Goal: Task Accomplishment & Management: Complete application form

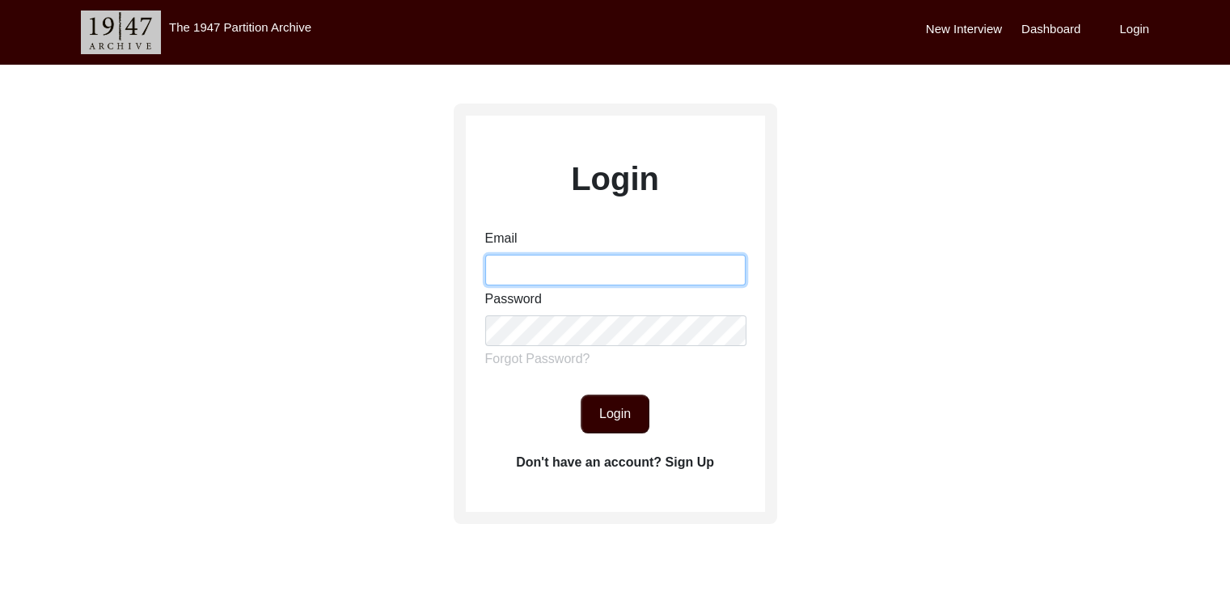
type input "[EMAIL_ADDRESS][DOMAIN_NAME]"
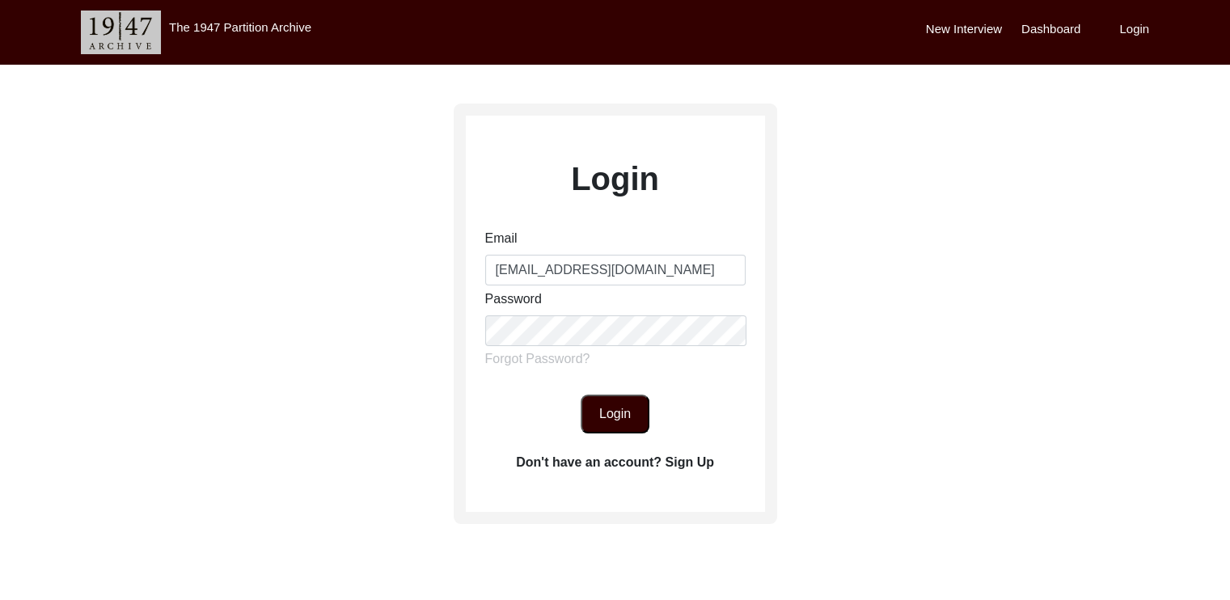
drag, startPoint x: 0, startPoint y: 0, endPoint x: 626, endPoint y: 421, distance: 754.0
click at [626, 421] on button "Login" at bounding box center [615, 414] width 69 height 39
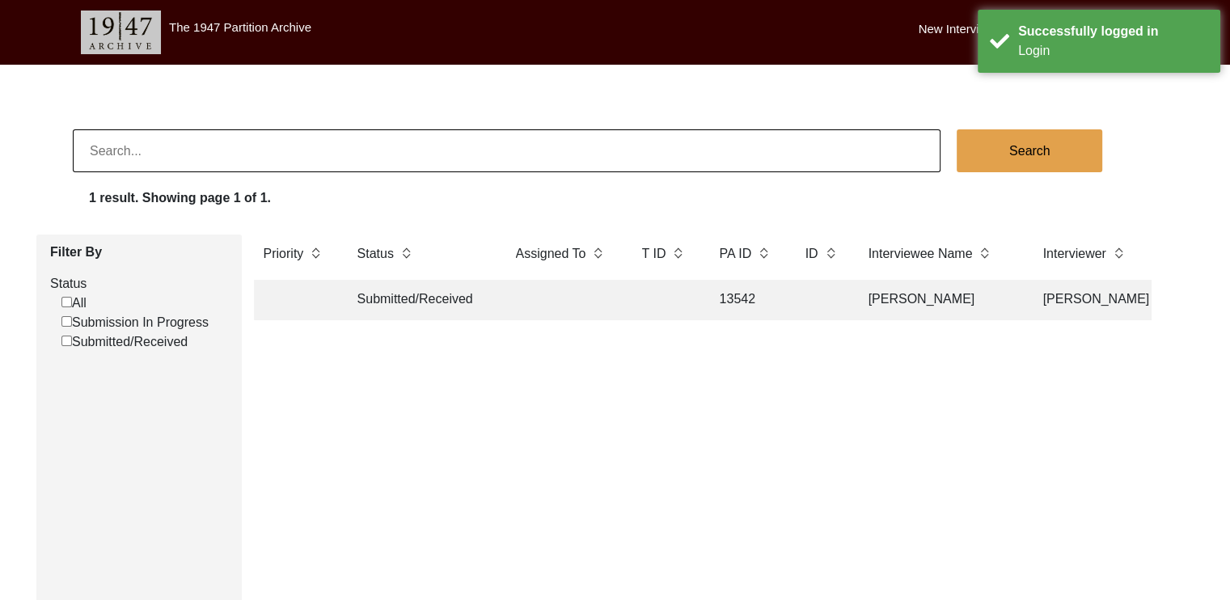
click at [440, 310] on td "Submitted/Received" at bounding box center [421, 300] width 146 height 40
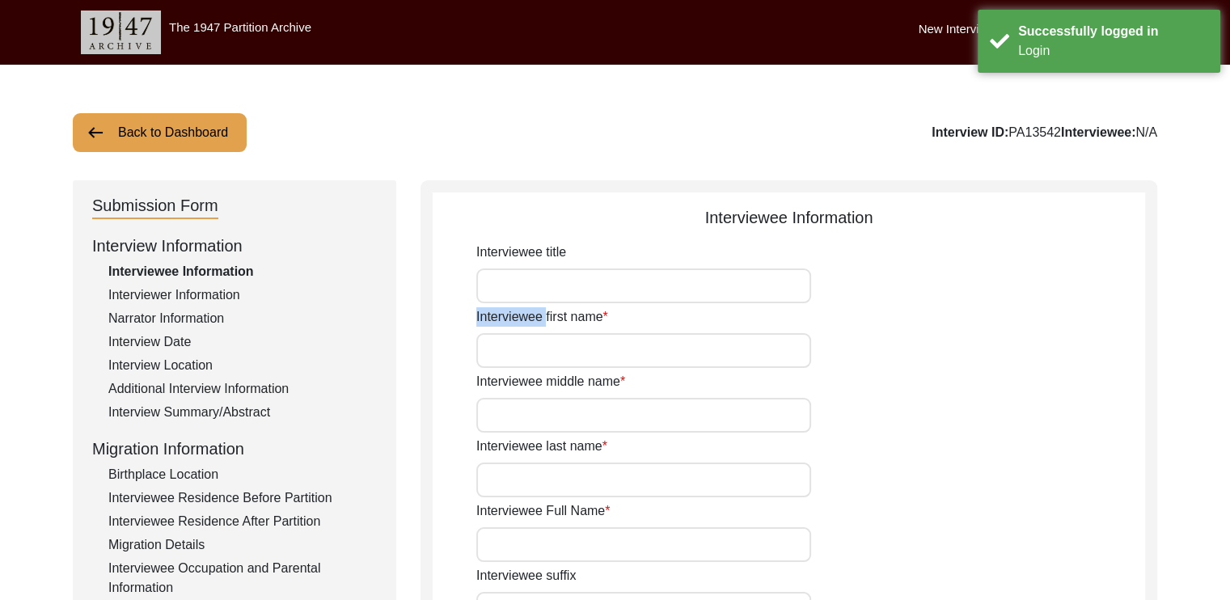
type input "Urmila"
type input "n/a"
type input "Saha"
type input "[PERSON_NAME]"
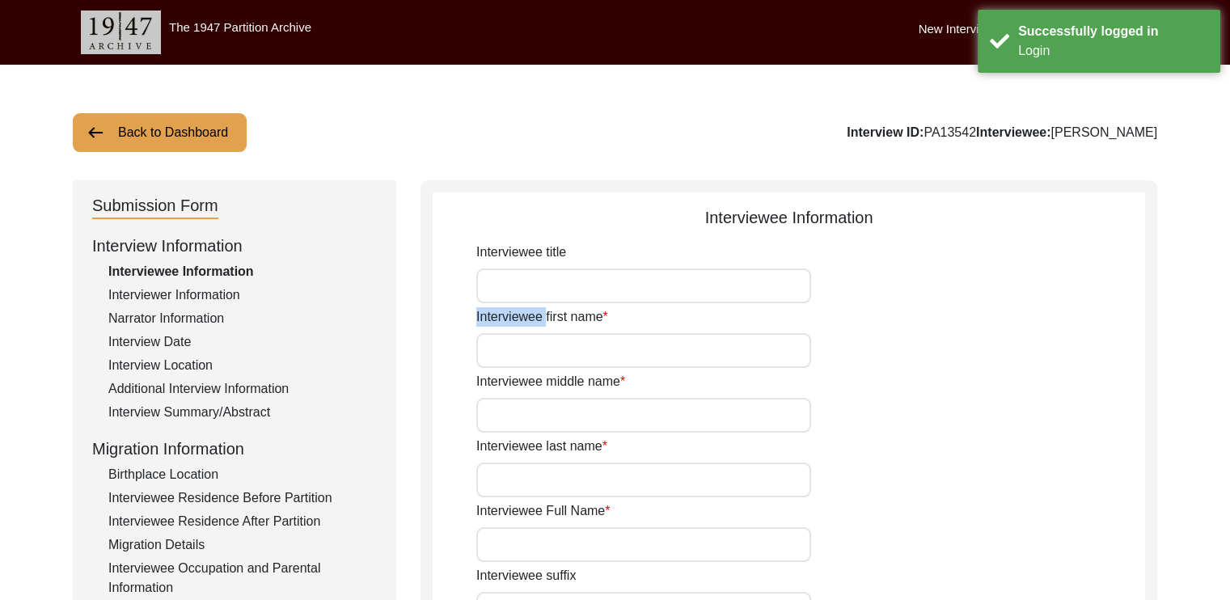
type input "[PERSON_NAME]"
type input "n/a"
type input "1932"
type input "93"
type input "[DEMOGRAPHIC_DATA]"
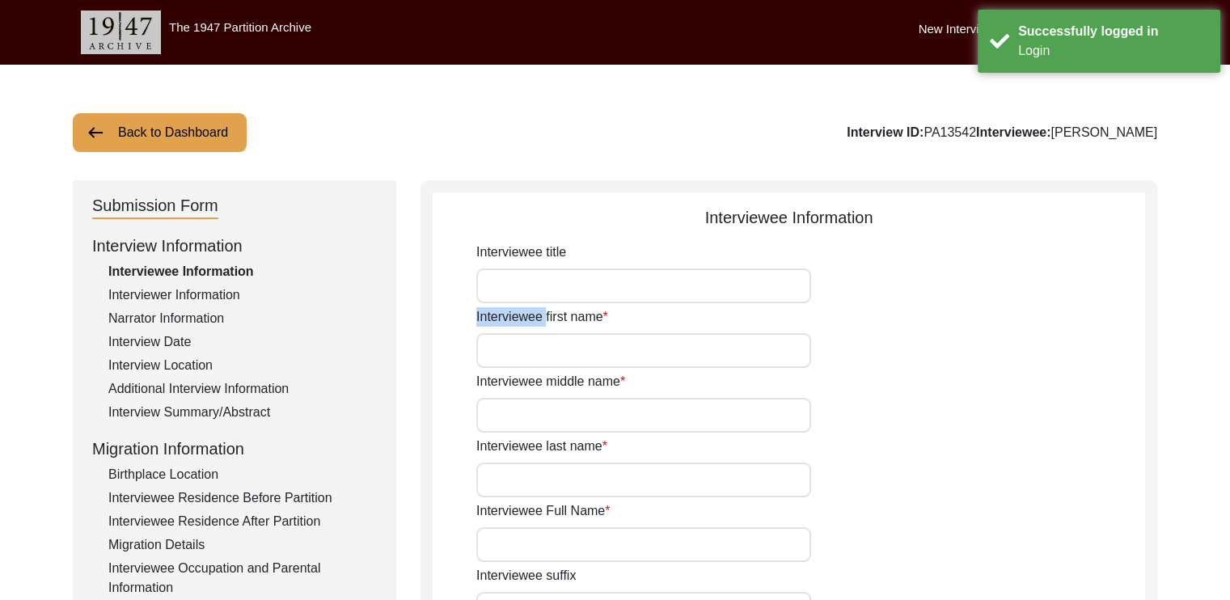
type input "None"
type input "Hindi/Bengali"
type input "[DEMOGRAPHIC_DATA]"
click at [780, 326] on div "Interviewee first name [PERSON_NAME]" at bounding box center [810, 337] width 669 height 61
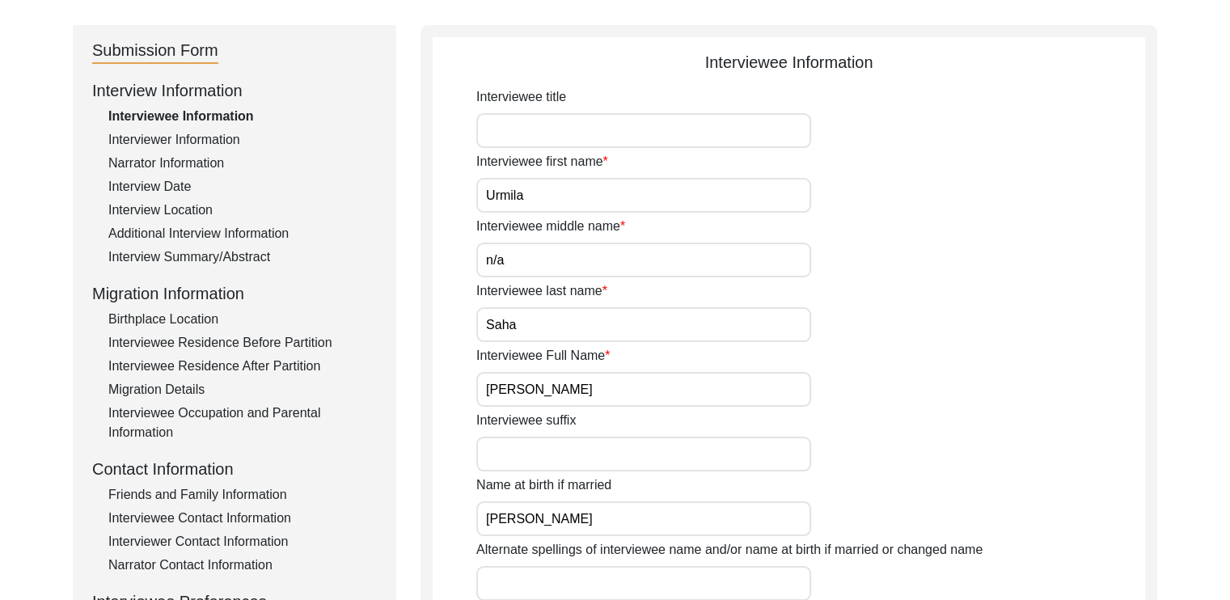
scroll to position [158, 0]
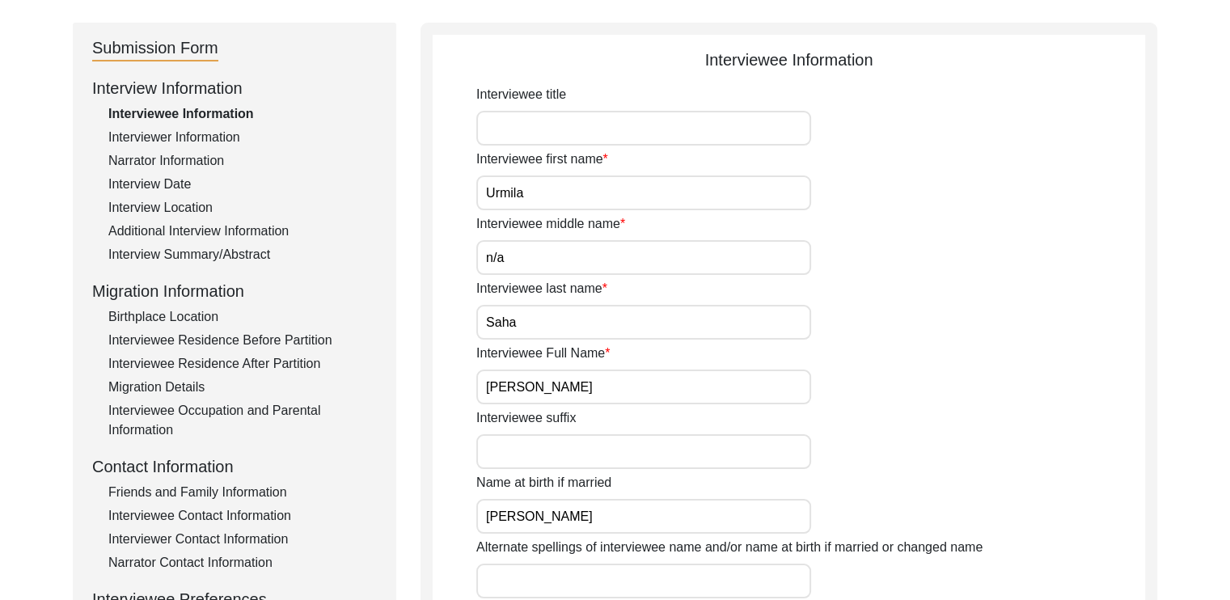
click at [196, 317] on div "Birthplace Location" at bounding box center [242, 316] width 268 height 19
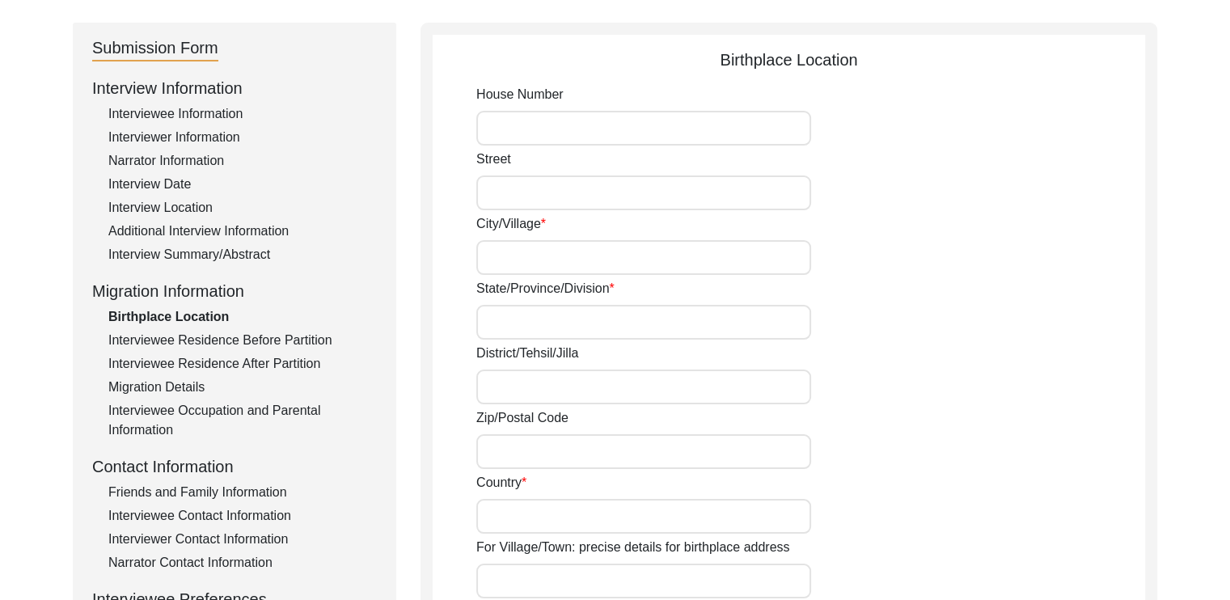
type input "n/a"
type input "[GEOGRAPHIC_DATA]"
type input "Leheriasarai"
type input "[GEOGRAPHIC_DATA]"
type input "Darbhanga"
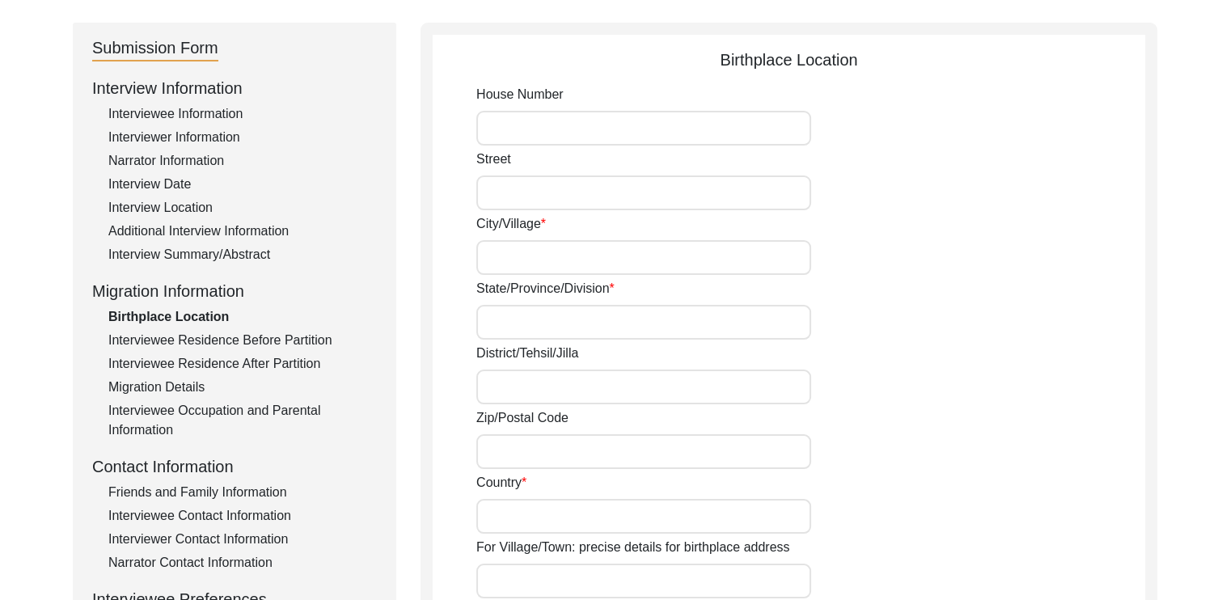
type input "n/a"
type input "[GEOGRAPHIC_DATA]"
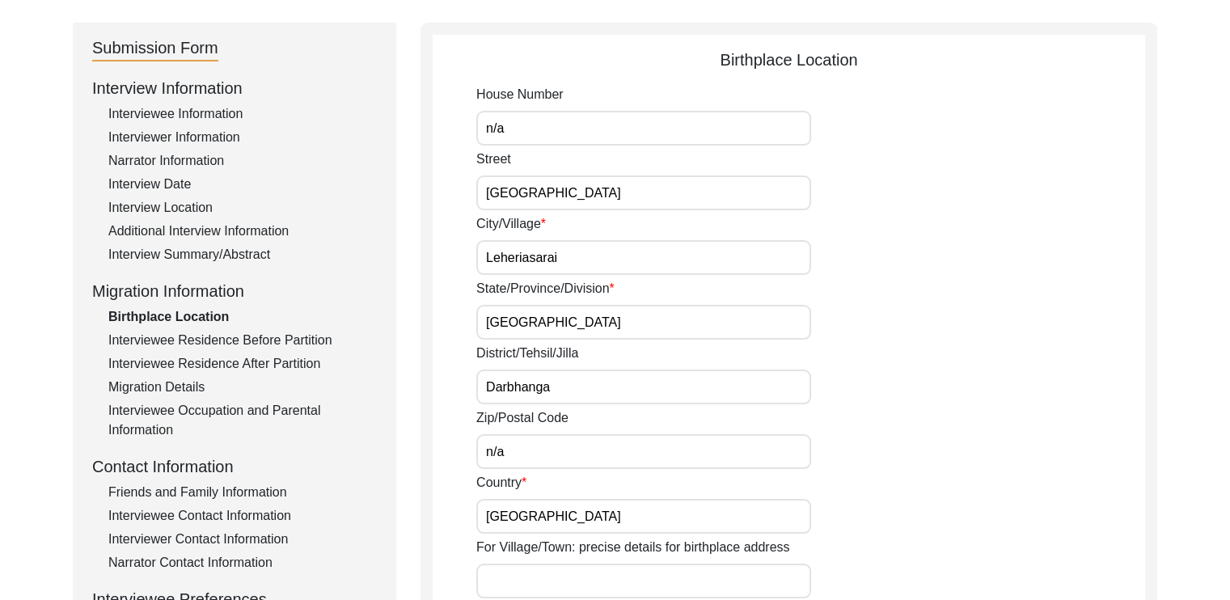
type input "n/a"
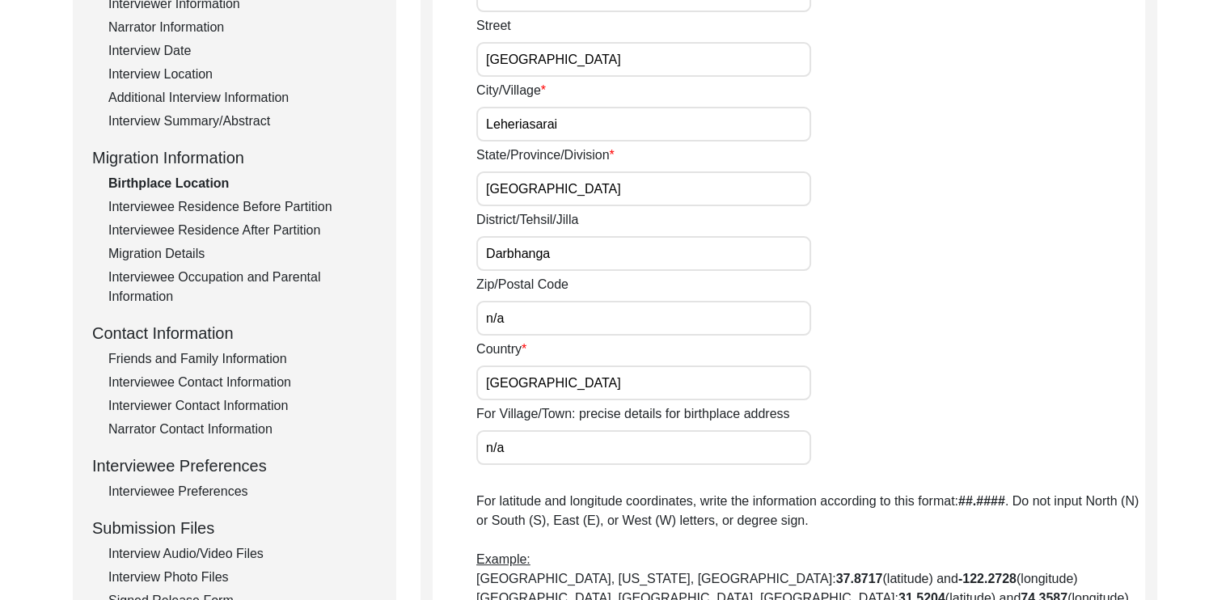
scroll to position [378, 0]
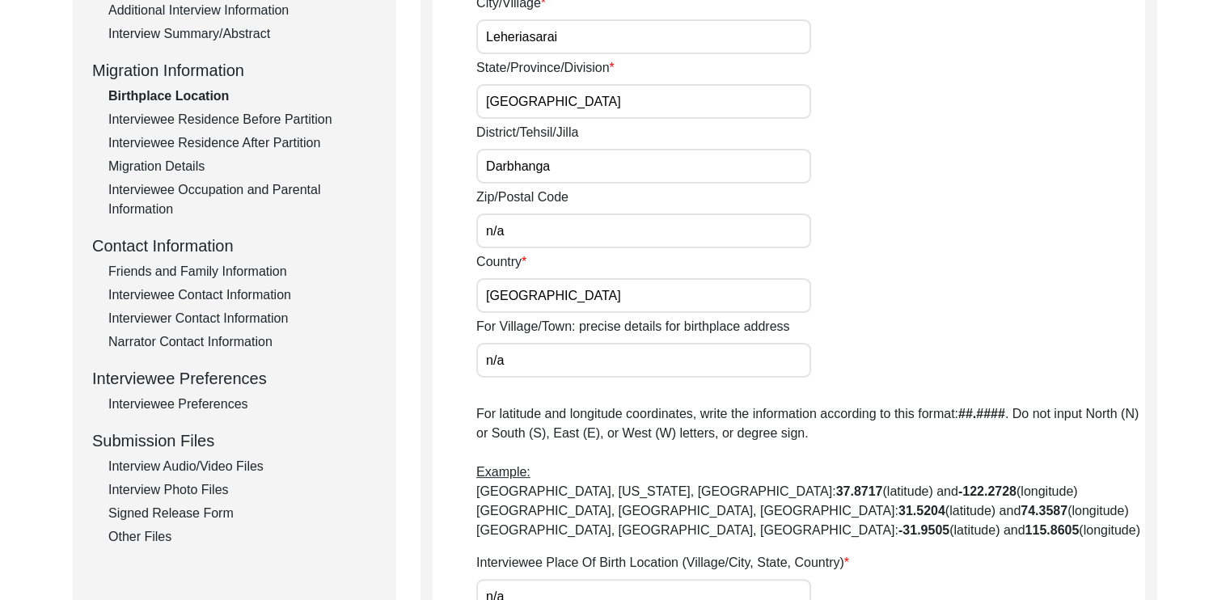
click at [526, 236] on input "n/a" at bounding box center [643, 230] width 335 height 35
type input "n"
paste input "846001"
type input "846001"
click at [870, 238] on div "Zip/Postal Code 846001" at bounding box center [810, 218] width 669 height 61
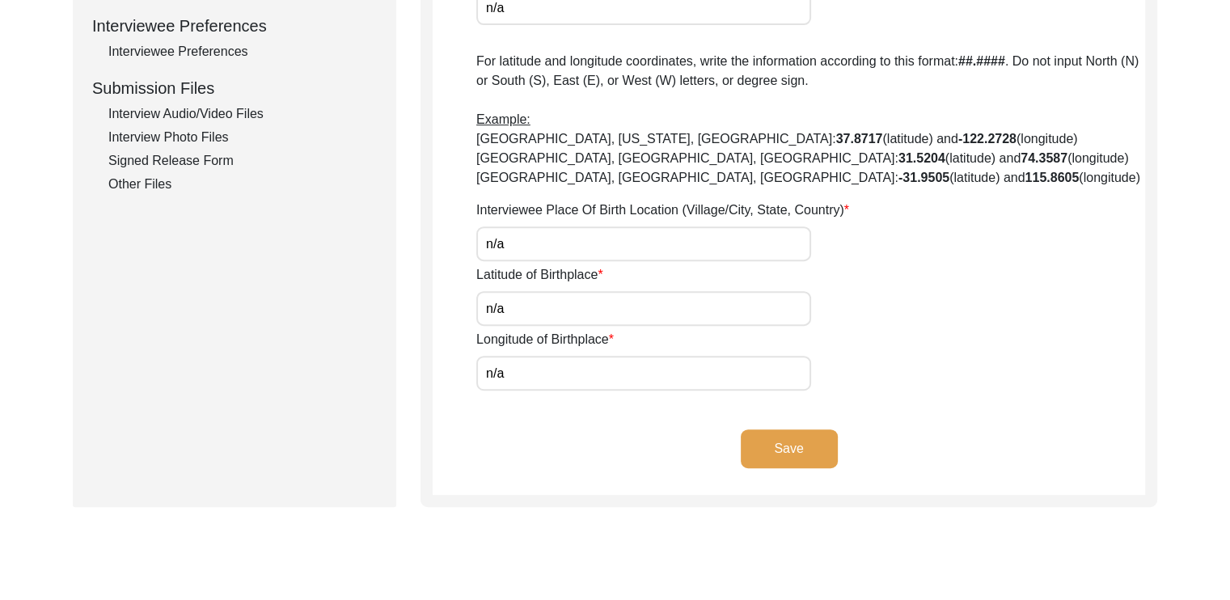
scroll to position [731, 0]
click at [563, 240] on input "n/a" at bounding box center [643, 243] width 335 height 35
type input "n"
click at [888, 265] on div "Latitude of Birthplace n/a" at bounding box center [810, 295] width 669 height 61
click at [762, 249] on input "[PERSON_NAME], [GEOGRAPHIC_DATA], [GEOGRAPHIC_DATA], [GEOGRAPHIC_DATA]" at bounding box center [643, 243] width 335 height 35
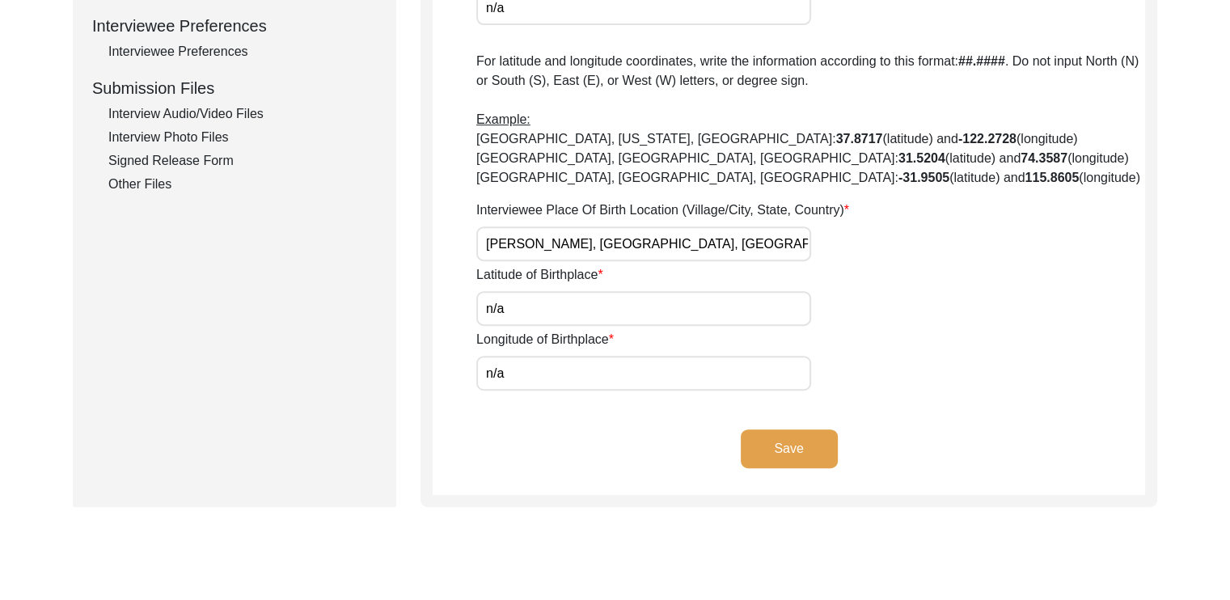
type input "[PERSON_NAME], [GEOGRAPHIC_DATA], [GEOGRAPHIC_DATA], [GEOGRAPHIC_DATA], [GEOGRA…"
click at [915, 254] on div "Interviewee Place Of Birth Location (Village/City, State, Country) [GEOGRAPHIC_…" at bounding box center [810, 231] width 669 height 61
click at [550, 300] on input "n/a" at bounding box center [643, 308] width 335 height 35
type input "n"
paste input "26.149187"
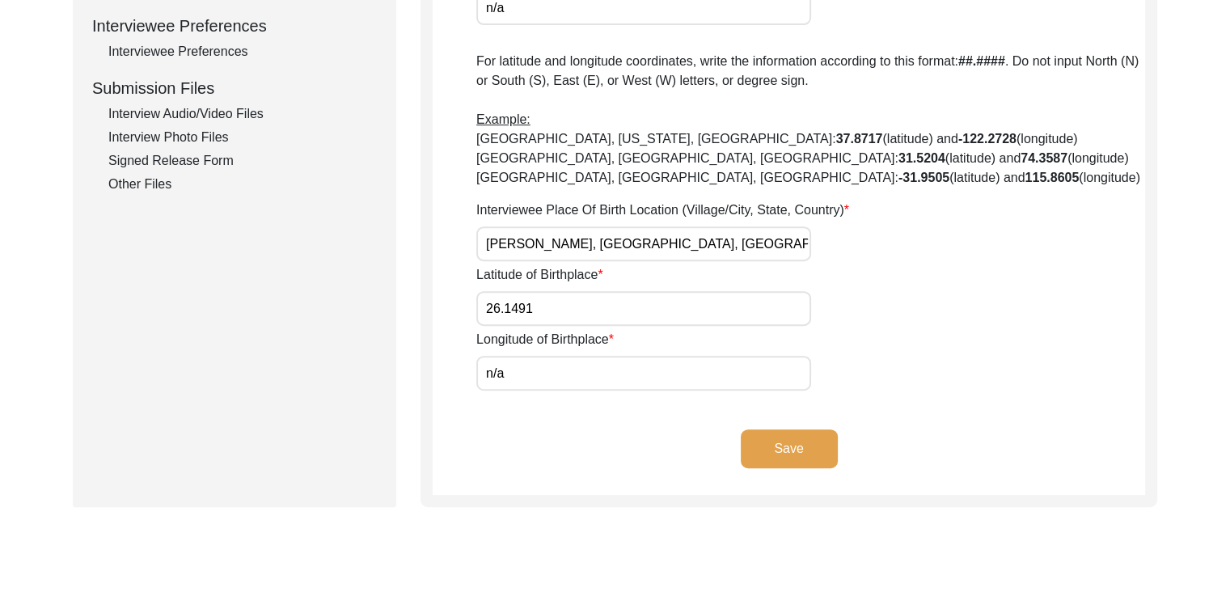
type input "26.1491"
click at [579, 368] on input "n/a" at bounding box center [643, 373] width 335 height 35
type input "n"
paste input "85.890579"
type input "85.8905"
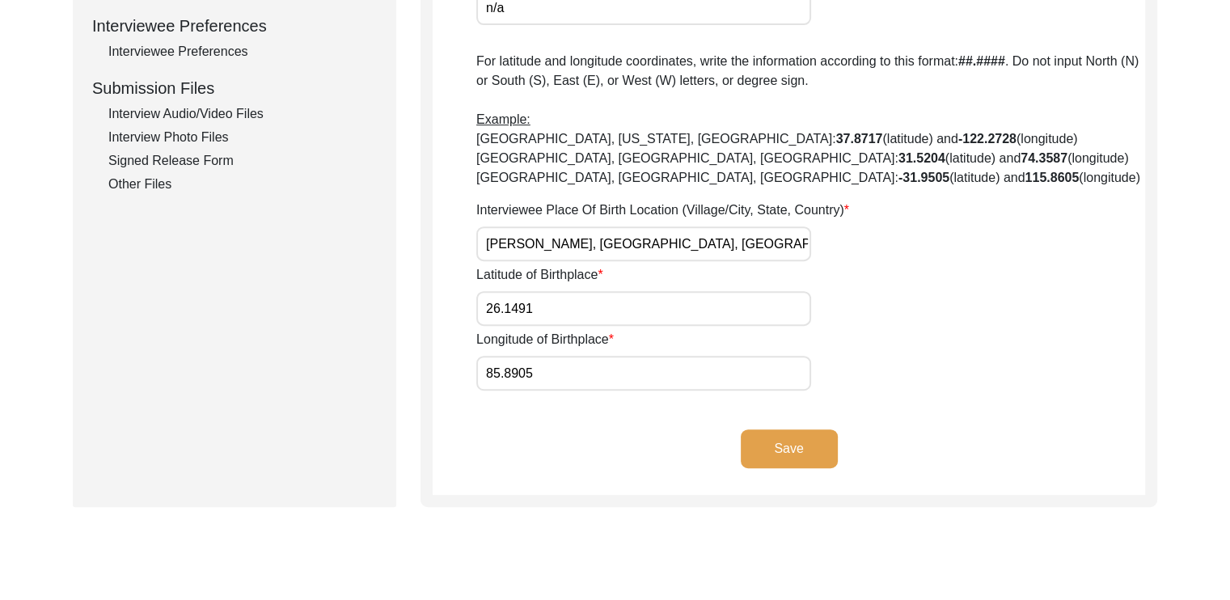
click at [757, 446] on button "Save" at bounding box center [789, 448] width 97 height 39
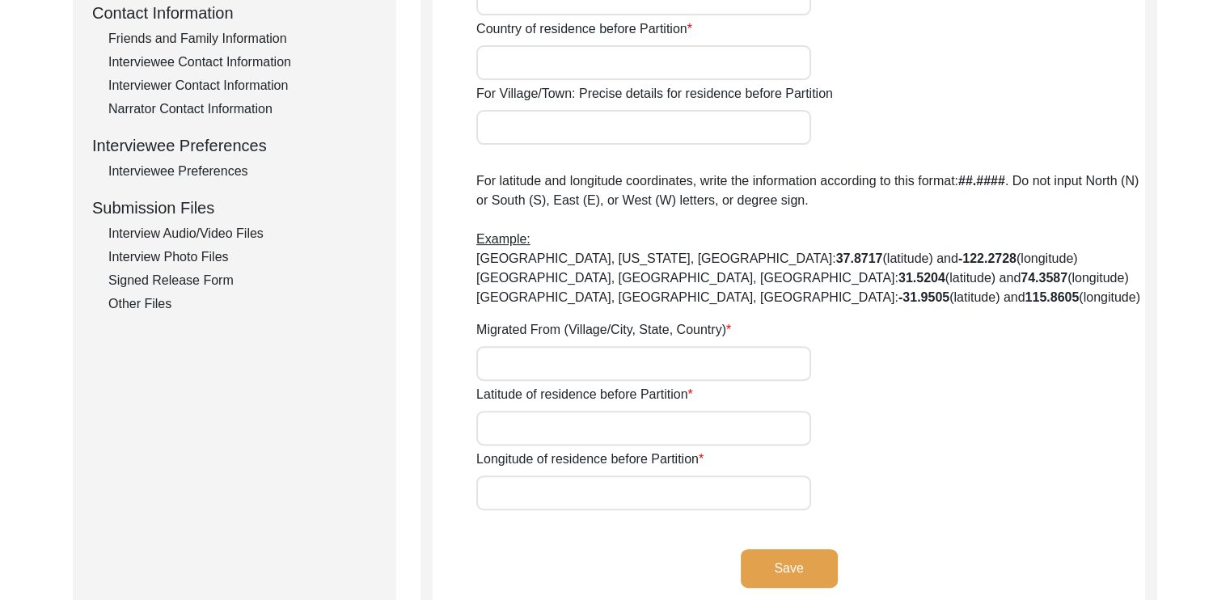
type input "n/a"
type input "[GEOGRAPHIC_DATA]"
type input "Leheriasarai"
type input "[GEOGRAPHIC_DATA]"
type input "Darbhanga"
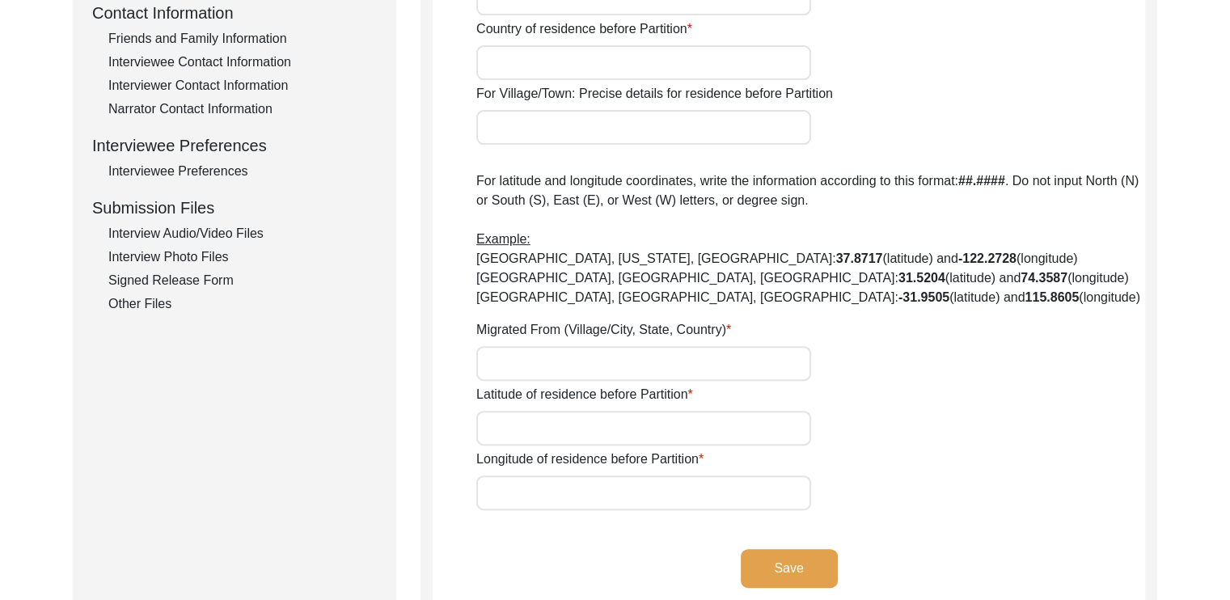
type input "n/a"
type input "[GEOGRAPHIC_DATA]"
type input "n/a"
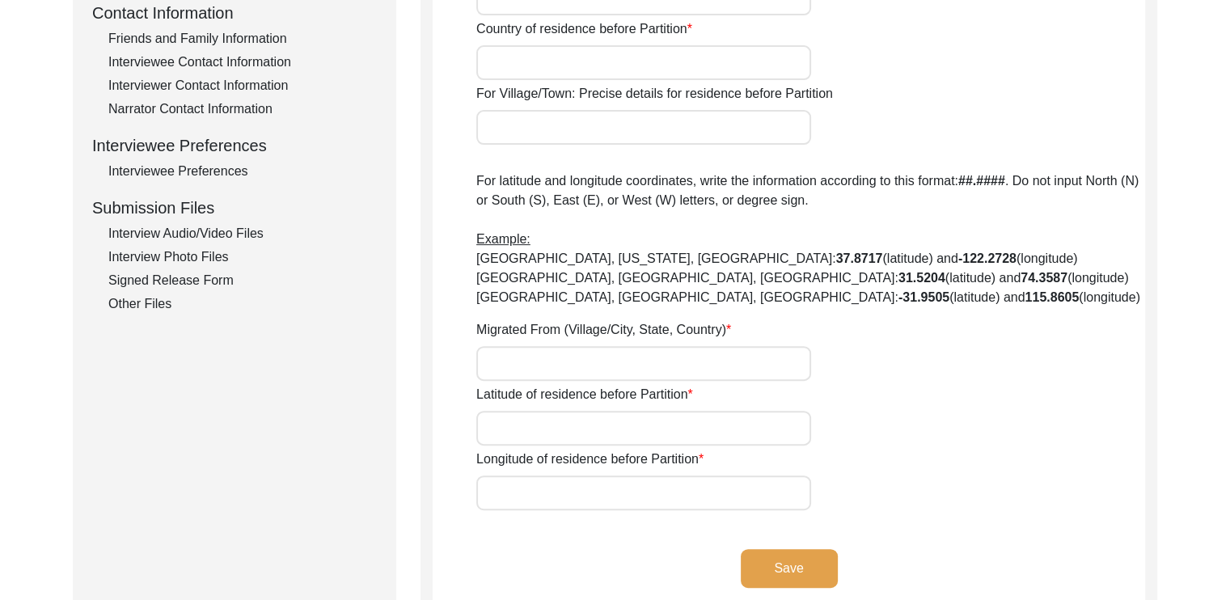
type input "n/a"
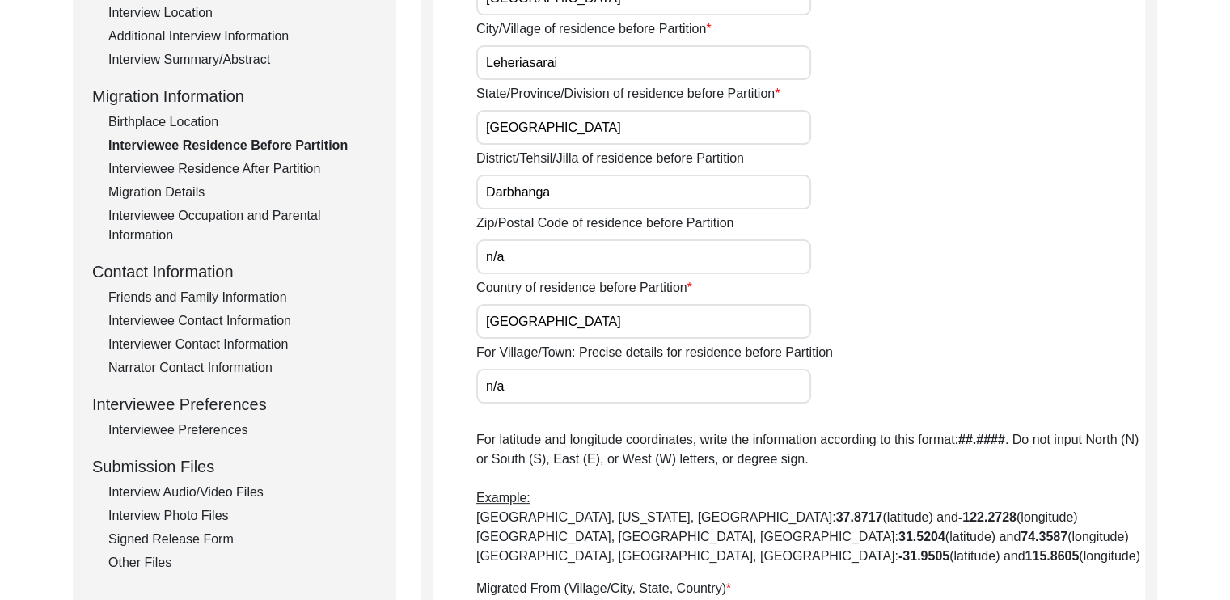
scroll to position [354, 0]
click at [519, 247] on input "n/a" at bounding box center [643, 255] width 335 height 35
type input "n"
paste input "846001"
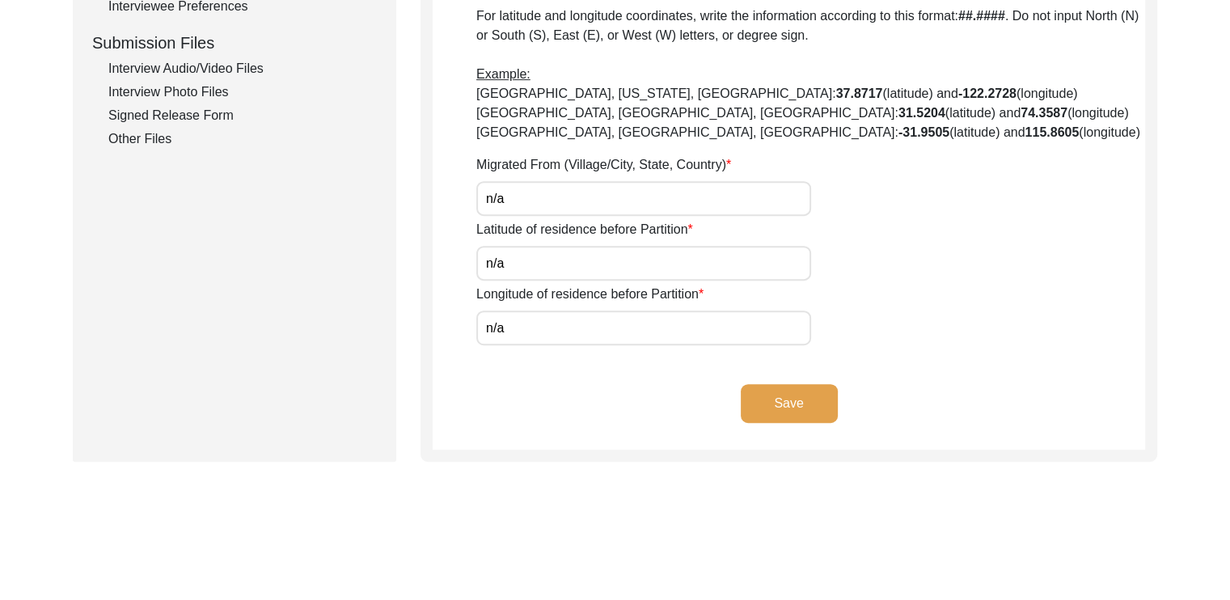
scroll to position [782, 0]
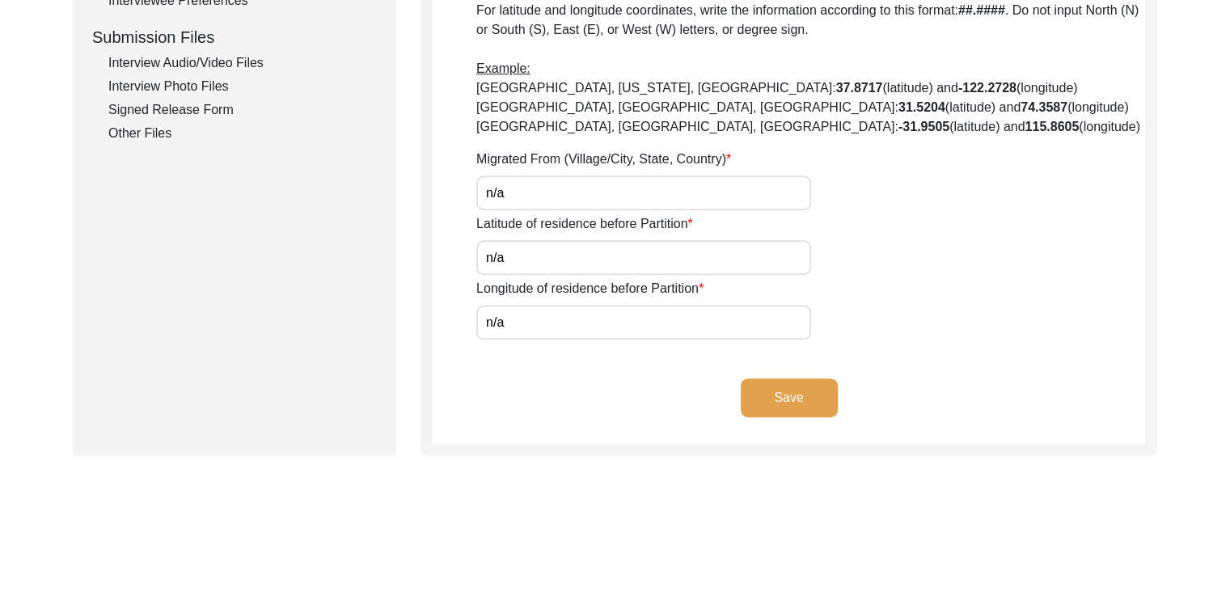
type input "846001"
click at [521, 188] on input "n/a" at bounding box center [643, 192] width 335 height 35
type input "n"
type input "[PERSON_NAME], [GEOGRAPHIC_DATA], [GEOGRAPHIC_DATA], [GEOGRAPHIC_DATA], [GEOGRA…"
click at [509, 256] on input "n/a" at bounding box center [643, 257] width 335 height 35
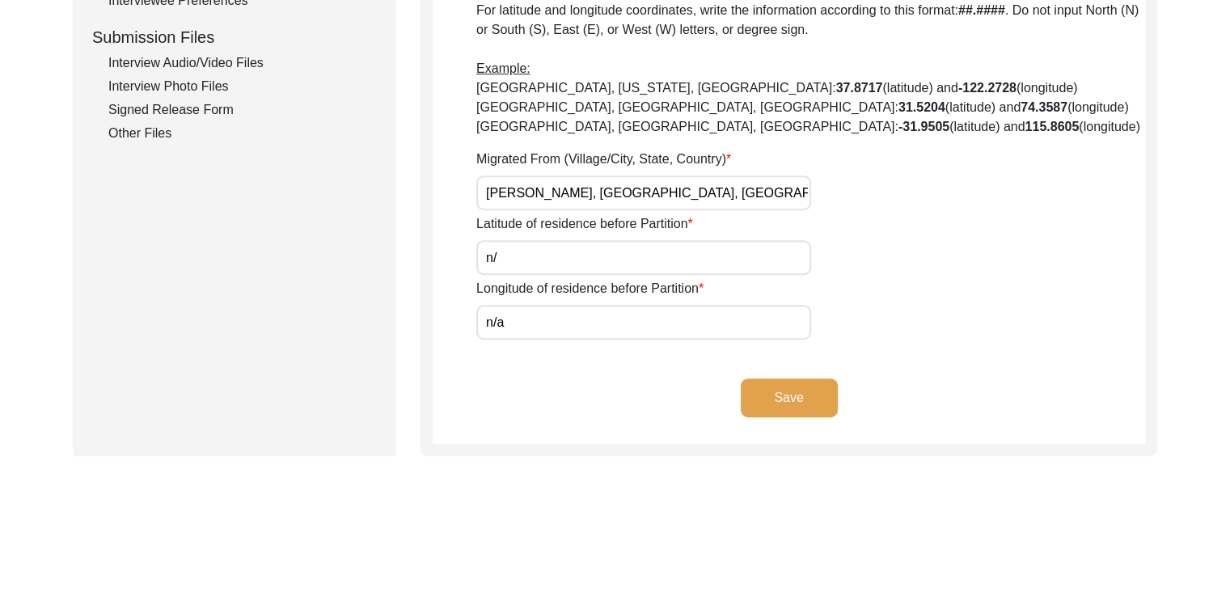
type input "n"
paste input "26.149187"
type input "26.1491"
click at [511, 323] on input "n/a" at bounding box center [643, 322] width 335 height 35
type input "n"
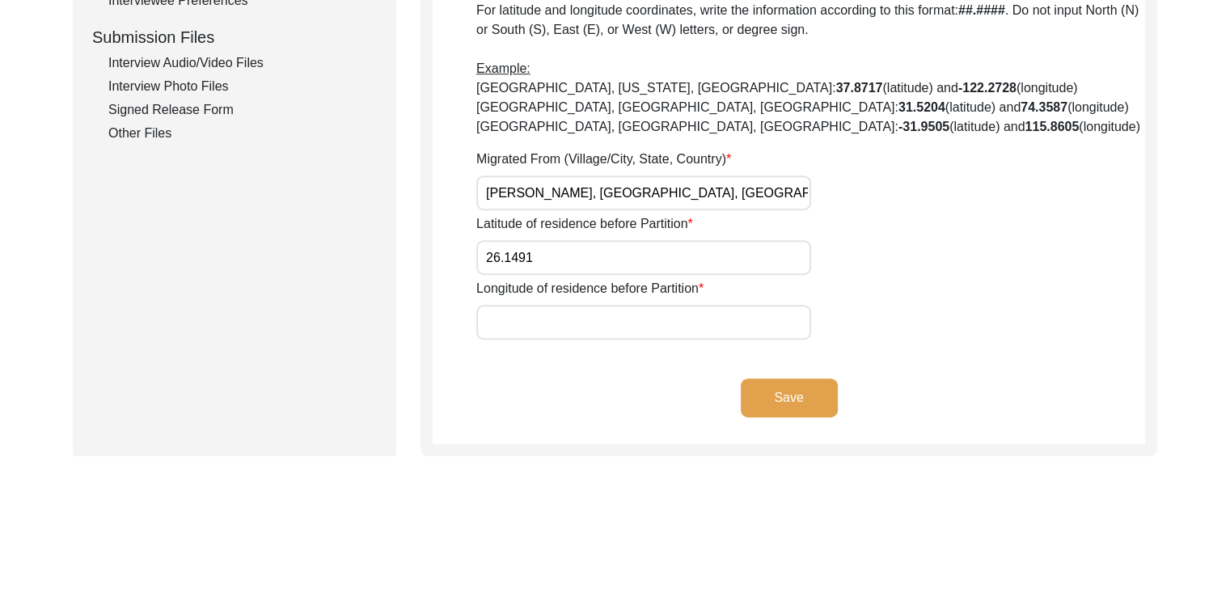
paste input "85.890579"
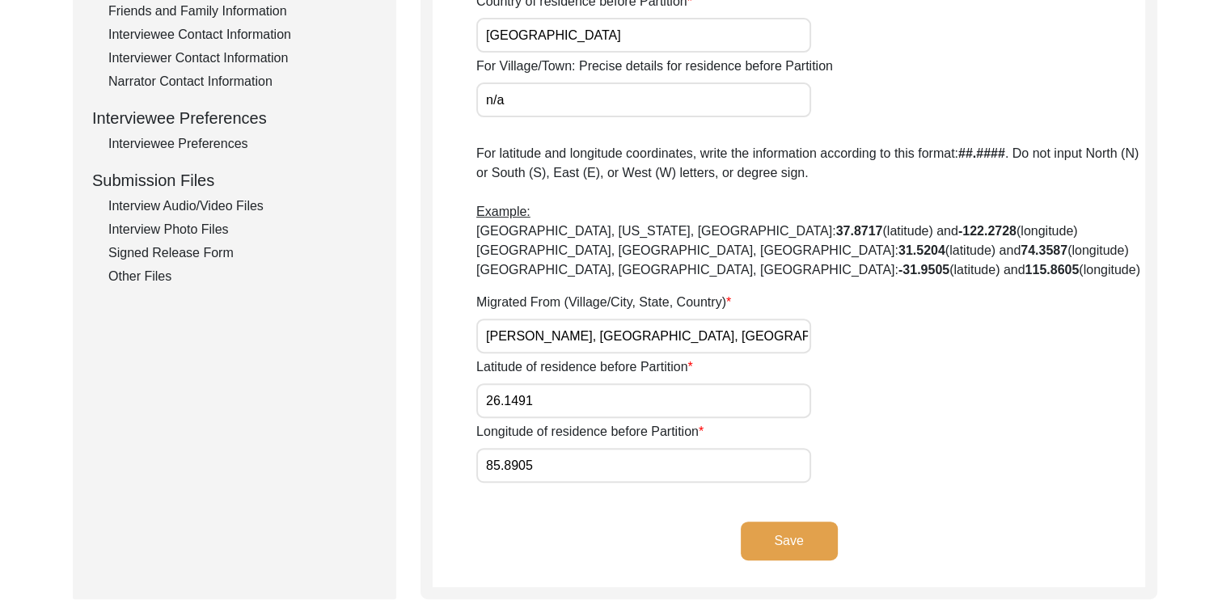
scroll to position [640, 0]
type input "85.8905"
click at [480, 336] on input "[PERSON_NAME], [GEOGRAPHIC_DATA], [GEOGRAPHIC_DATA], [GEOGRAPHIC_DATA], [GEOGRA…" at bounding box center [643, 335] width 335 height 35
click at [517, 99] on input "n/a" at bounding box center [643, 99] width 335 height 35
type input "n"
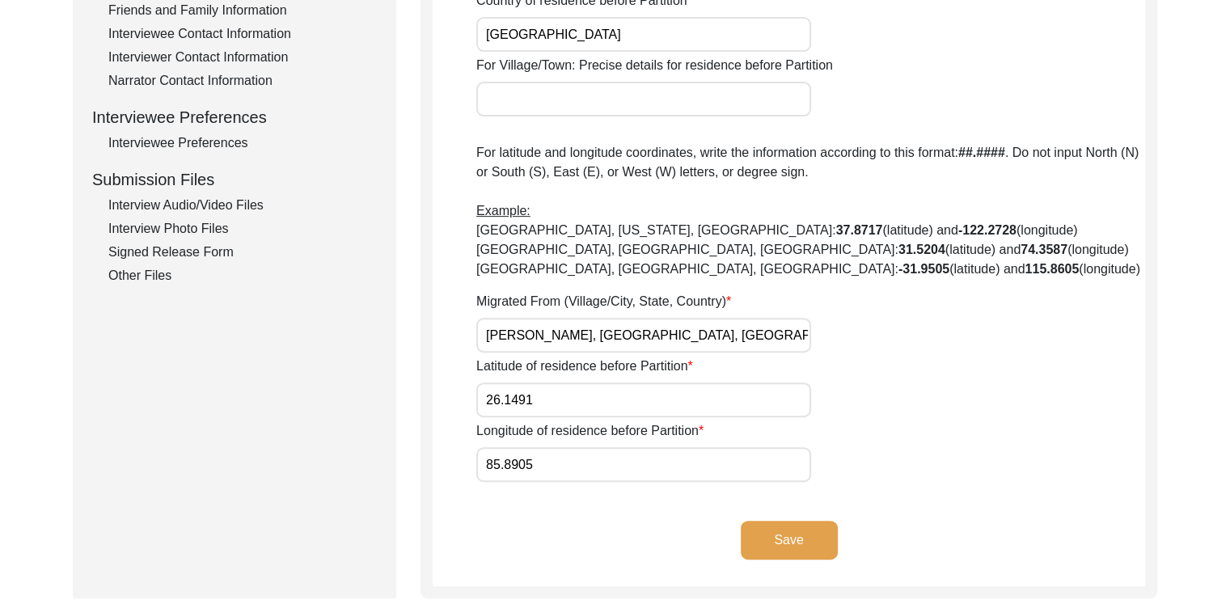
paste input "[PERSON_NAME], [GEOGRAPHIC_DATA], [GEOGRAPHIC_DATA], [GEOGRAPHIC_DATA], [GEOGRA…"
type input "[PERSON_NAME], [GEOGRAPHIC_DATA], [GEOGRAPHIC_DATA], [GEOGRAPHIC_DATA], [GEOGRA…"
click at [781, 536] on button "Save" at bounding box center [789, 540] width 97 height 39
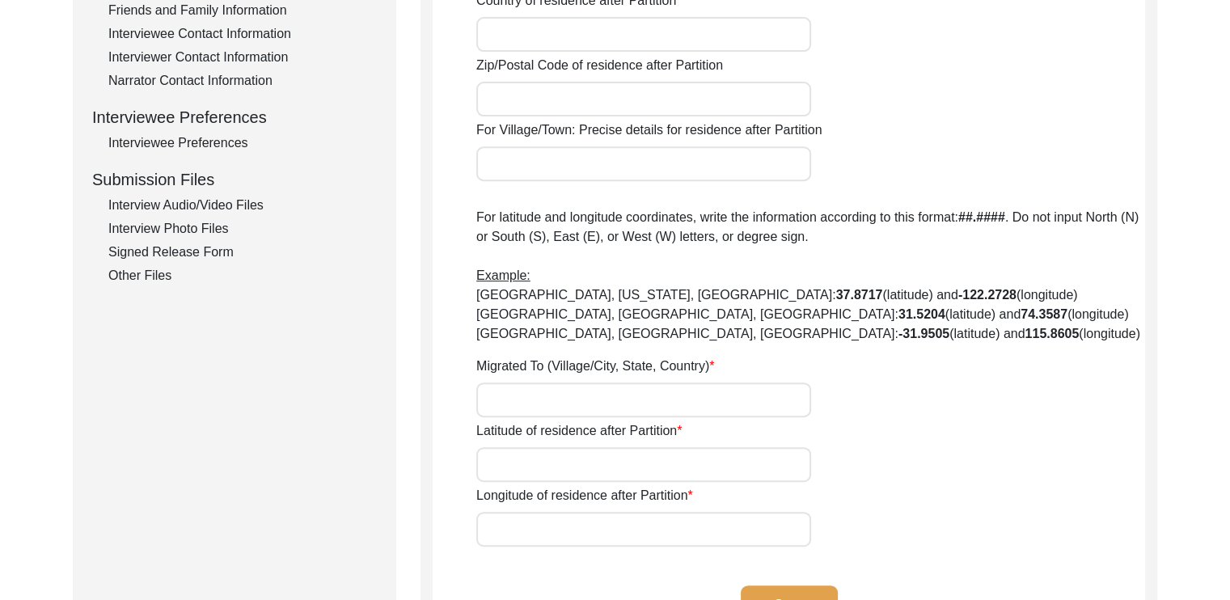
type input "No"
type input "n/a"
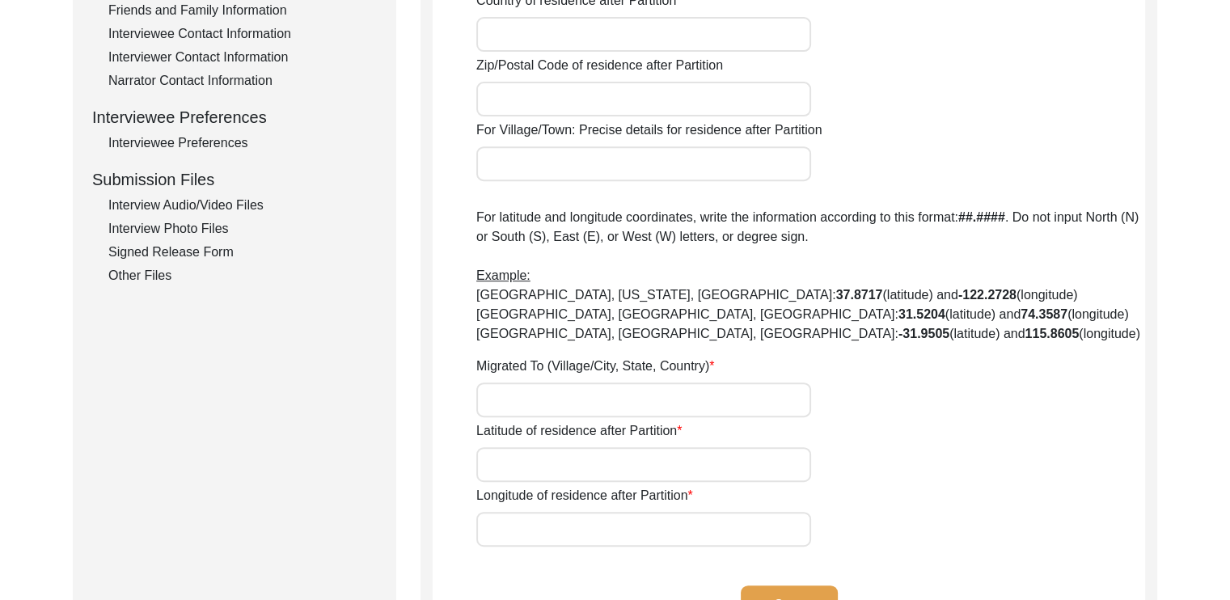
type input "n/a"
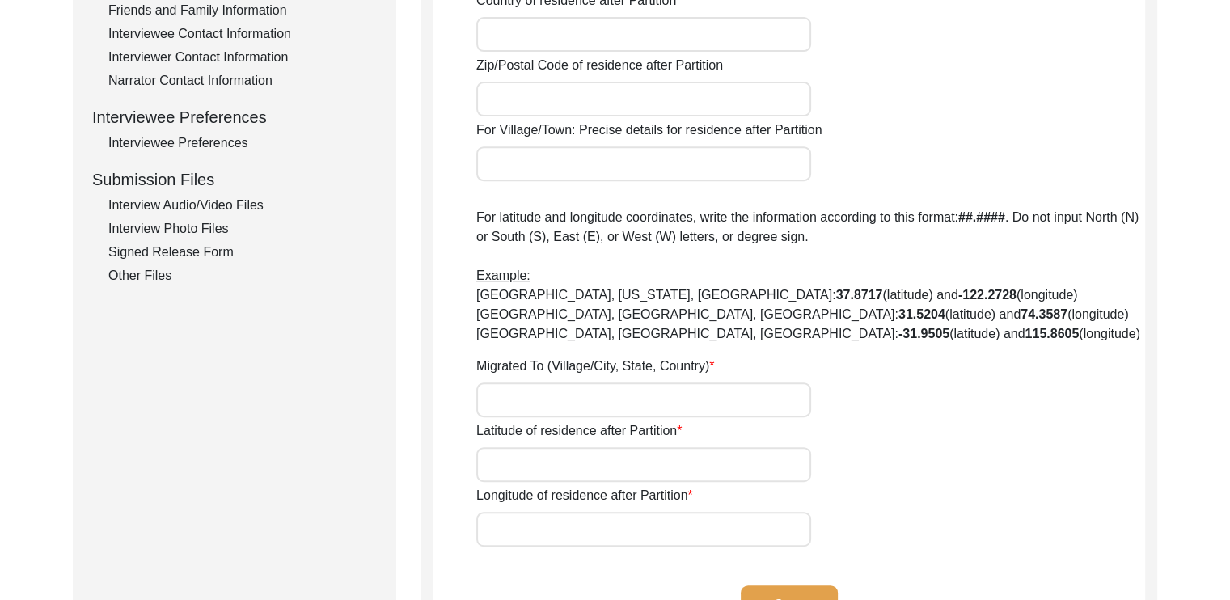
type input "n/a"
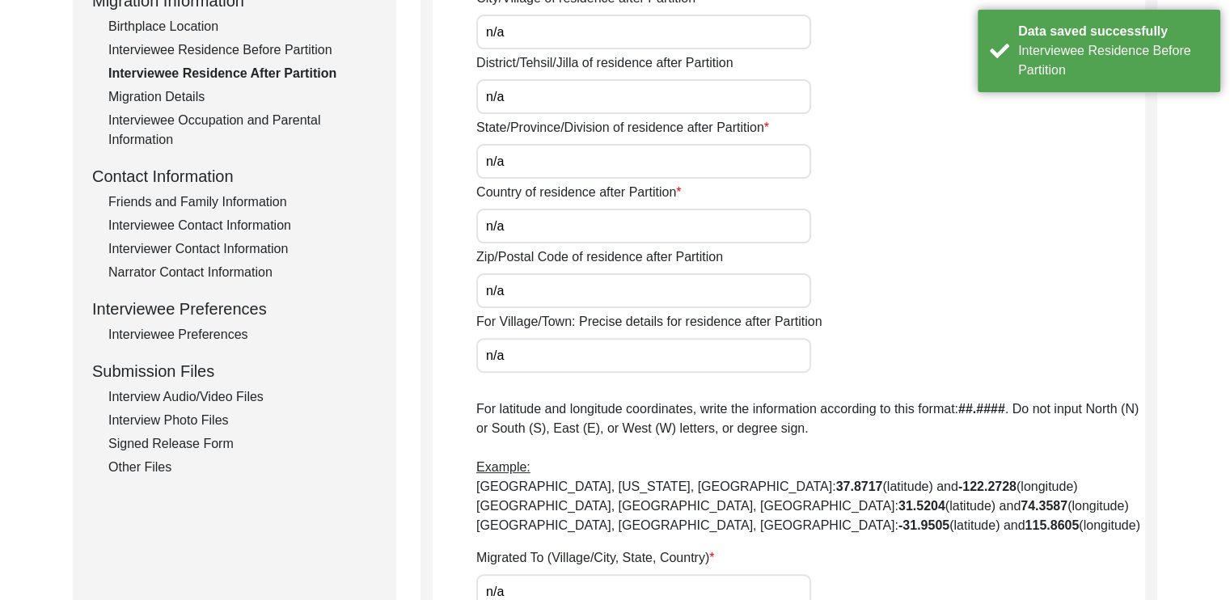
scroll to position [349, 0]
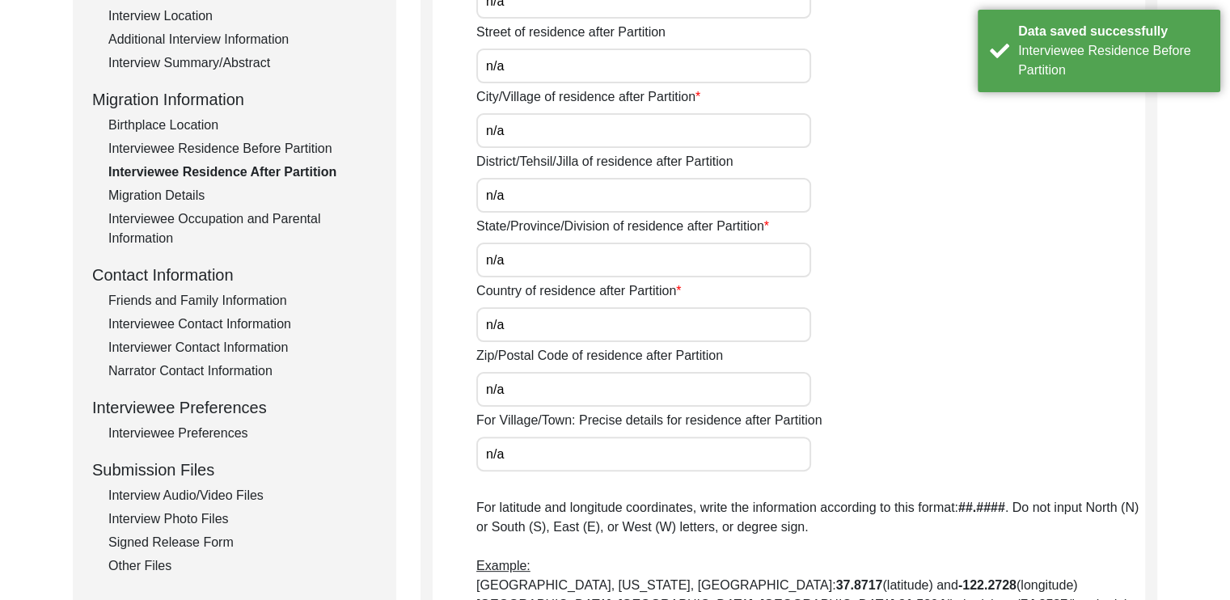
click at [189, 120] on div "Birthplace Location" at bounding box center [242, 125] width 268 height 19
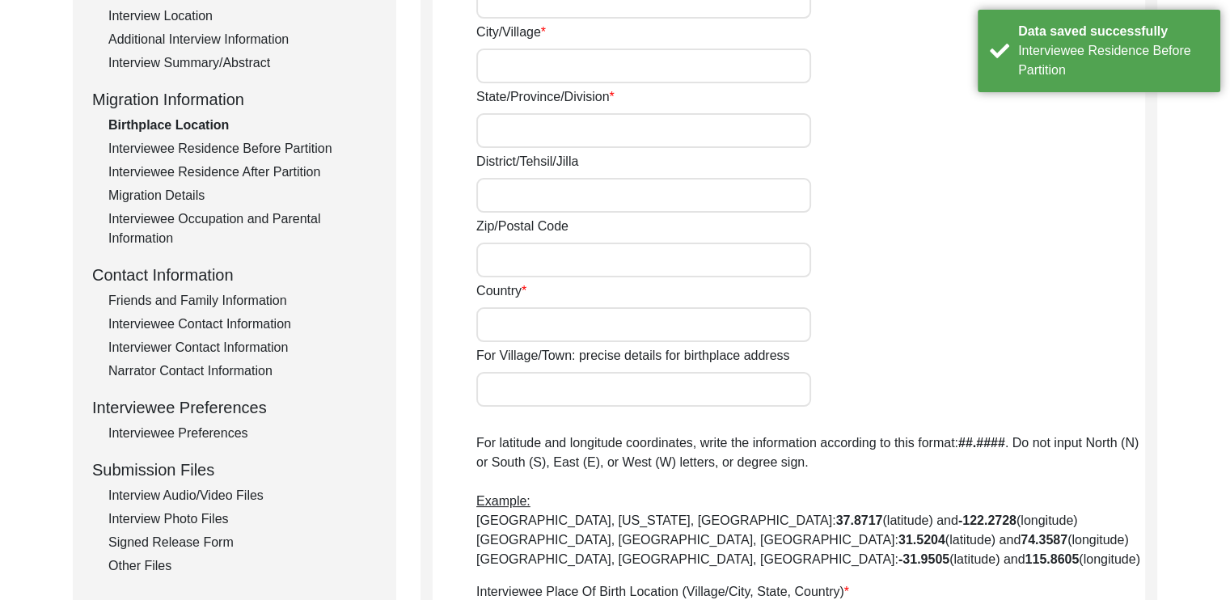
type input "n/a"
type input "[GEOGRAPHIC_DATA]"
type input "Leheriasarai"
type input "[GEOGRAPHIC_DATA]"
type input "Darbhanga"
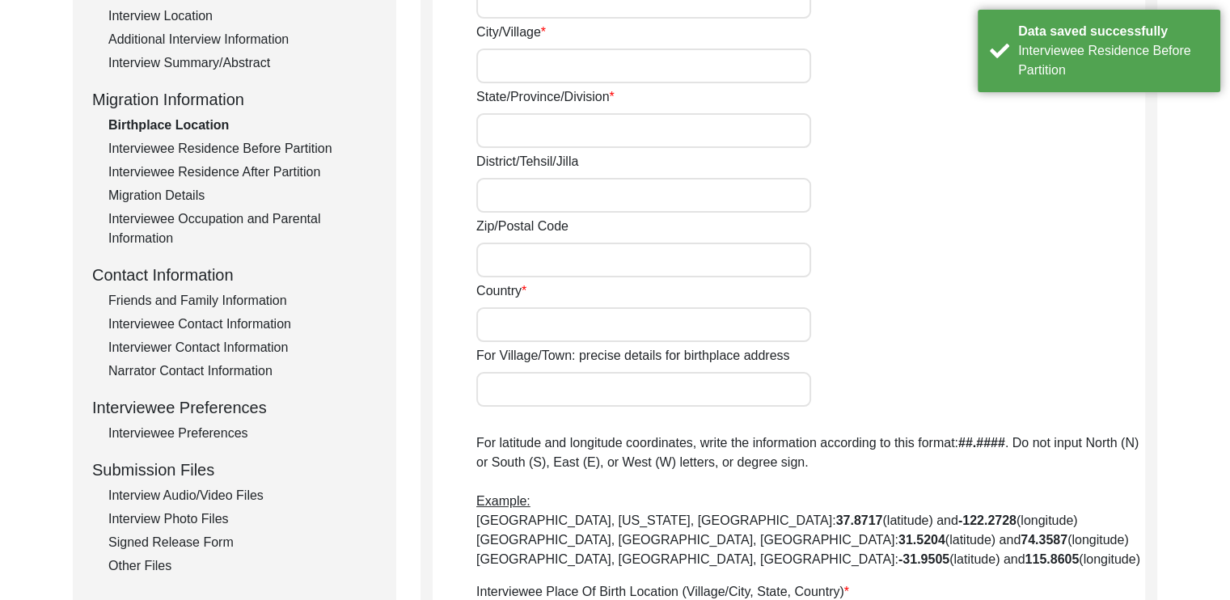
type input "846001"
type input "[GEOGRAPHIC_DATA]"
type input "n/a"
type input "[PERSON_NAME], [GEOGRAPHIC_DATA], [GEOGRAPHIC_DATA], [GEOGRAPHIC_DATA], [GEOGRA…"
type input "26.1491"
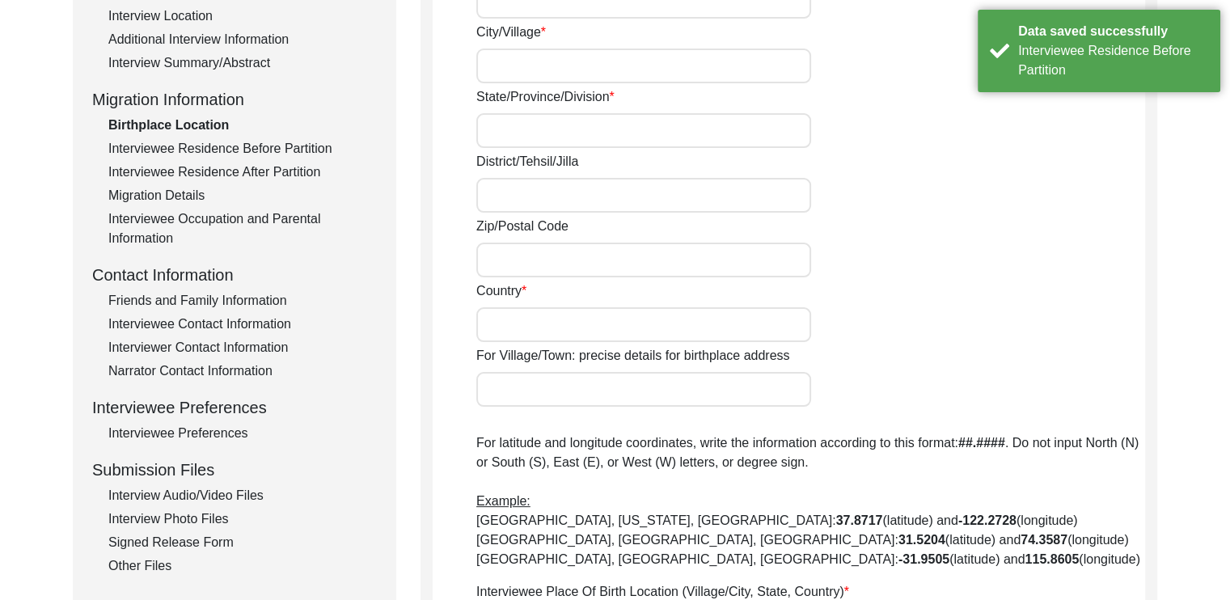
type input "85.8905"
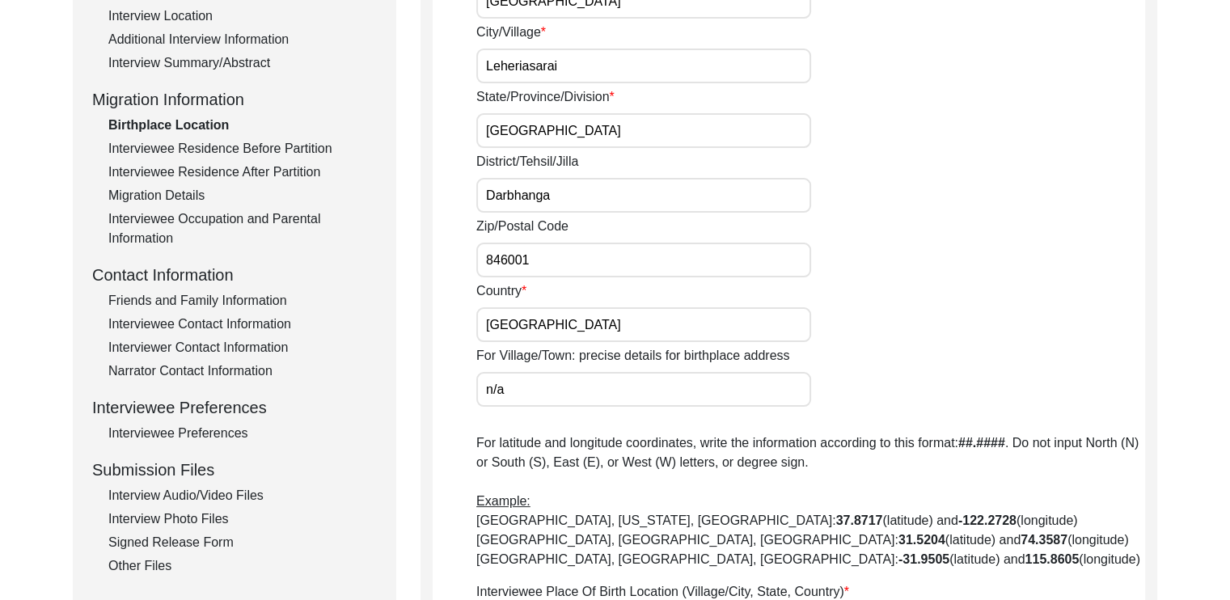
click at [532, 387] on input "n/a" at bounding box center [643, 389] width 335 height 35
type input "n"
paste input "[PERSON_NAME], [GEOGRAPHIC_DATA], [GEOGRAPHIC_DATA], [GEOGRAPHIC_DATA], [GEOGRA…"
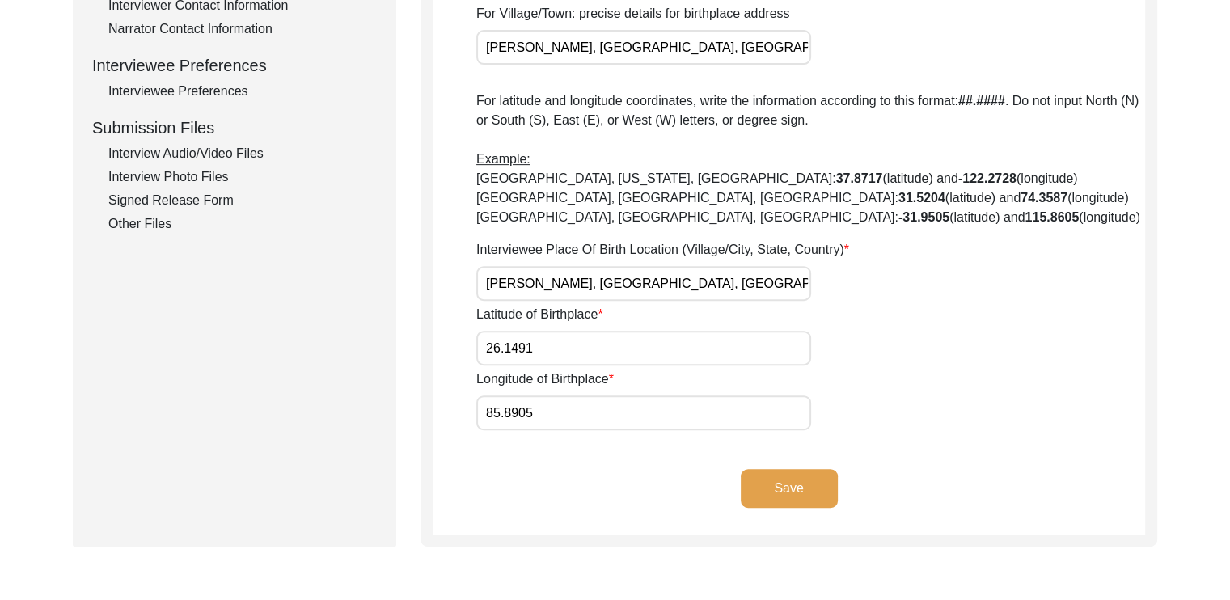
scroll to position [692, 0]
type input "[PERSON_NAME], [GEOGRAPHIC_DATA], [GEOGRAPHIC_DATA], [GEOGRAPHIC_DATA], [GEOGRA…"
click at [763, 480] on button "Save" at bounding box center [789, 487] width 97 height 39
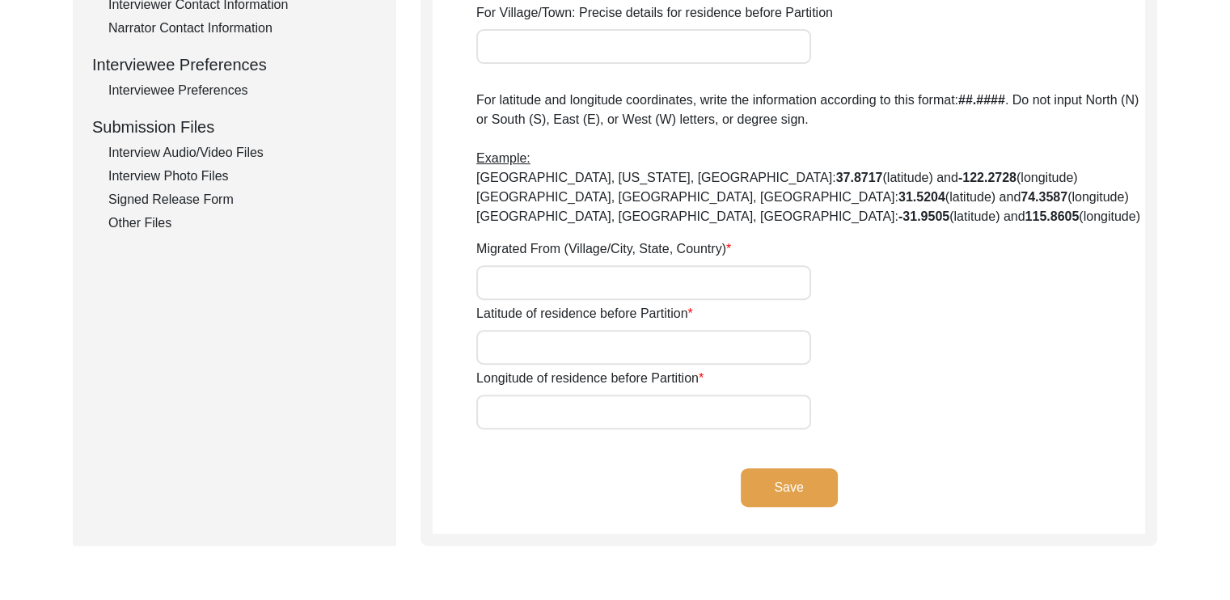
type input "n/a"
type input "[GEOGRAPHIC_DATA]"
type input "Leheriasarai"
type input "[GEOGRAPHIC_DATA]"
type input "Darbhanga"
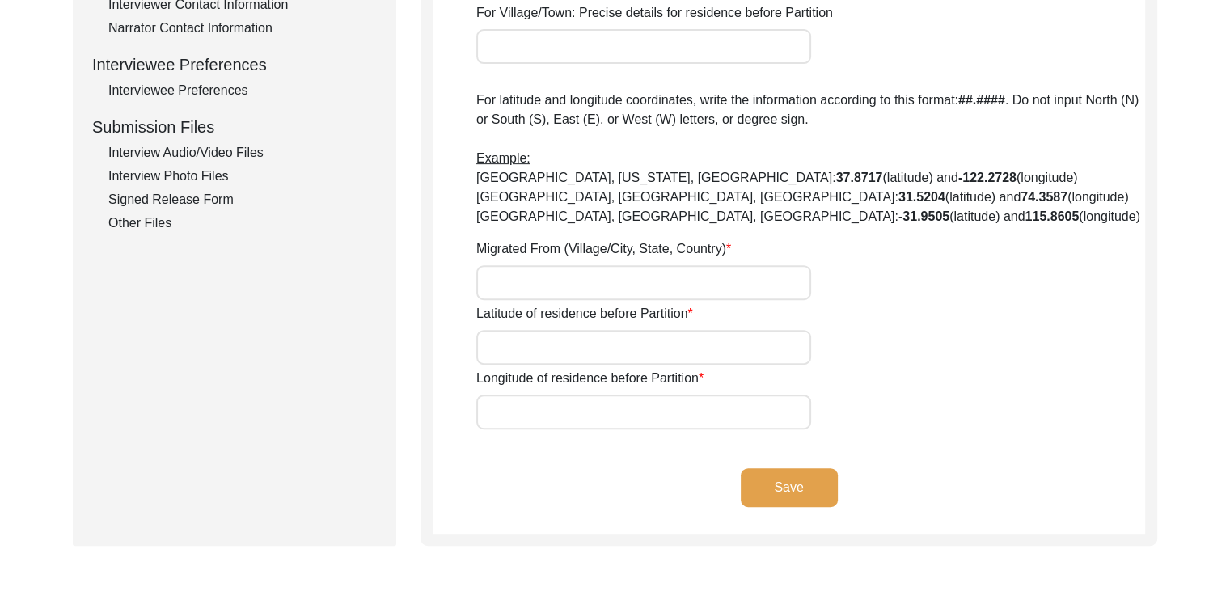
type input "846001"
type input "[GEOGRAPHIC_DATA]"
type input "[PERSON_NAME], [GEOGRAPHIC_DATA], [GEOGRAPHIC_DATA], [GEOGRAPHIC_DATA], [GEOGRA…"
type input "26.1491"
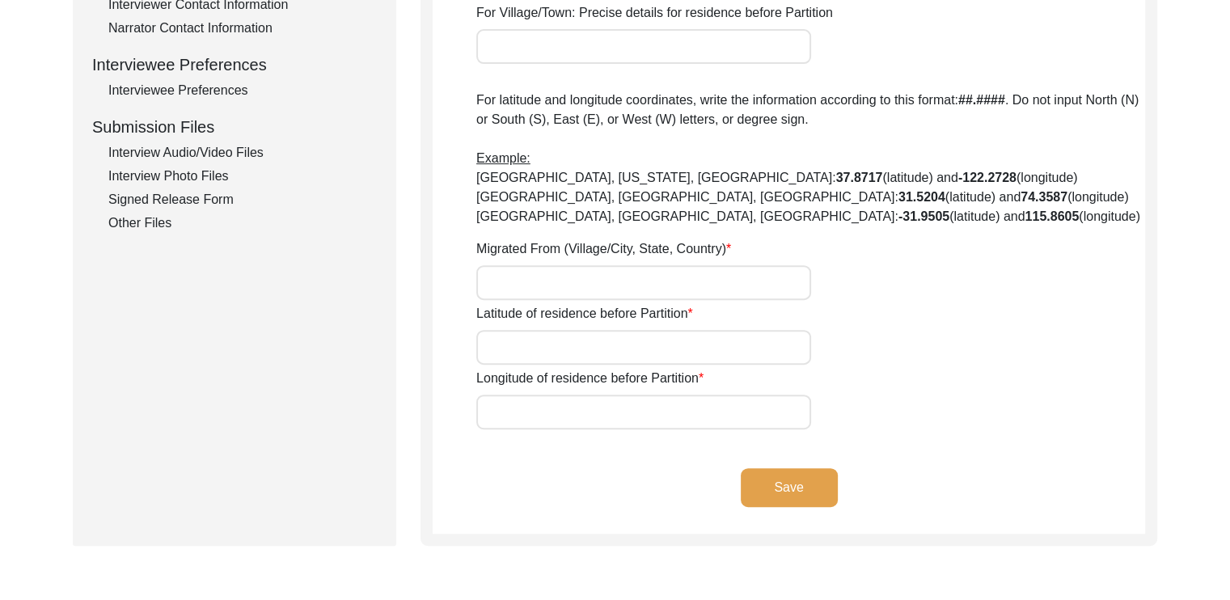
type input "85.8905"
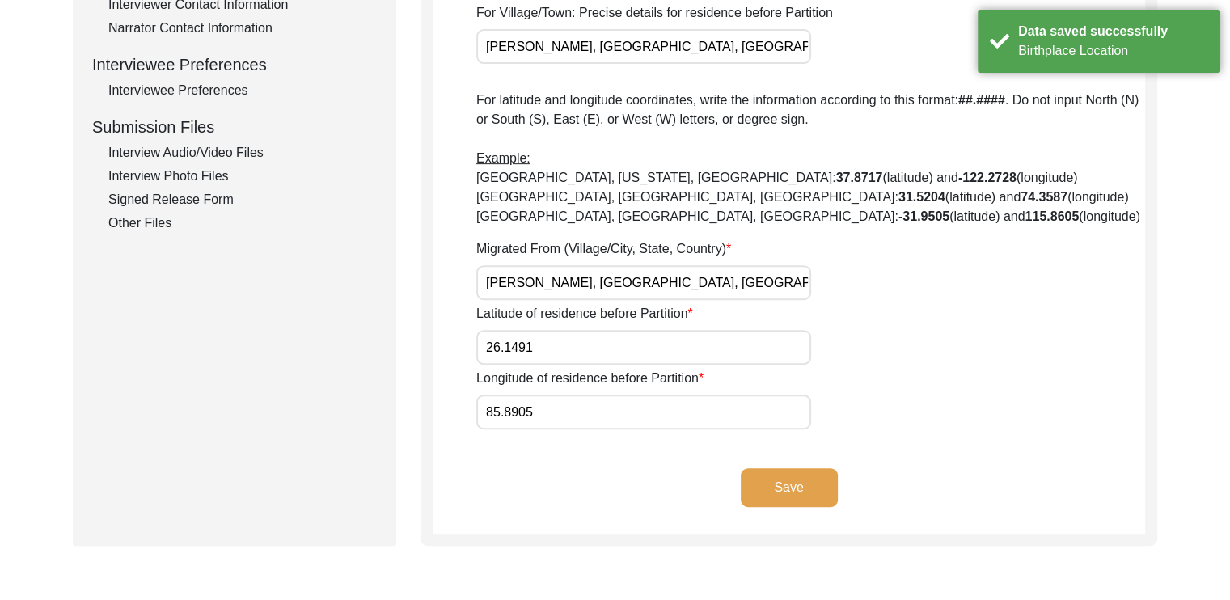
click at [763, 480] on button "Save" at bounding box center [789, 487] width 97 height 39
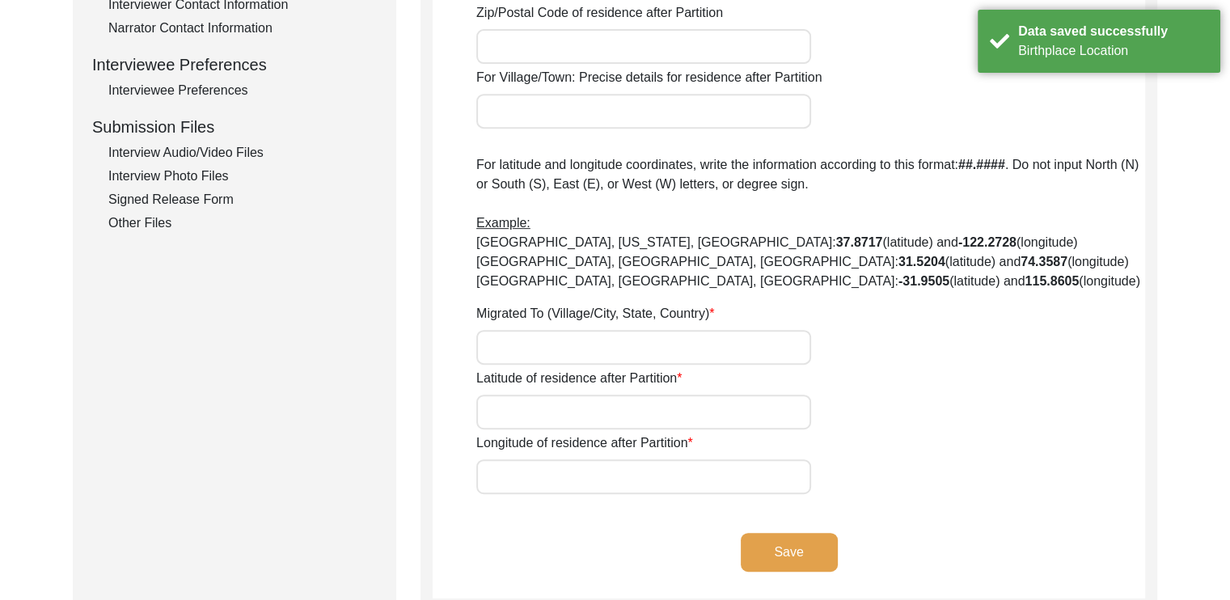
type input "No"
type input "n/a"
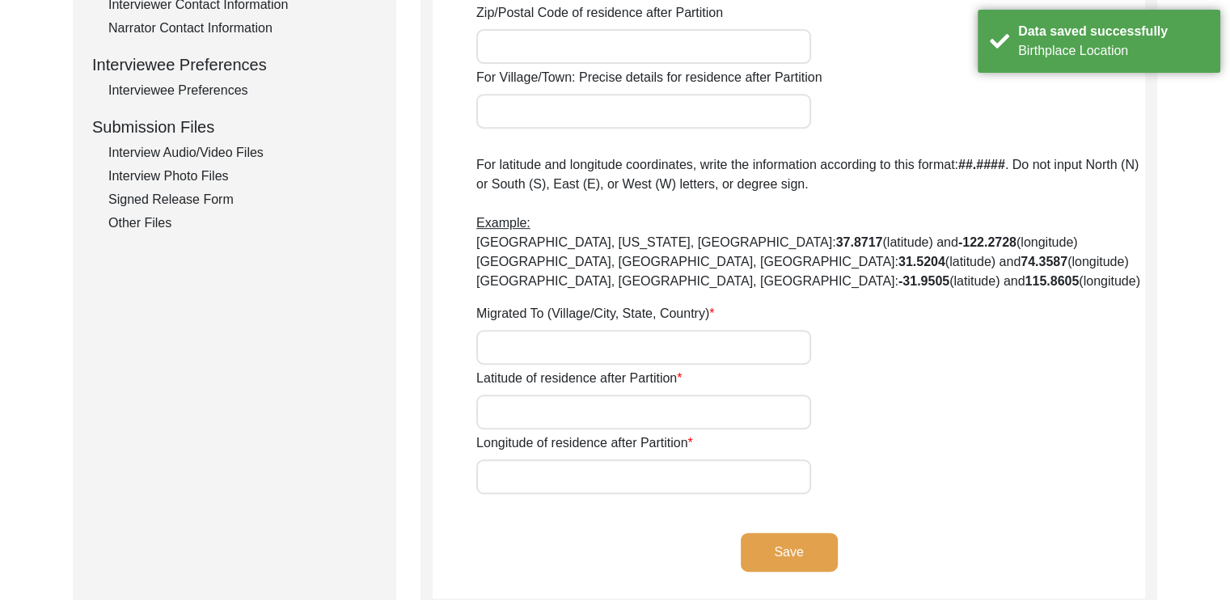
type input "n/a"
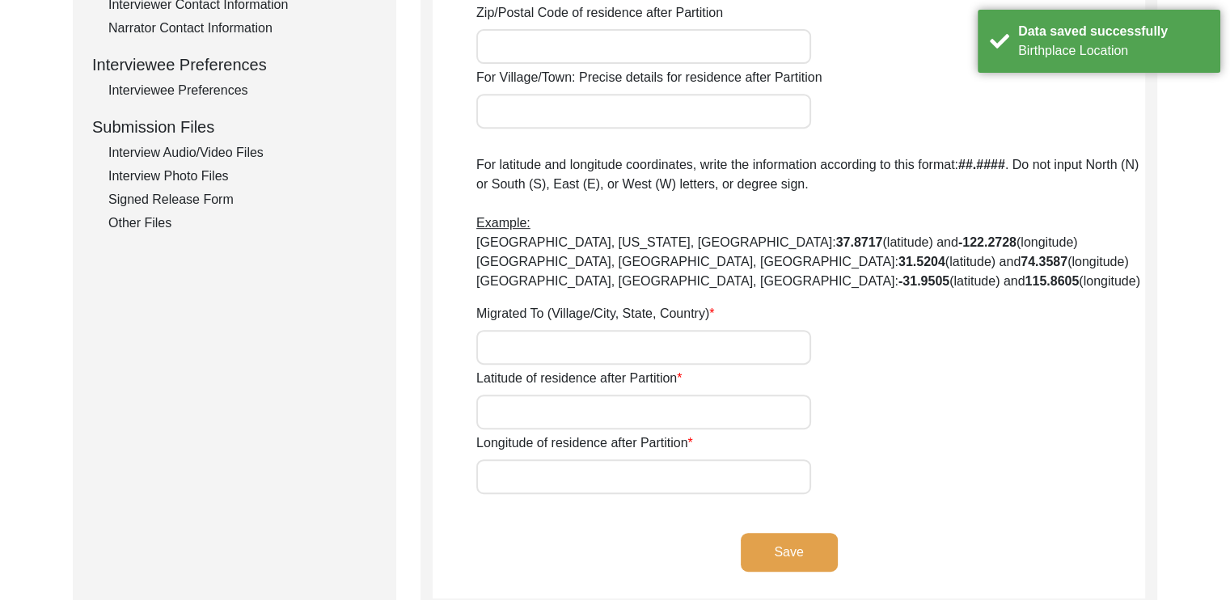
type input "n/a"
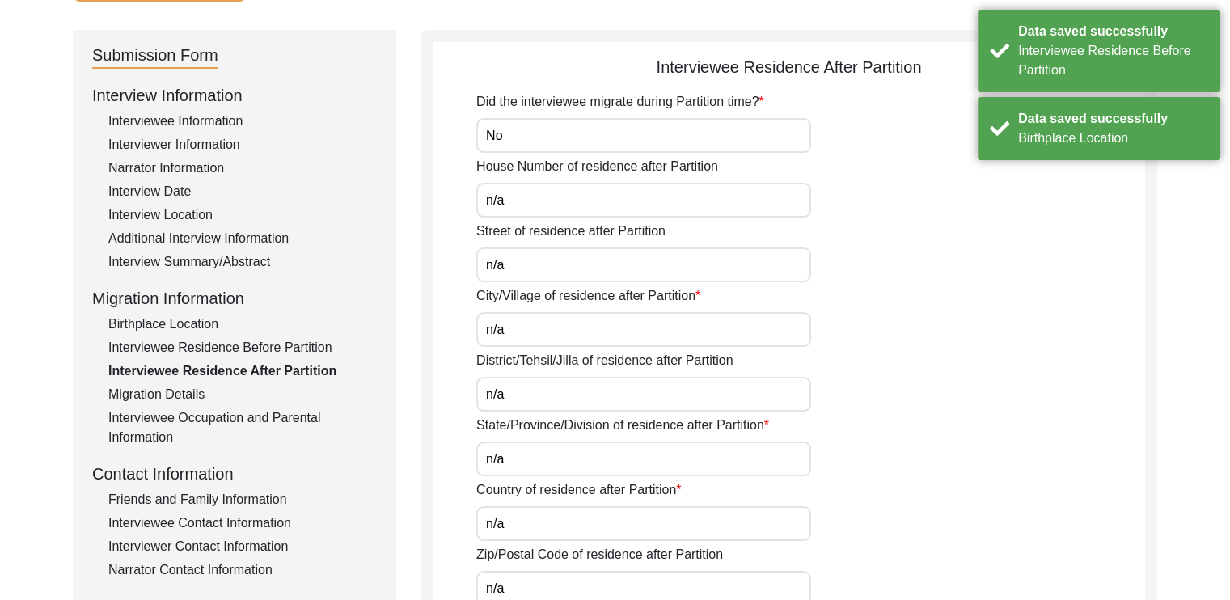
scroll to position [149, 0]
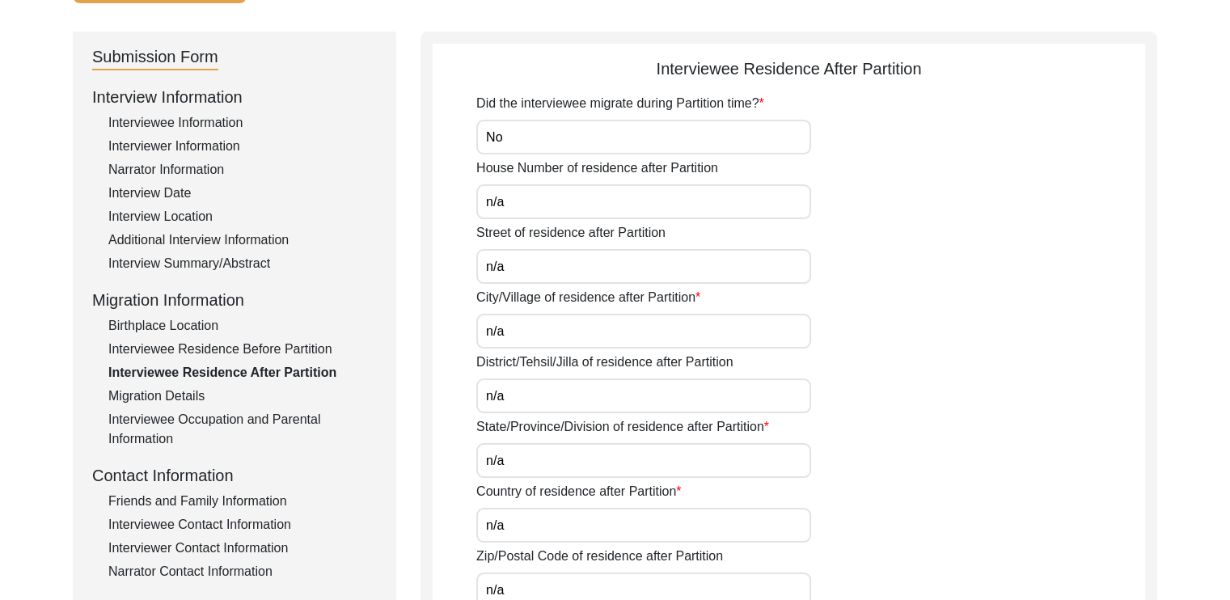
click at [540, 272] on input "n/a" at bounding box center [643, 266] width 335 height 35
type input "n"
type input "[GEOGRAPHIC_DATA]"
click at [518, 323] on input "n/a" at bounding box center [643, 331] width 335 height 35
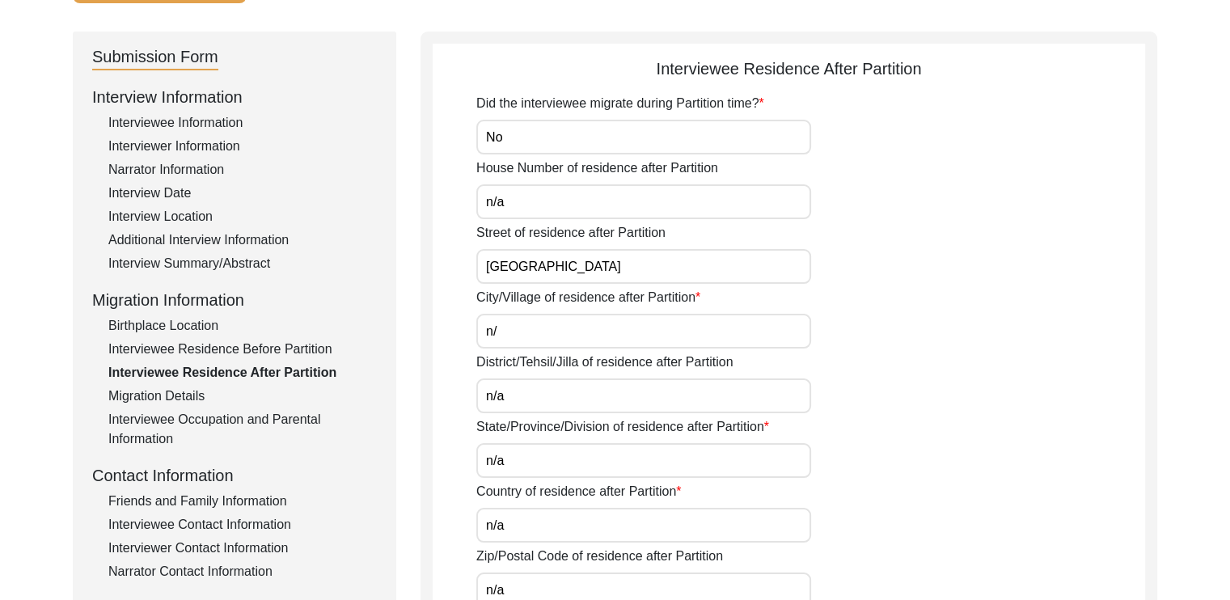
type input "n"
type input "Leheriasarai"
click at [519, 393] on input "n/a" at bounding box center [643, 395] width 335 height 35
type input "n"
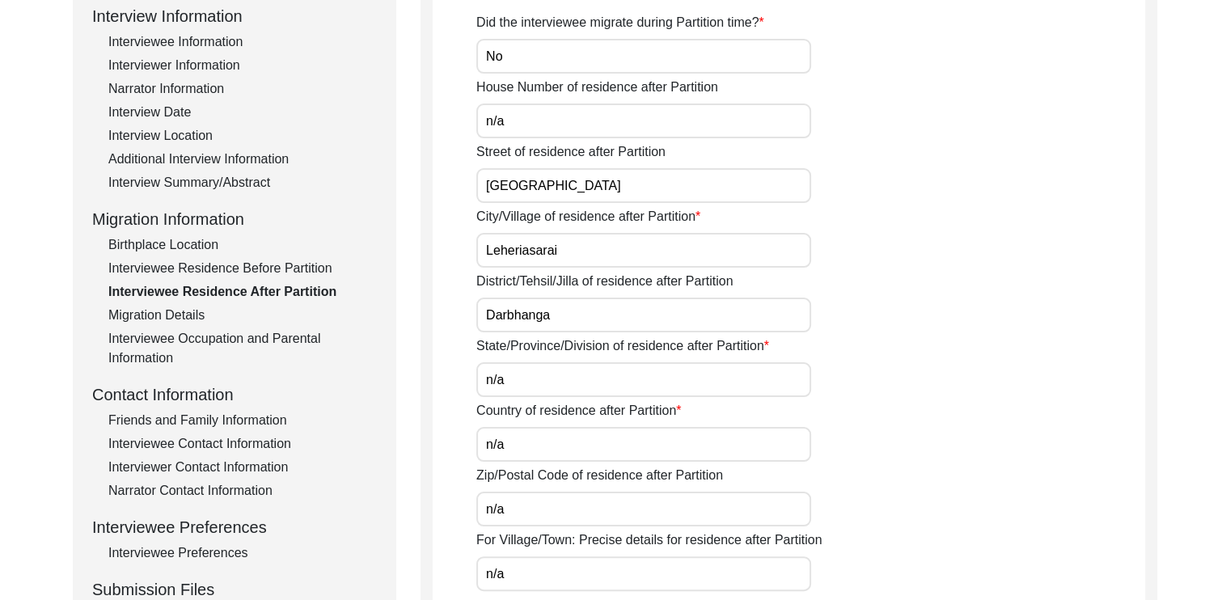
scroll to position [230, 0]
type input "Darbhanga"
click at [524, 378] on input "n/a" at bounding box center [643, 379] width 335 height 35
type input "n"
type input "[GEOGRAPHIC_DATA]"
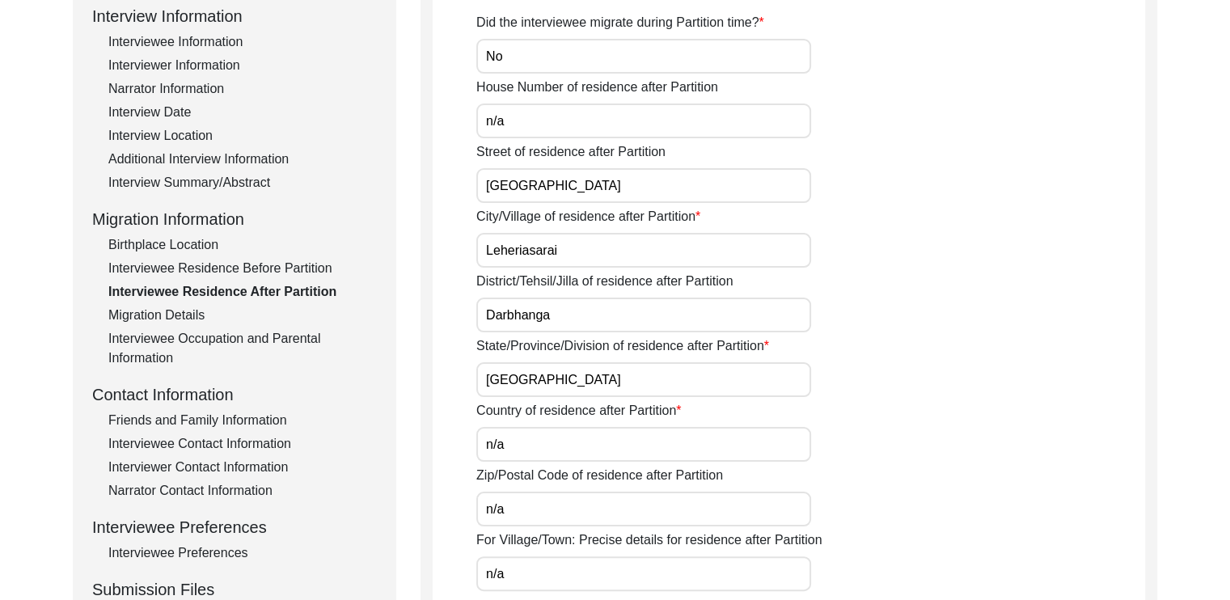
click at [521, 439] on input "n/a" at bounding box center [643, 444] width 335 height 35
type input "n"
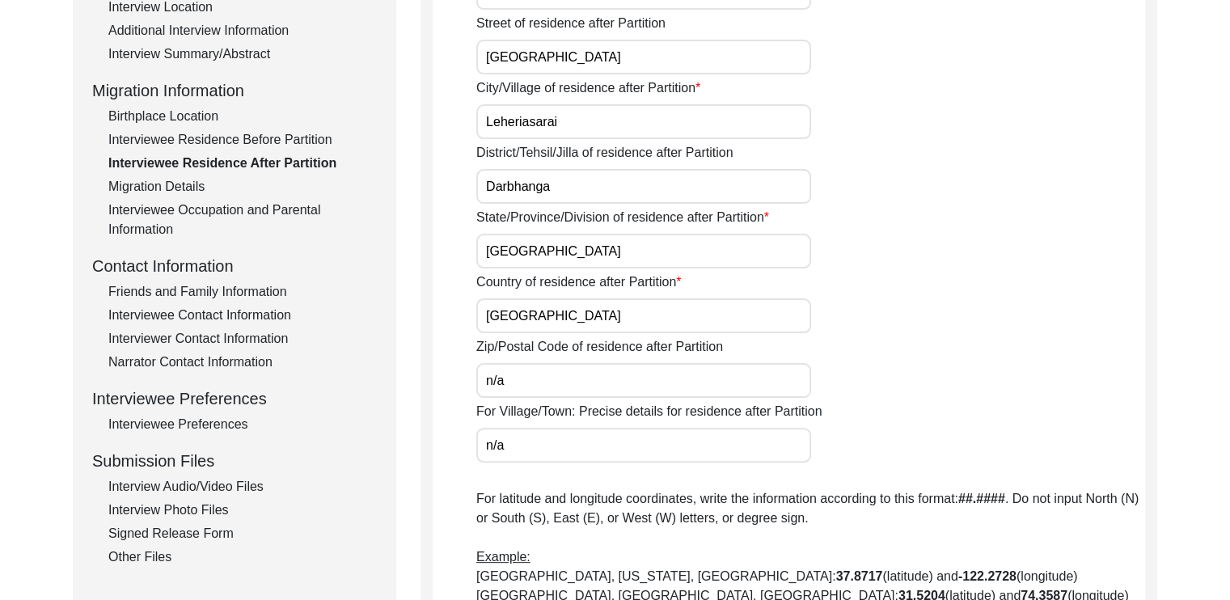
scroll to position [359, 0]
type input "[GEOGRAPHIC_DATA]"
click at [522, 385] on input "n/a" at bounding box center [643, 379] width 335 height 35
type input "n"
click at [528, 449] on input "n/a" at bounding box center [643, 444] width 335 height 35
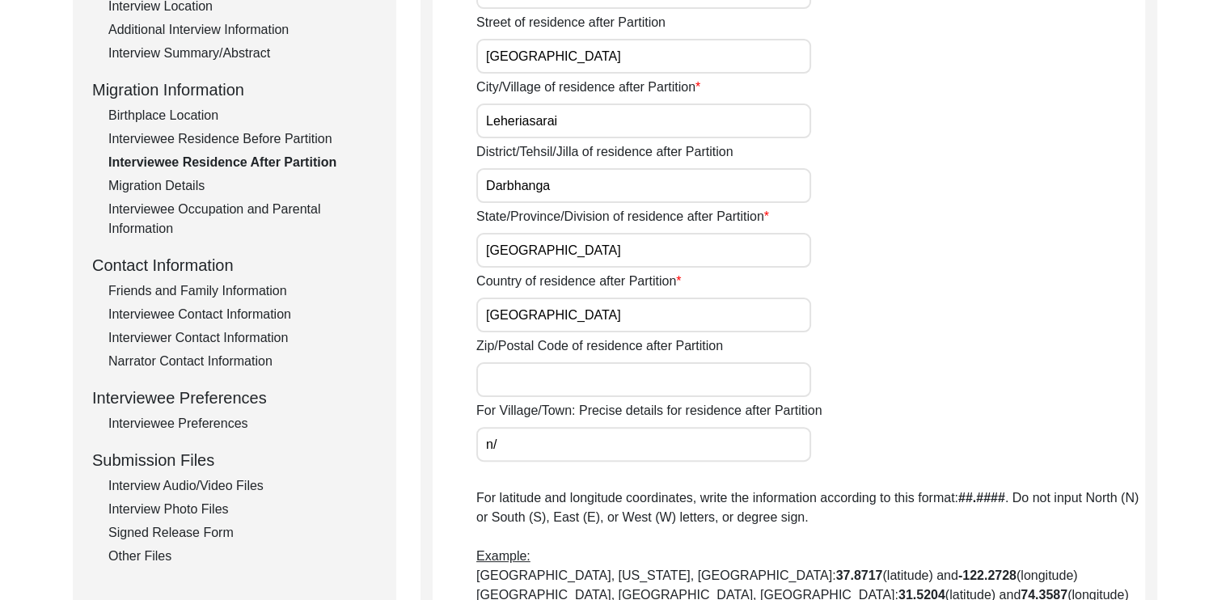
type input "n"
paste input "[PERSON_NAME], [GEOGRAPHIC_DATA], [GEOGRAPHIC_DATA], [GEOGRAPHIC_DATA], [GEOGRA…"
type input "[PERSON_NAME], [GEOGRAPHIC_DATA], [GEOGRAPHIC_DATA], [GEOGRAPHIC_DATA], [GEOGRA…"
click at [521, 374] on input "Zip/Postal Code of residence after Partition" at bounding box center [643, 379] width 335 height 35
paste input "846001"
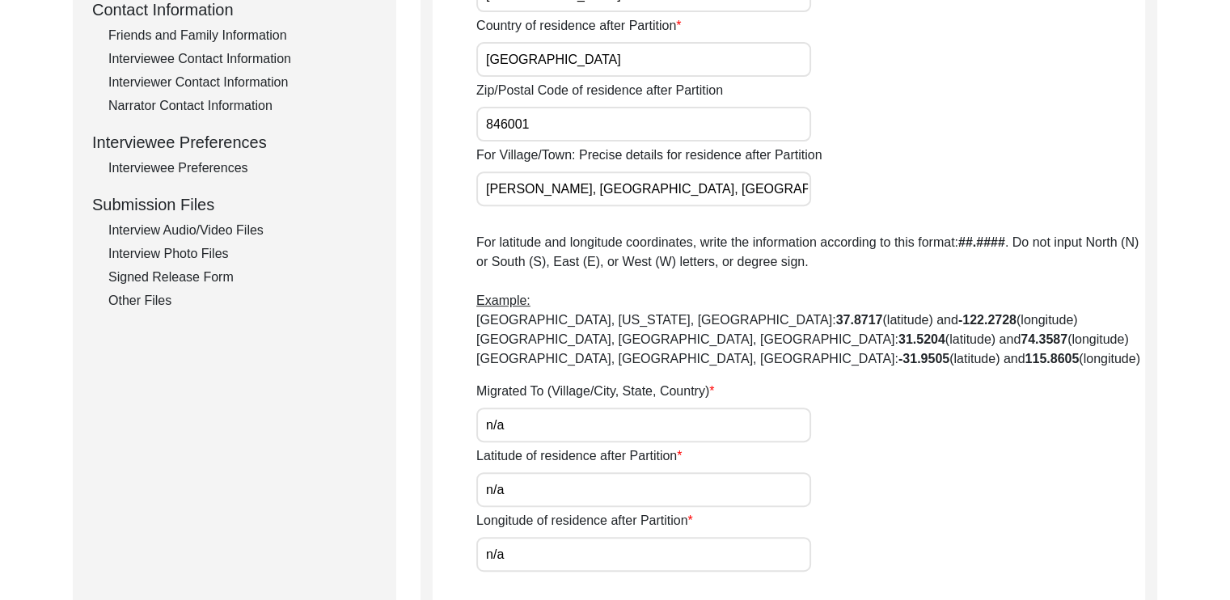
scroll to position [628, 0]
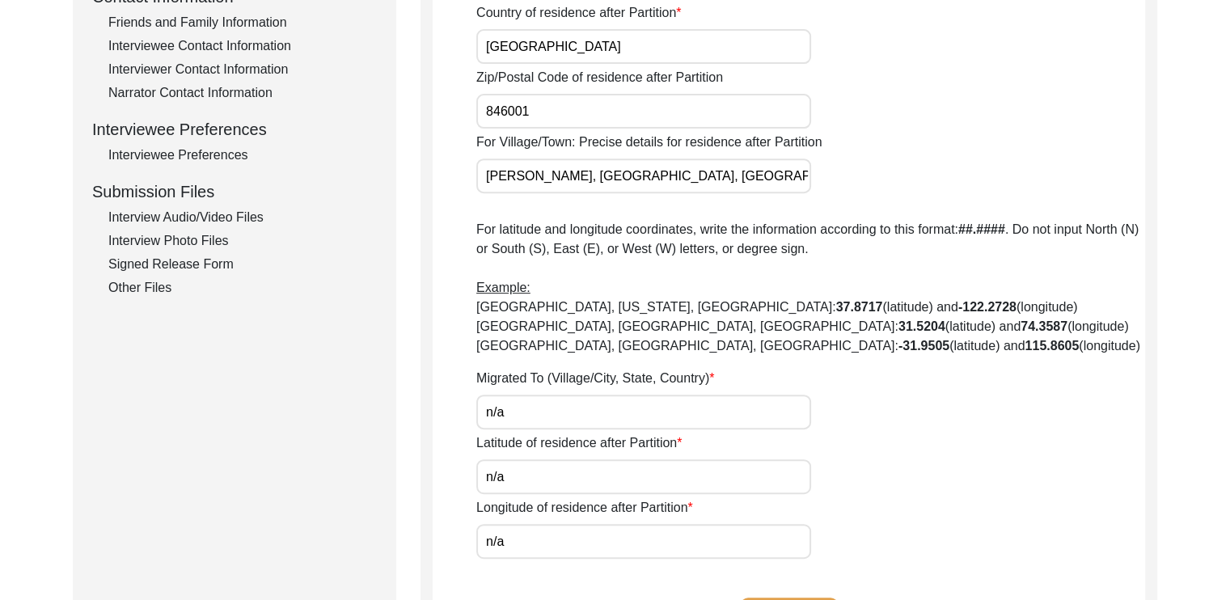
type input "846001"
click at [509, 409] on input "n/a" at bounding box center [643, 412] width 335 height 35
type input "n"
click at [482, 175] on input "[PERSON_NAME], [GEOGRAPHIC_DATA], [GEOGRAPHIC_DATA], [GEOGRAPHIC_DATA], [GEOGRA…" at bounding box center [643, 175] width 335 height 35
click at [509, 399] on input "Migrated To (Village/City, State, Country)" at bounding box center [643, 412] width 335 height 35
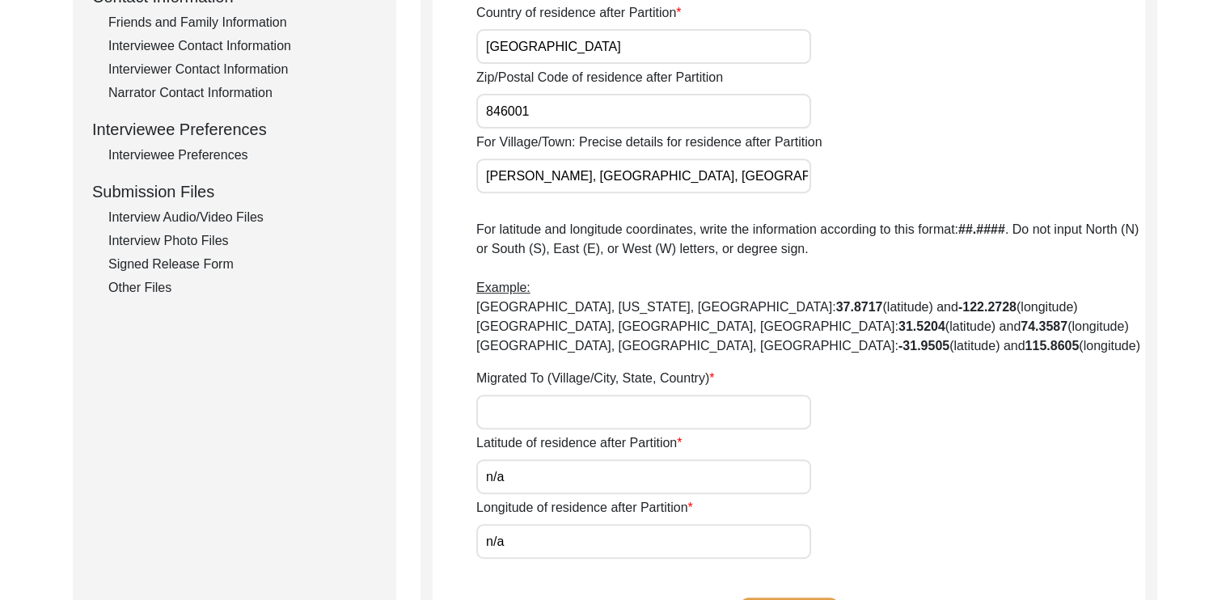
paste input "[PERSON_NAME], [GEOGRAPHIC_DATA], [GEOGRAPHIC_DATA], [GEOGRAPHIC_DATA], [GEOGRA…"
type input "[PERSON_NAME], [GEOGRAPHIC_DATA], [GEOGRAPHIC_DATA], [GEOGRAPHIC_DATA], [GEOGRA…"
click at [509, 485] on input "n/a" at bounding box center [643, 476] width 335 height 35
type input "n"
paste input "26.149187"
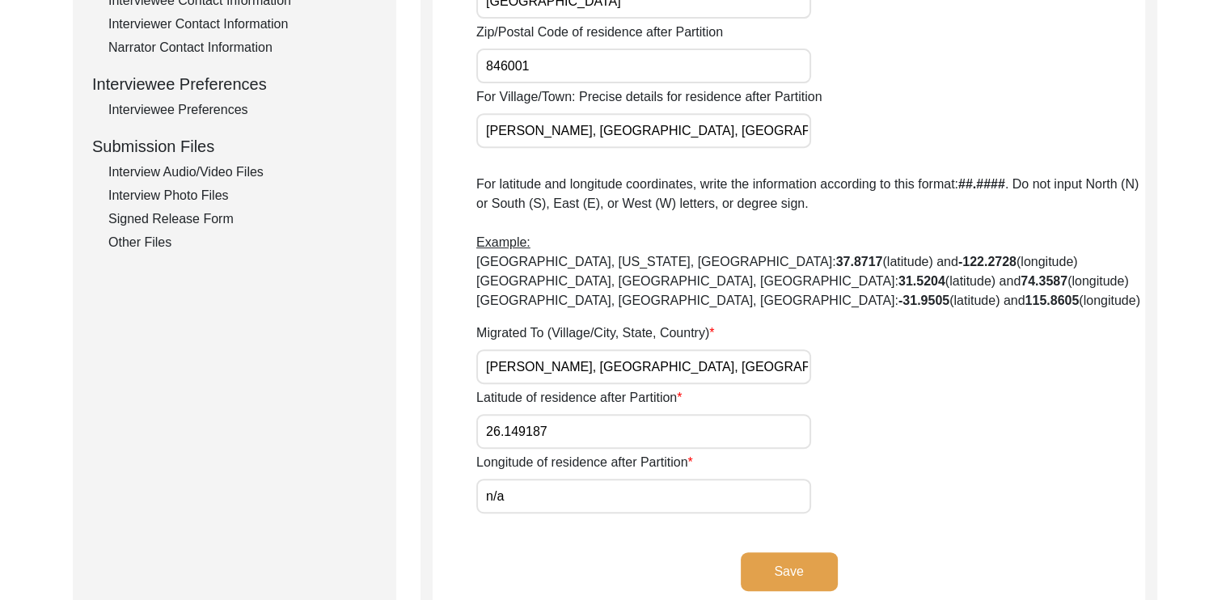
scroll to position [673, 0]
type input "26.1491"
click at [523, 495] on input "n/a" at bounding box center [643, 496] width 335 height 35
type input "n"
paste input "85.890579"
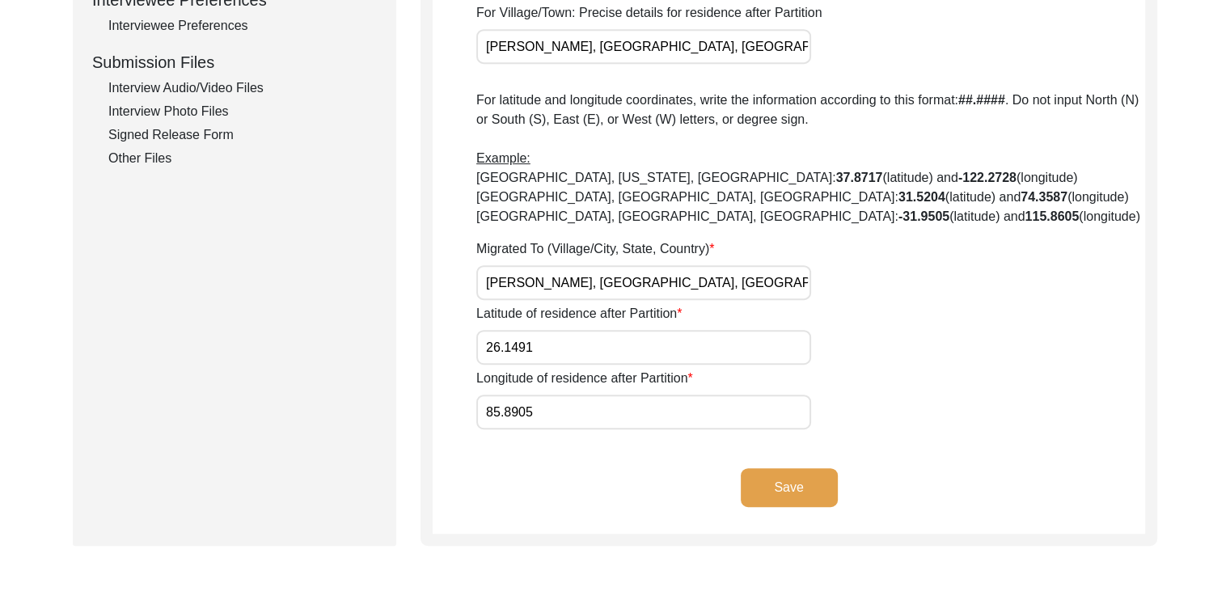
scroll to position [757, 0]
type input "85.8905"
click at [788, 492] on button "Save" at bounding box center [789, 487] width 97 height 39
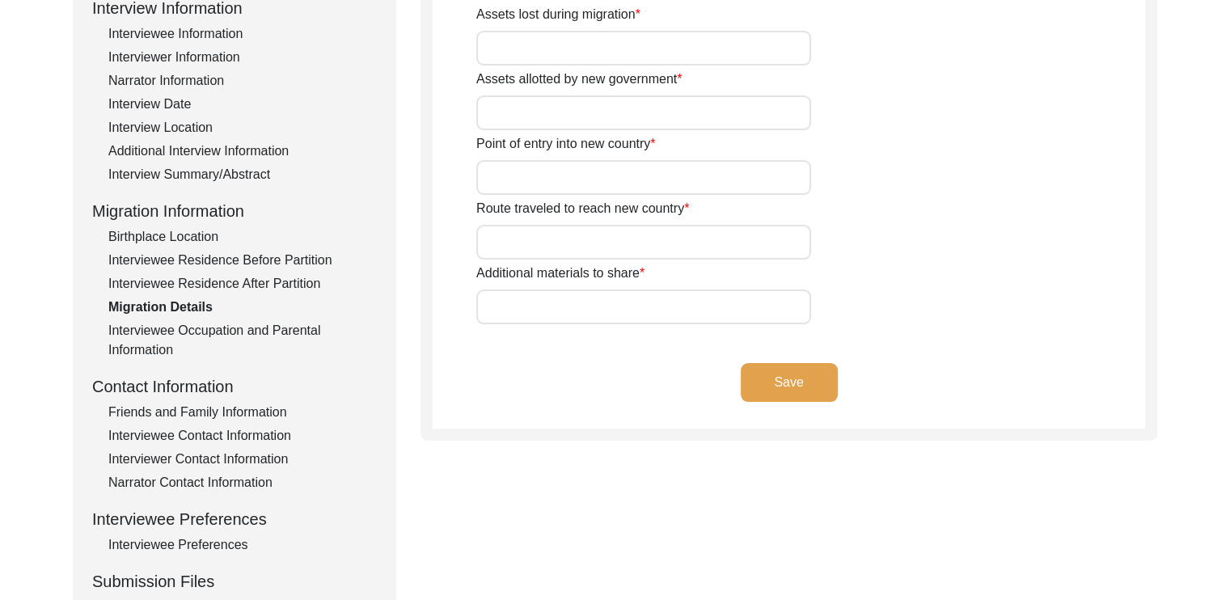
type input "n/a"
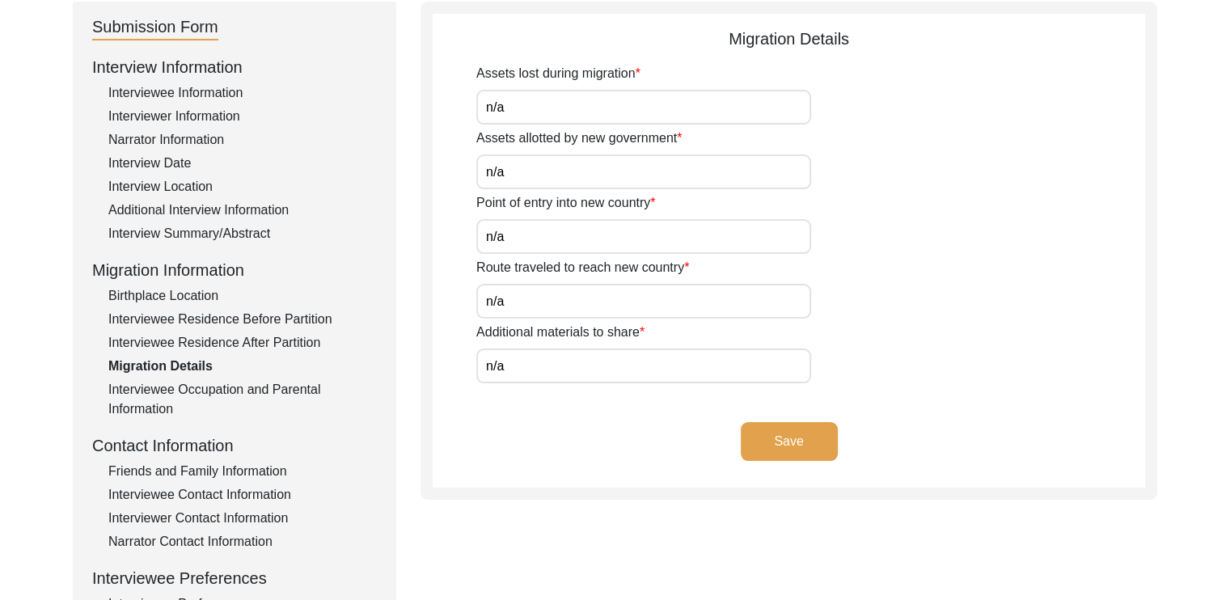
scroll to position [178, 0]
click at [774, 444] on button "Save" at bounding box center [789, 442] width 97 height 39
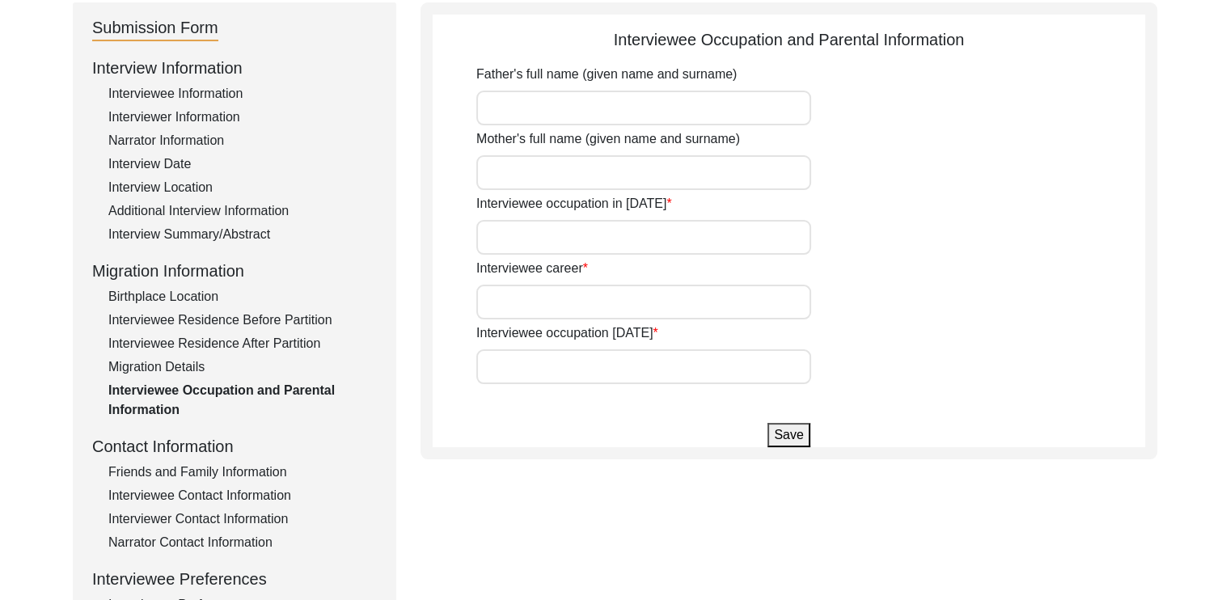
type input "[PERSON_NAME]"
type input "Student (Homeschooled)"
type input "Housewife"
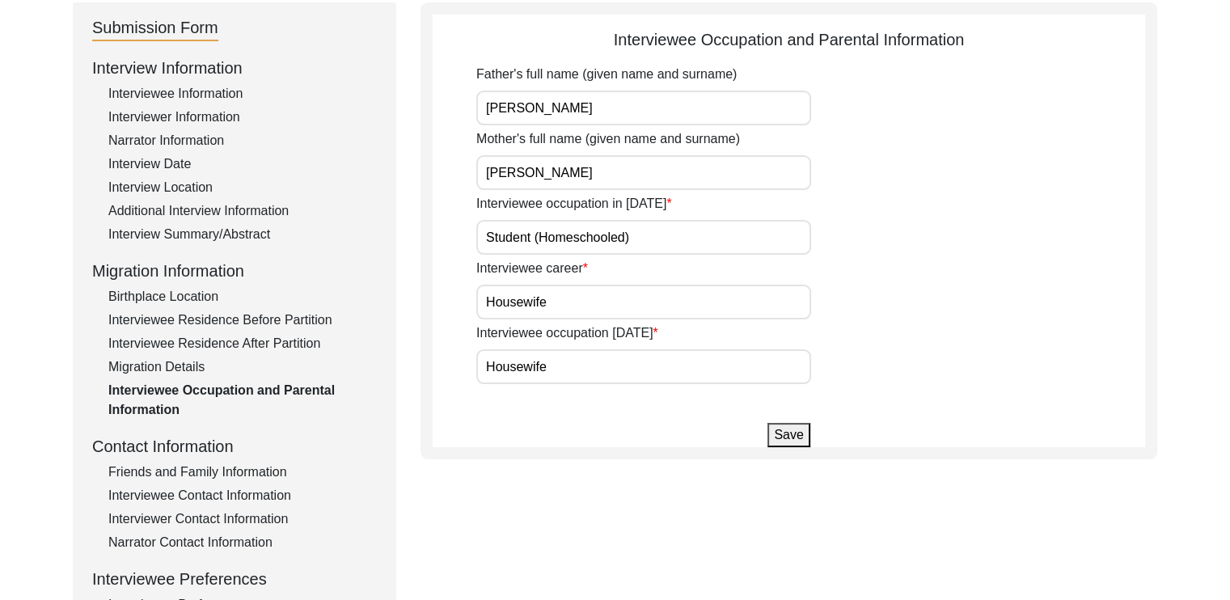
click at [794, 429] on button "Save" at bounding box center [788, 435] width 42 height 24
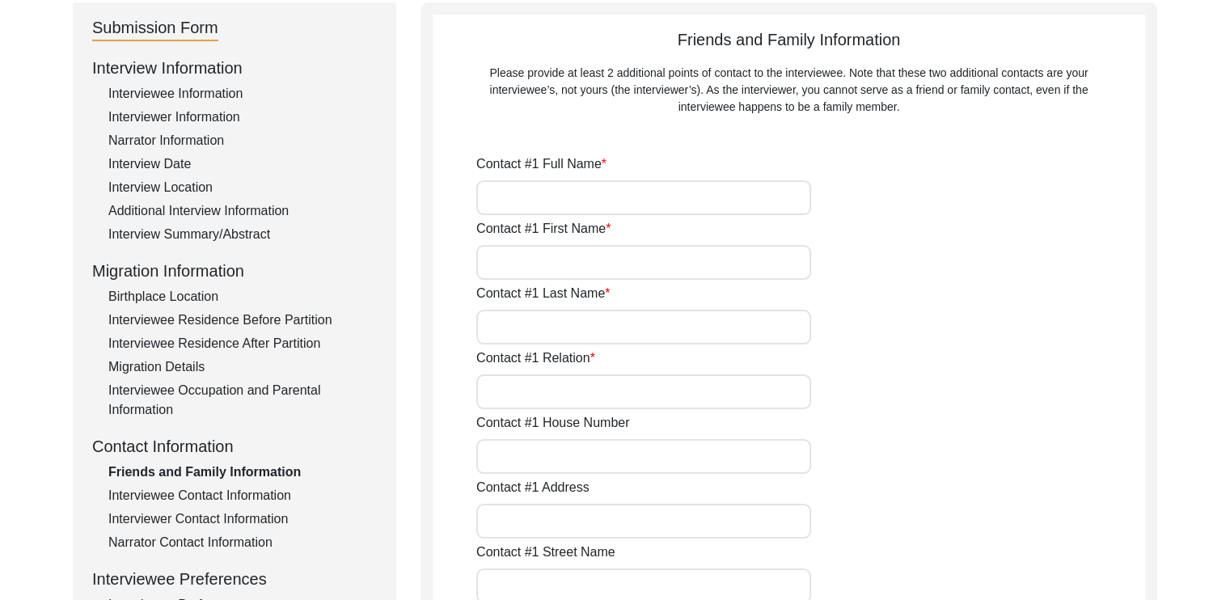
type input "[PERSON_NAME]"
type input "Saha"
type input "Grandson"
type input "n/a"
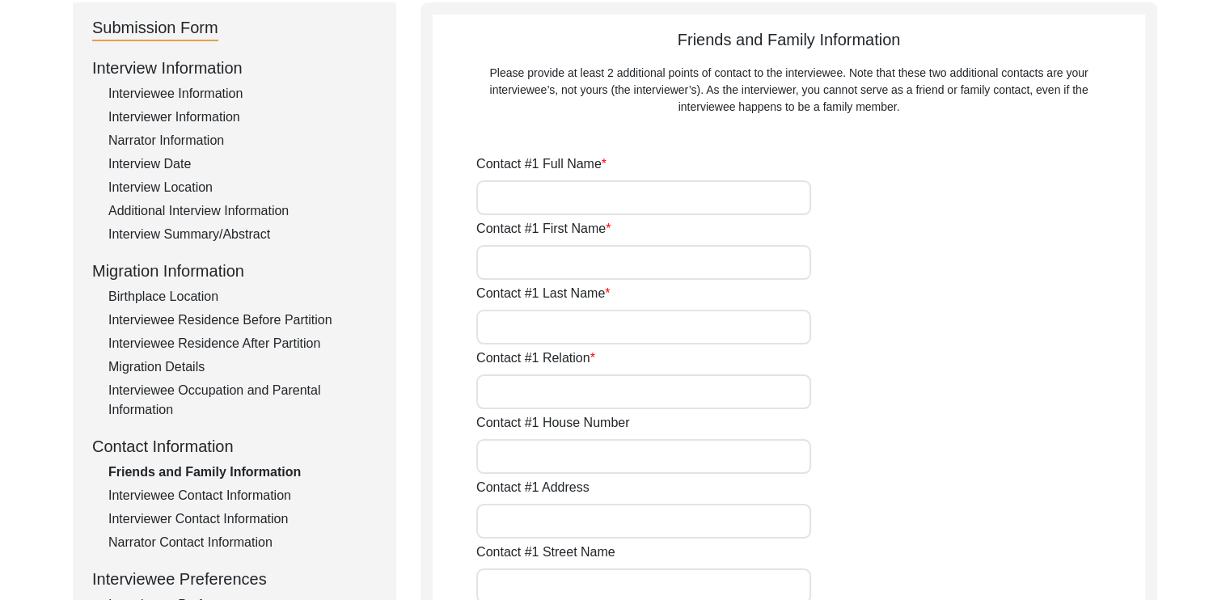
type input "[STREET_ADDRESS]"
type input "n/a"
type input "Malda"
type input "[GEOGRAPHIC_DATA]"
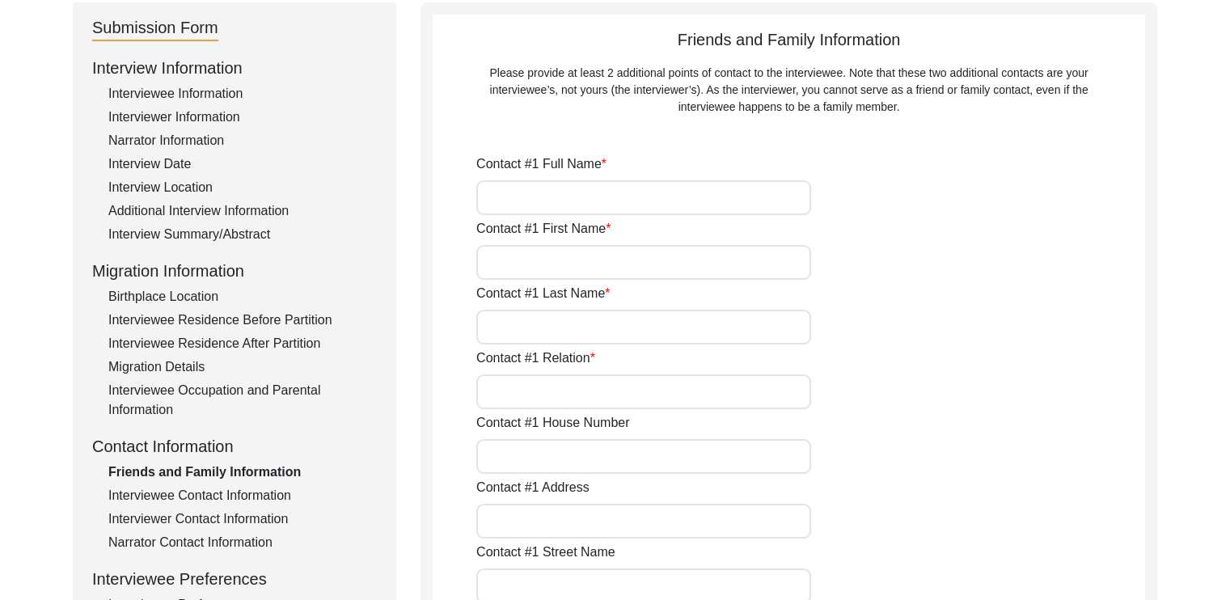
type input "732101"
type input "[GEOGRAPHIC_DATA]"
type input "same as interviewee"
type input "9475998528"
type input "[EMAIL_ADDRESS][DOMAIN_NAME]"
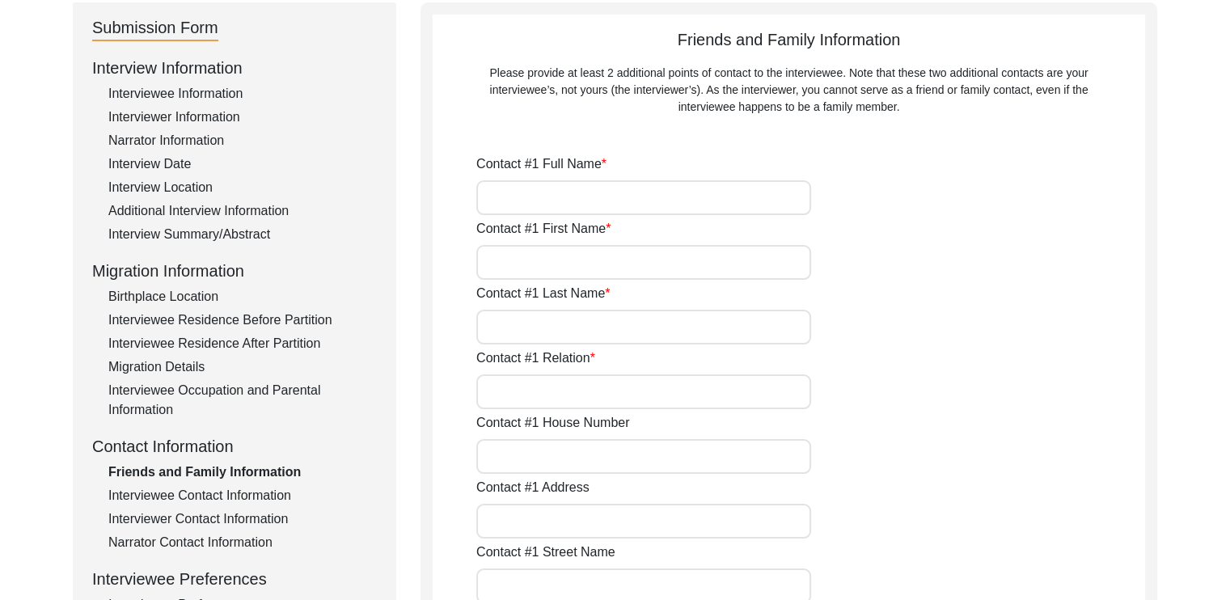
type input "[PERSON_NAME]"
type input "Saha"
type input "Daughter-in-law"
type input "n/a"
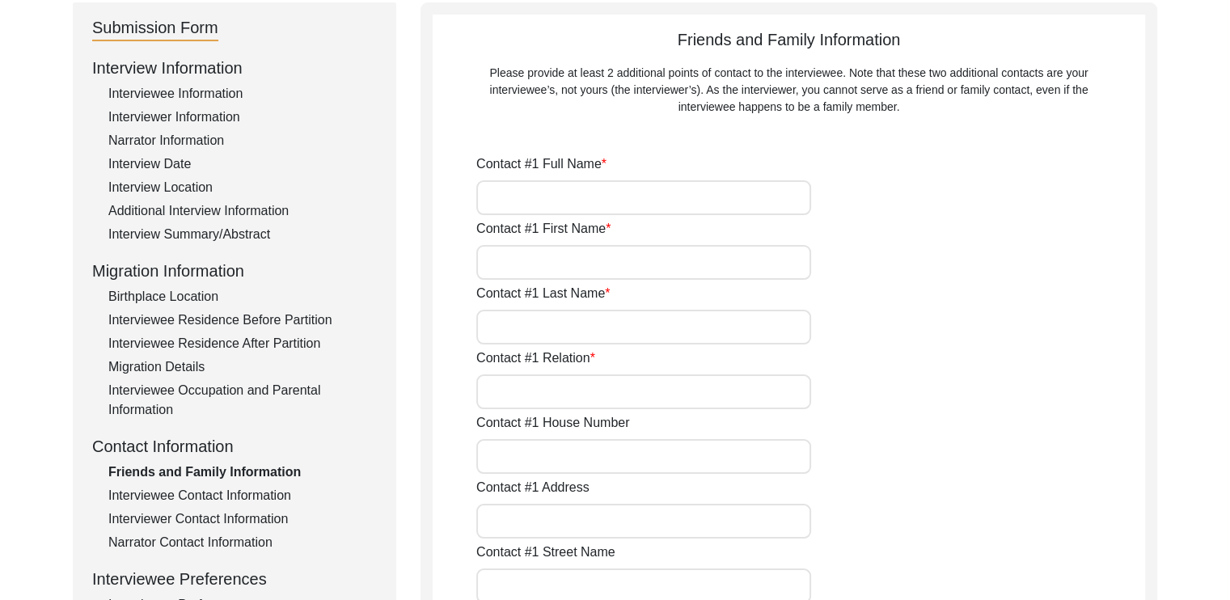
type input "[STREET_ADDRESS]"
type input "n/a"
type input "Malda"
type input "[GEOGRAPHIC_DATA]"
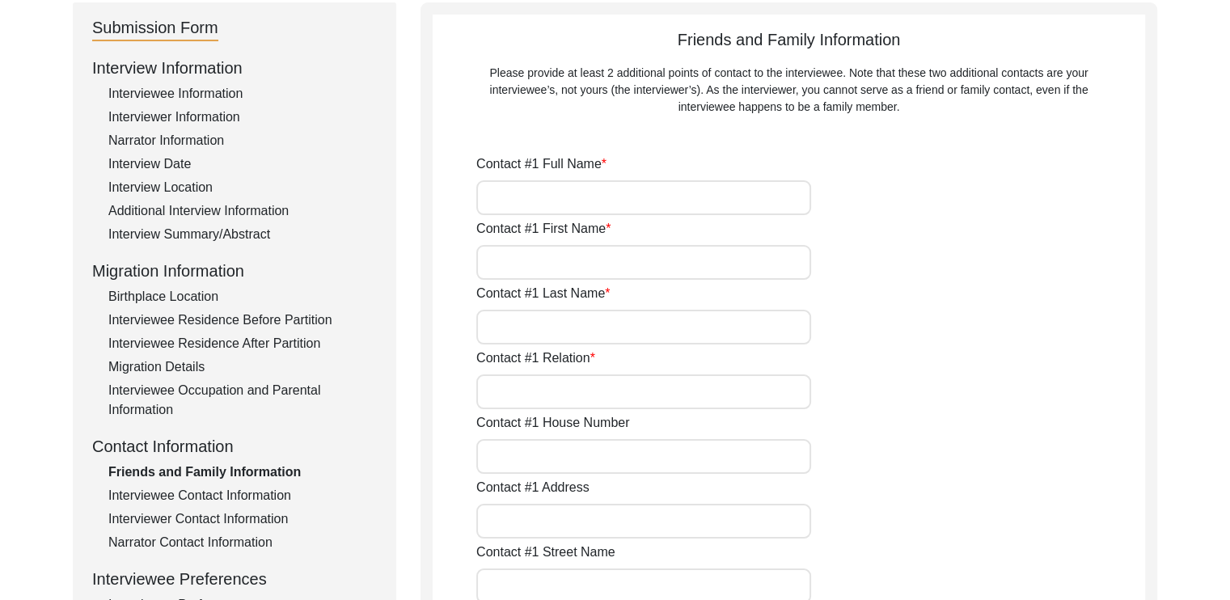
type input "732101"
type input "[GEOGRAPHIC_DATA]"
type input "same as interviewee"
type input "9064104049"
type input "[EMAIL_ADDRESS][DOMAIN_NAME]"
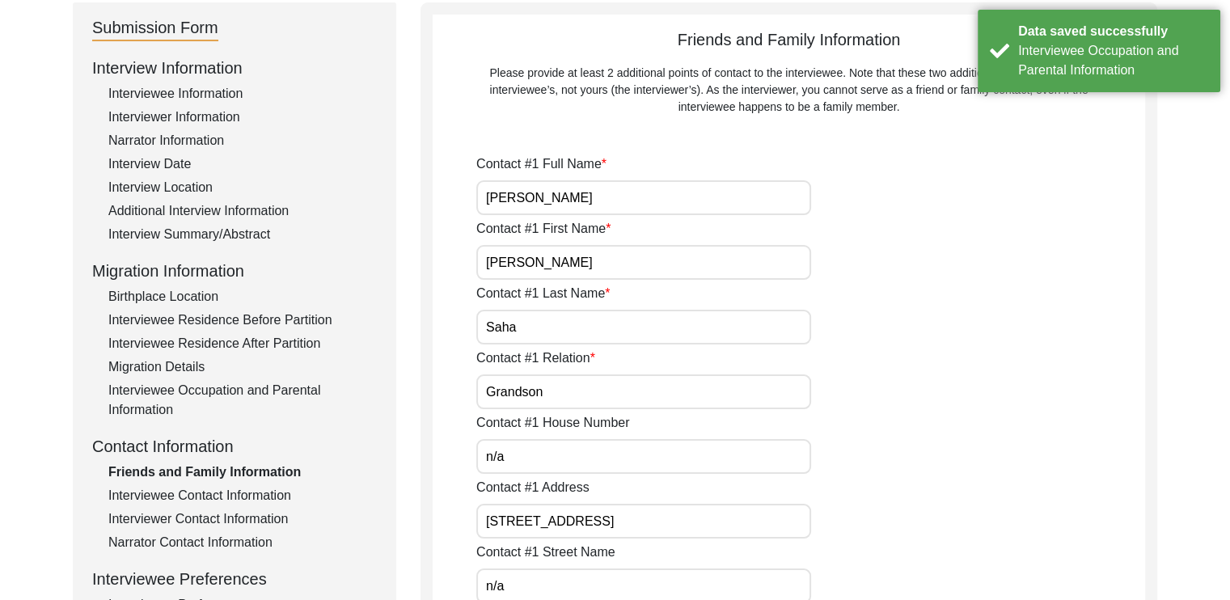
click at [185, 294] on div "Birthplace Location" at bounding box center [242, 296] width 268 height 19
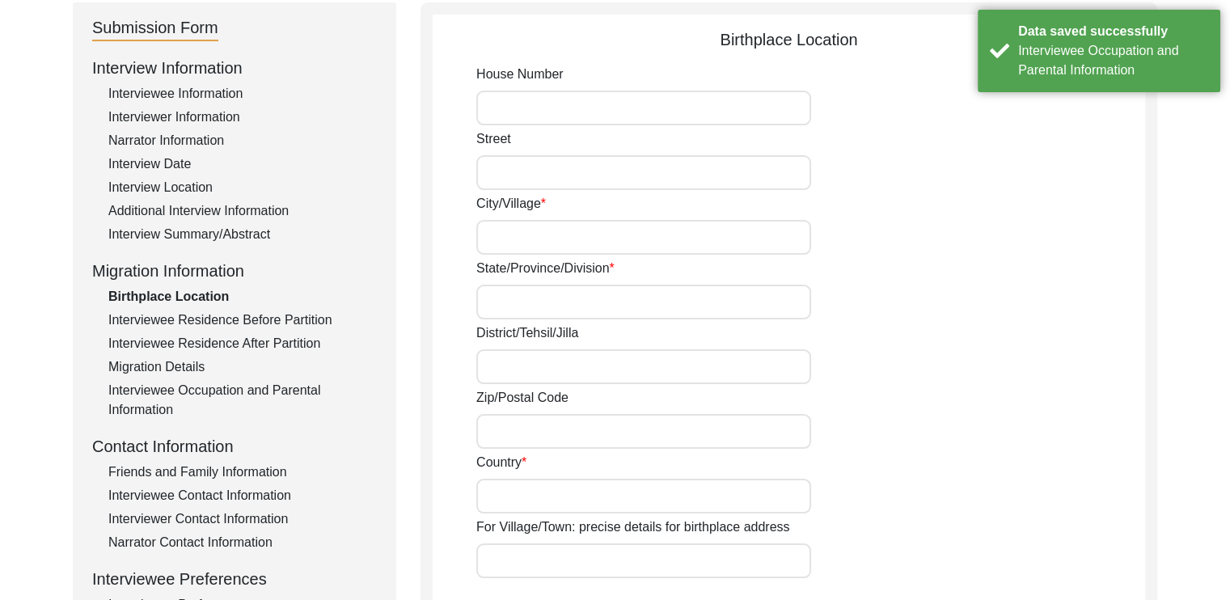
type input "n/a"
type input "[GEOGRAPHIC_DATA]"
type input "Leheriasarai"
type input "[GEOGRAPHIC_DATA]"
type input "Darbhanga"
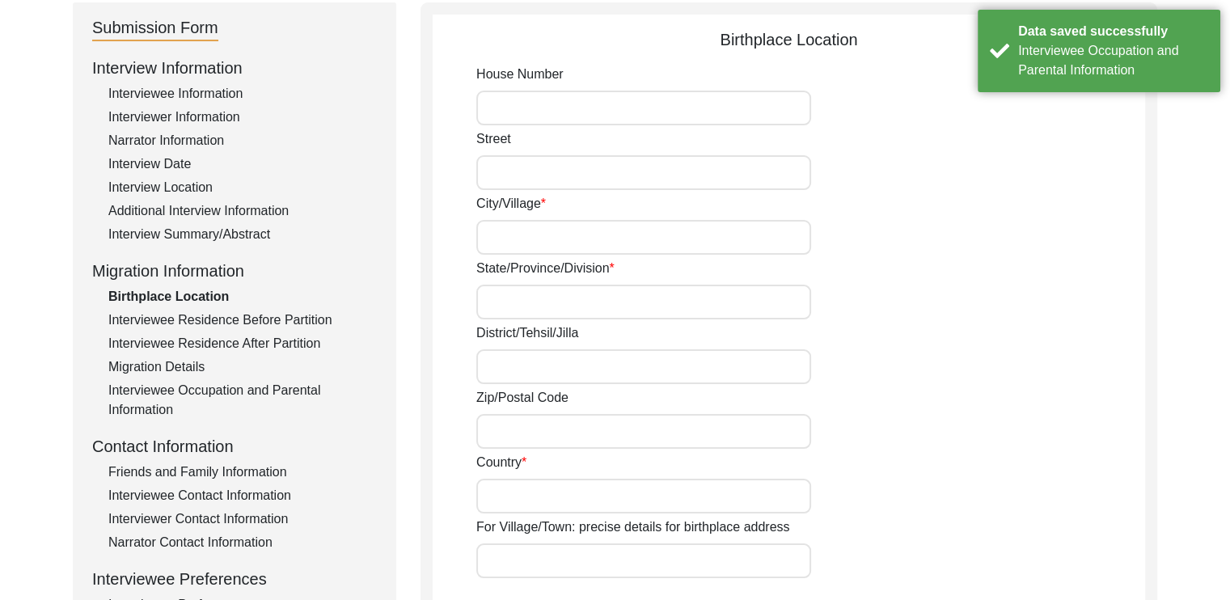
type input "846001"
type input "[GEOGRAPHIC_DATA]"
type input "[PERSON_NAME], [GEOGRAPHIC_DATA], [GEOGRAPHIC_DATA], [GEOGRAPHIC_DATA], [GEOGRA…"
type input "26.1491"
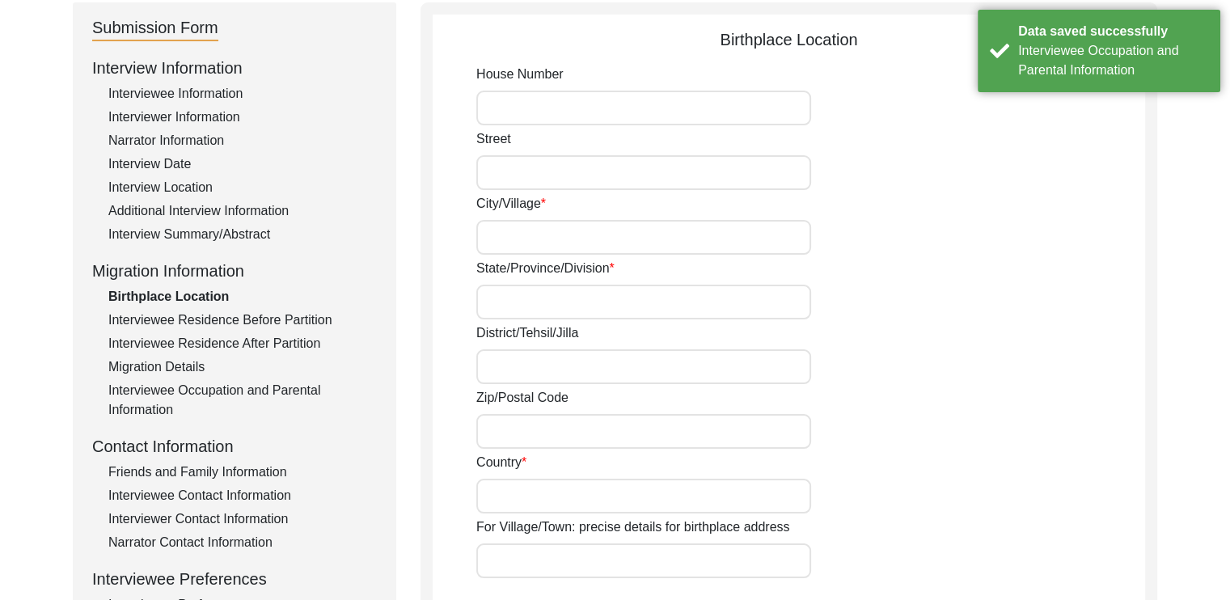
type input "85.8905"
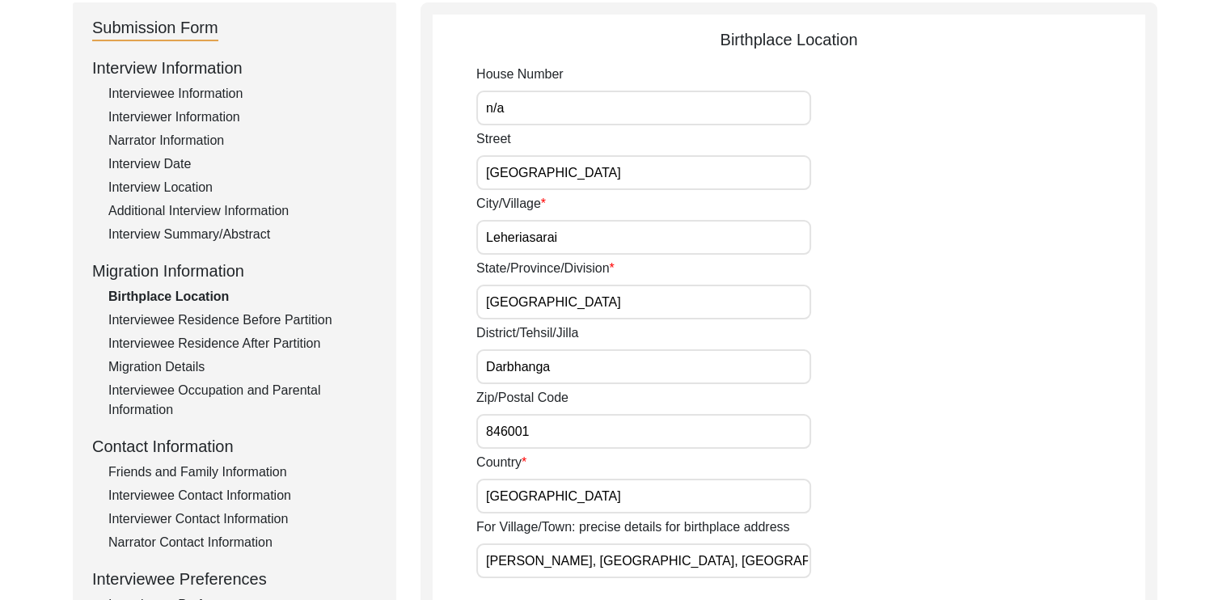
click at [166, 185] on div "Interview Location" at bounding box center [242, 187] width 268 height 19
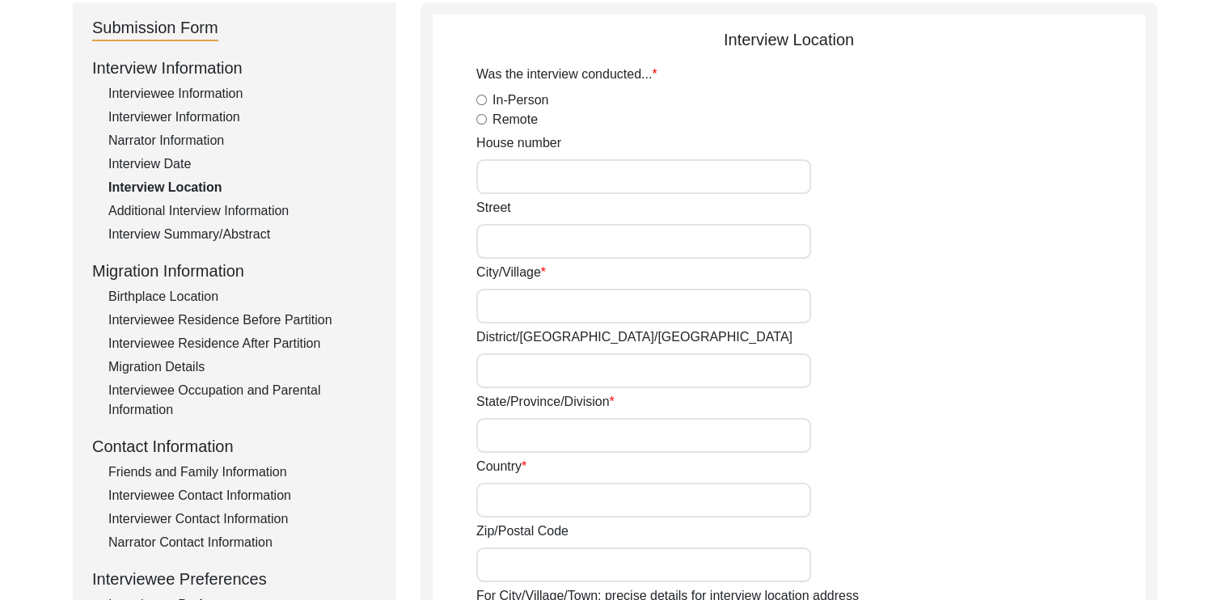
radio input "true"
type input "n/a"
type input "No.1 [GEOGRAPHIC_DATA]"
type input "Malda"
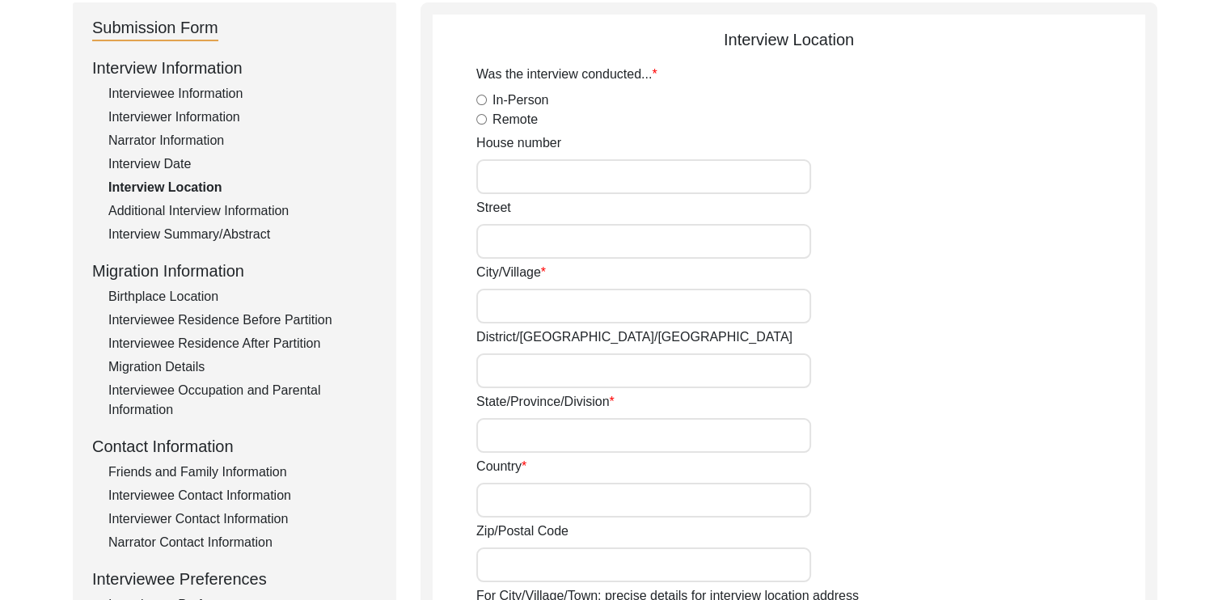
type input "[GEOGRAPHIC_DATA]"
type input "732101"
type input "White house at the end of first left from the Samsung shop in [STREET_ADDRESS]"
type input "Malda, [GEOGRAPHIC_DATA], [GEOGRAPHIC_DATA]"
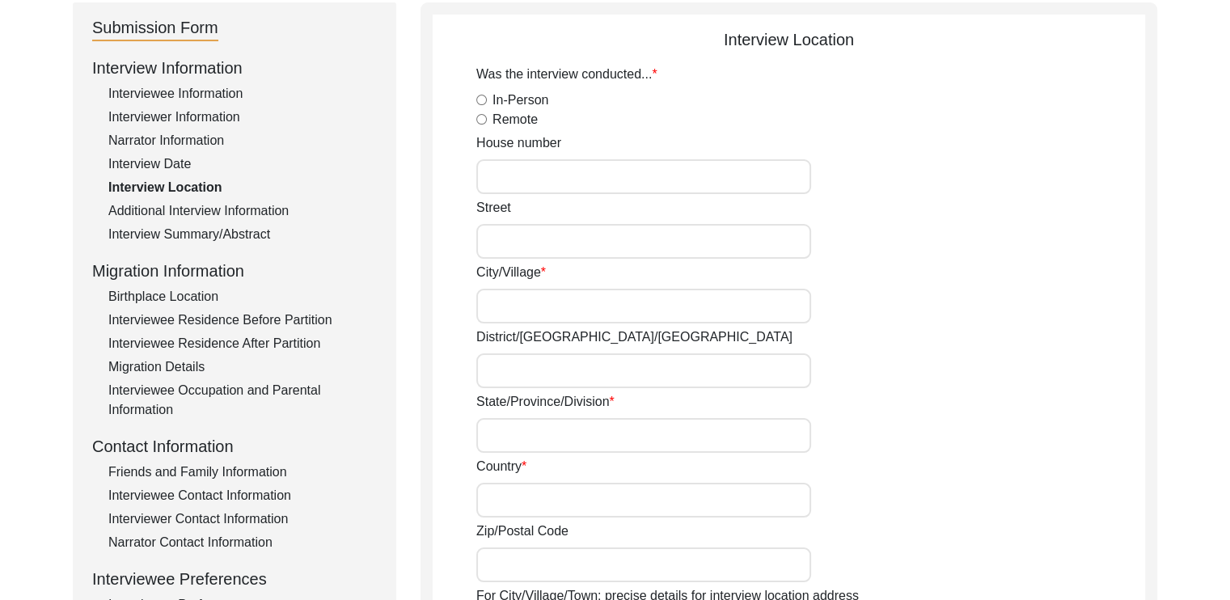
type input "24.9997"
type input "88.1402"
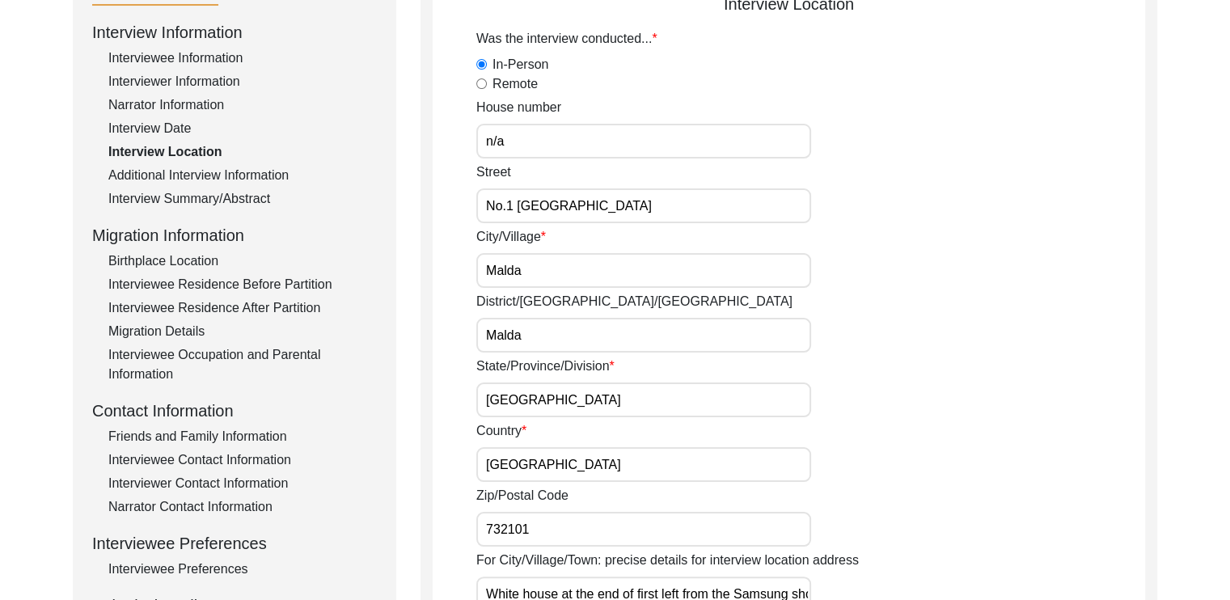
scroll to position [213, 0]
click at [171, 306] on div "Interviewee Residence After Partition" at bounding box center [242, 308] width 268 height 19
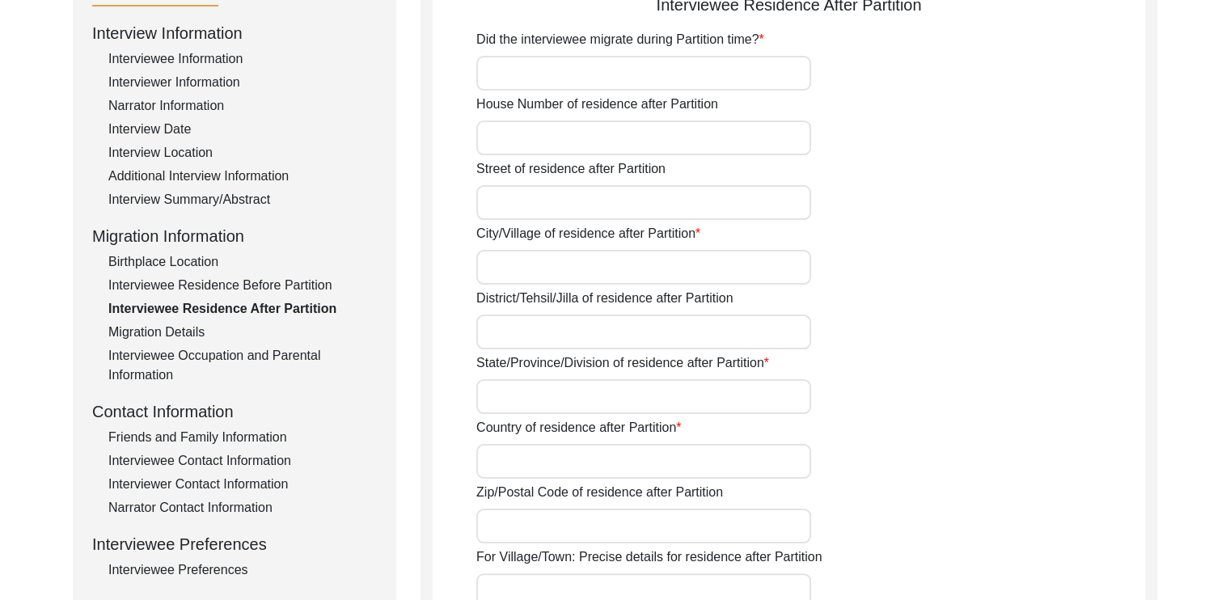
type input "No"
type input "n/a"
type input "[GEOGRAPHIC_DATA]"
type input "Leheriasarai"
type input "Darbhanga"
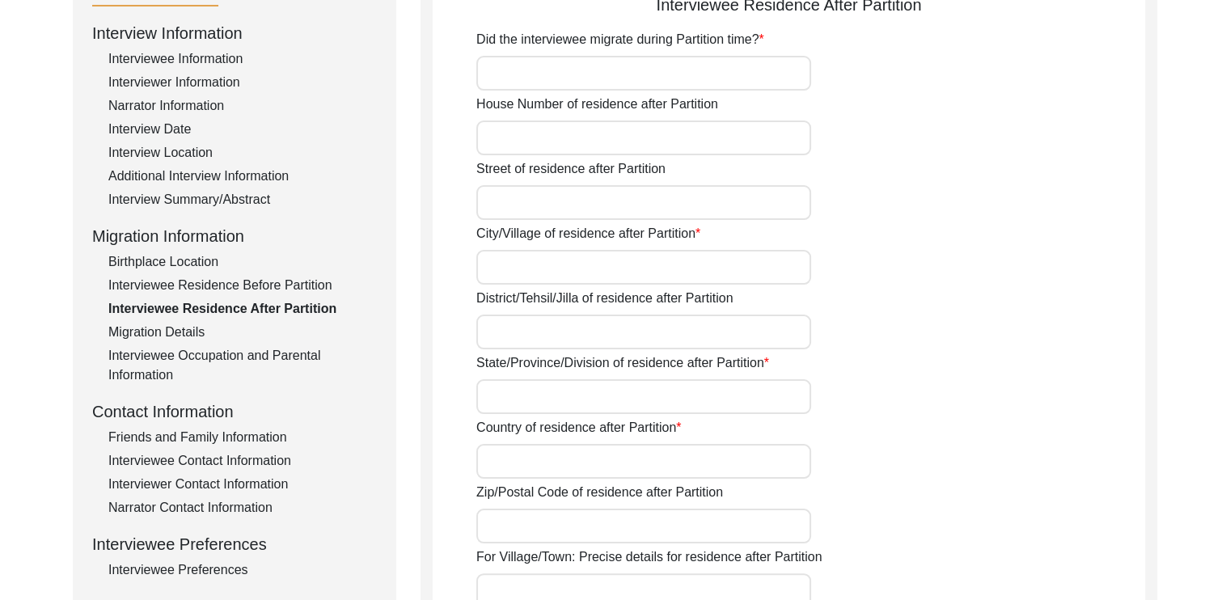
type input "[GEOGRAPHIC_DATA]"
type input "846001"
type input "[PERSON_NAME], [GEOGRAPHIC_DATA], [GEOGRAPHIC_DATA], [GEOGRAPHIC_DATA], [GEOGRA…"
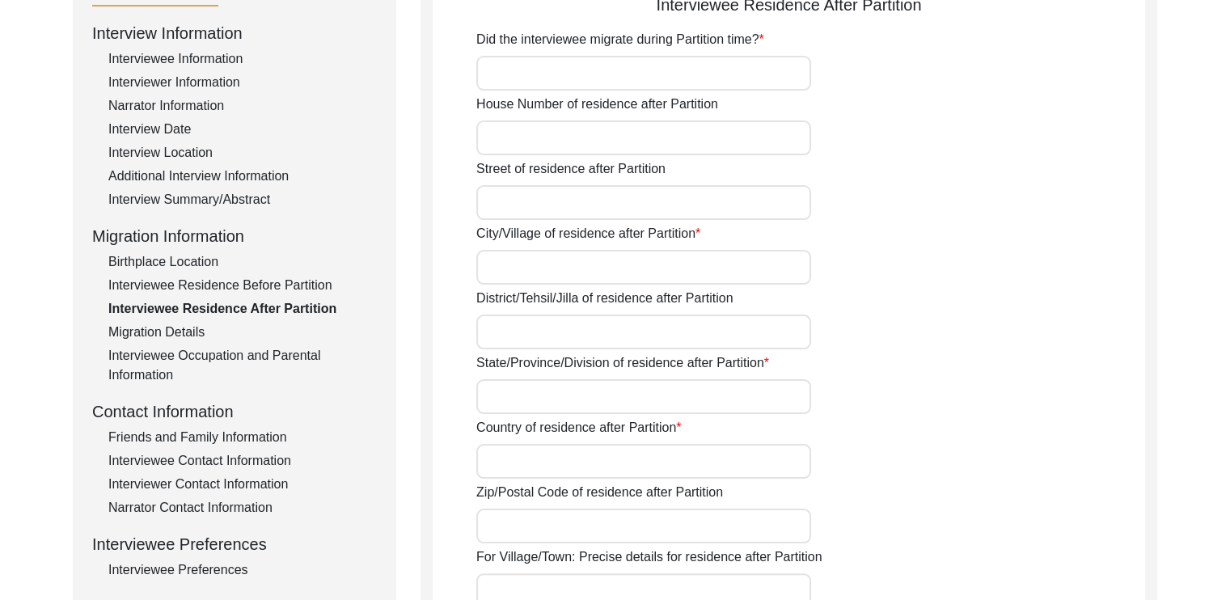
type input "26.1491"
type input "85.8905"
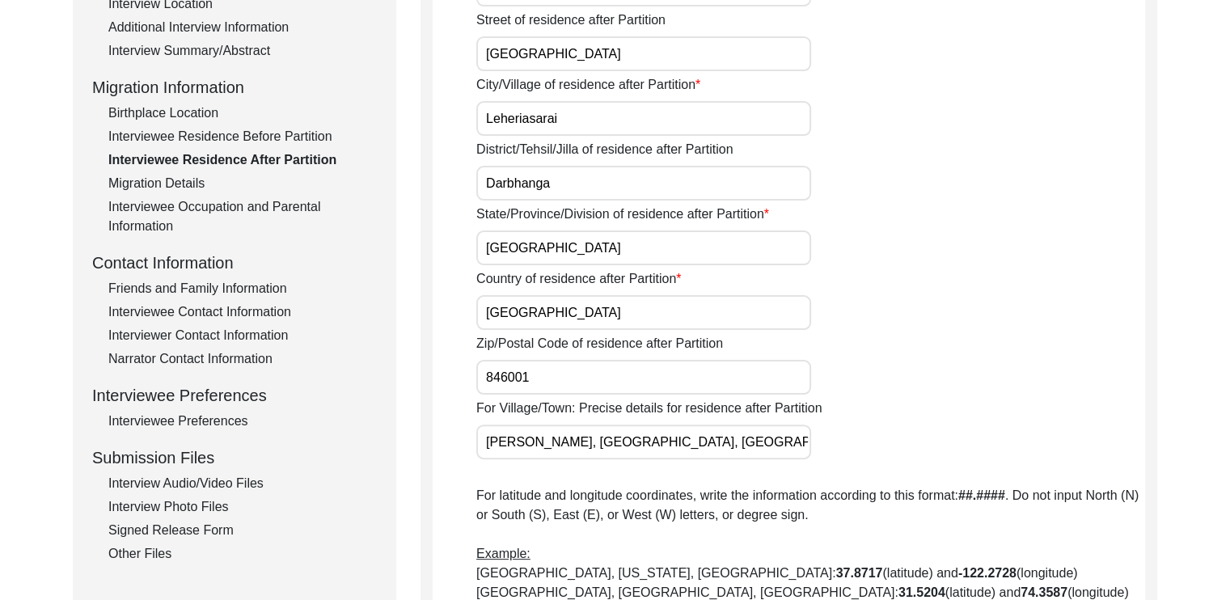
scroll to position [362, 0]
click at [230, 137] on div "Interviewee Residence Before Partition" at bounding box center [242, 135] width 268 height 19
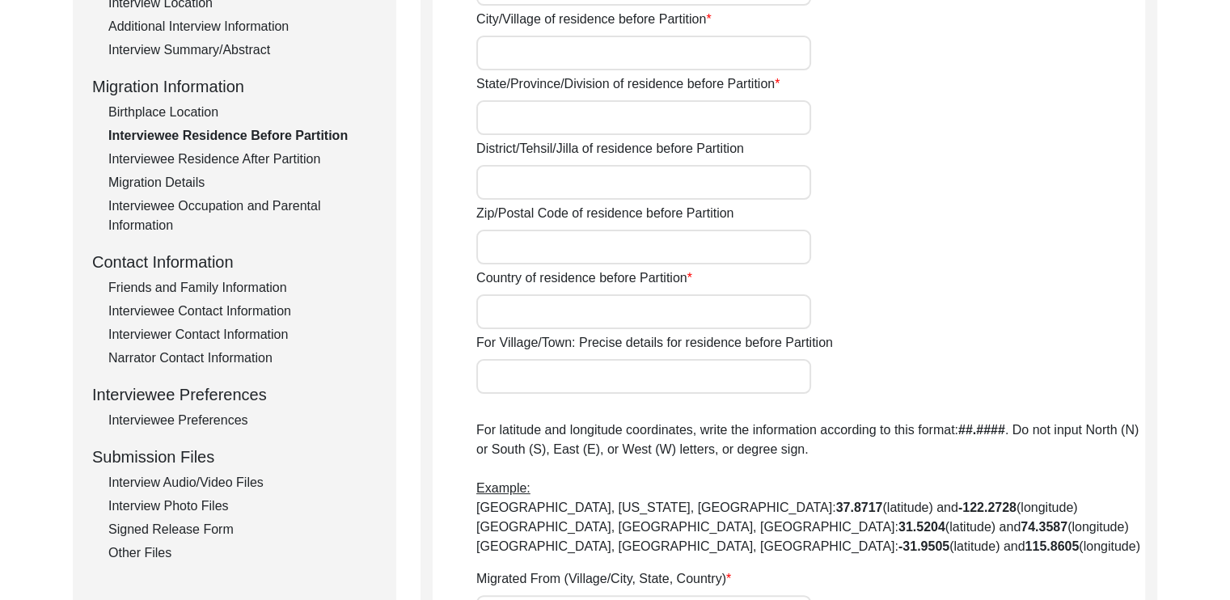
type input "n/a"
type input "[GEOGRAPHIC_DATA]"
type input "Leheriasarai"
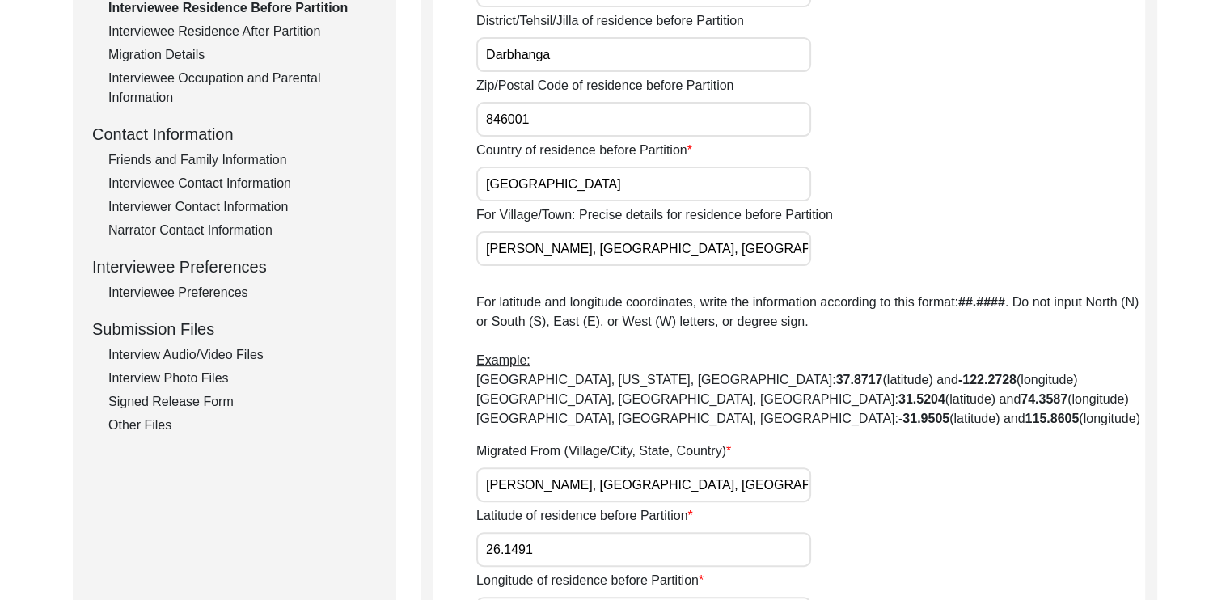
scroll to position [285, 0]
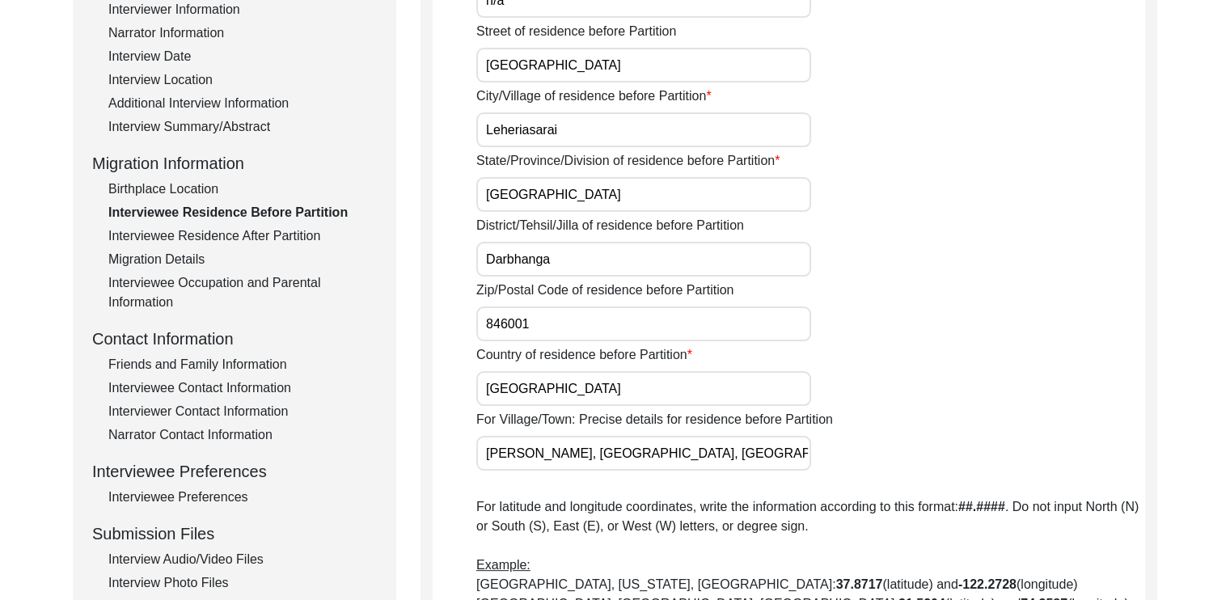
click at [175, 187] on div "Birthplace Location" at bounding box center [242, 189] width 268 height 19
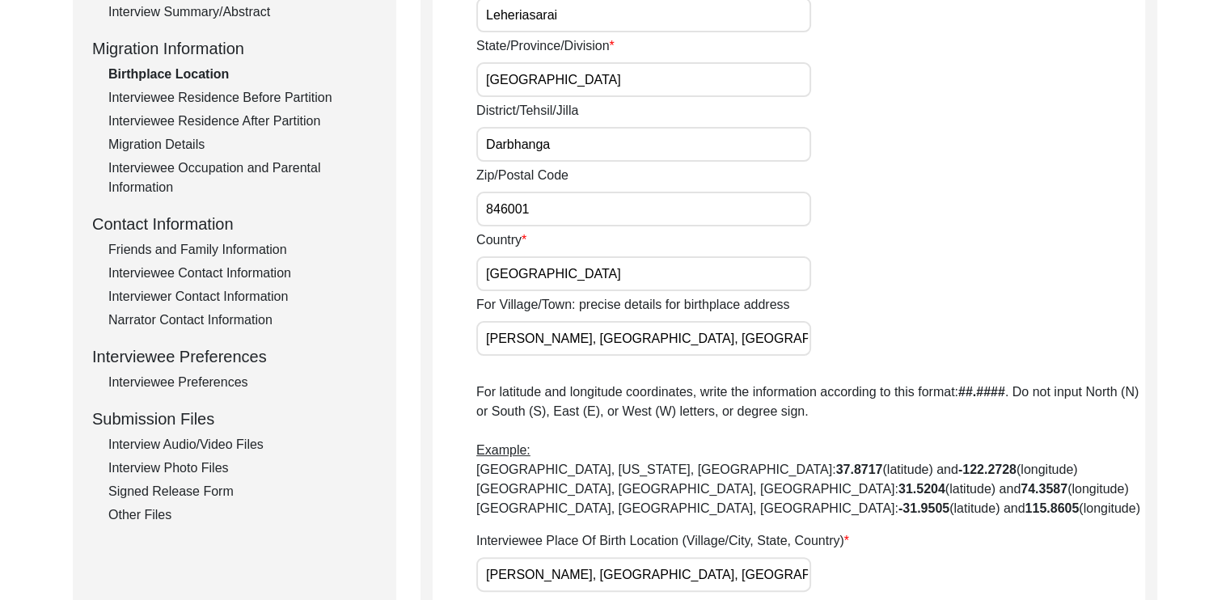
scroll to position [399, 0]
click at [204, 118] on div "Interviewee Residence After Partition" at bounding box center [242, 121] width 268 height 19
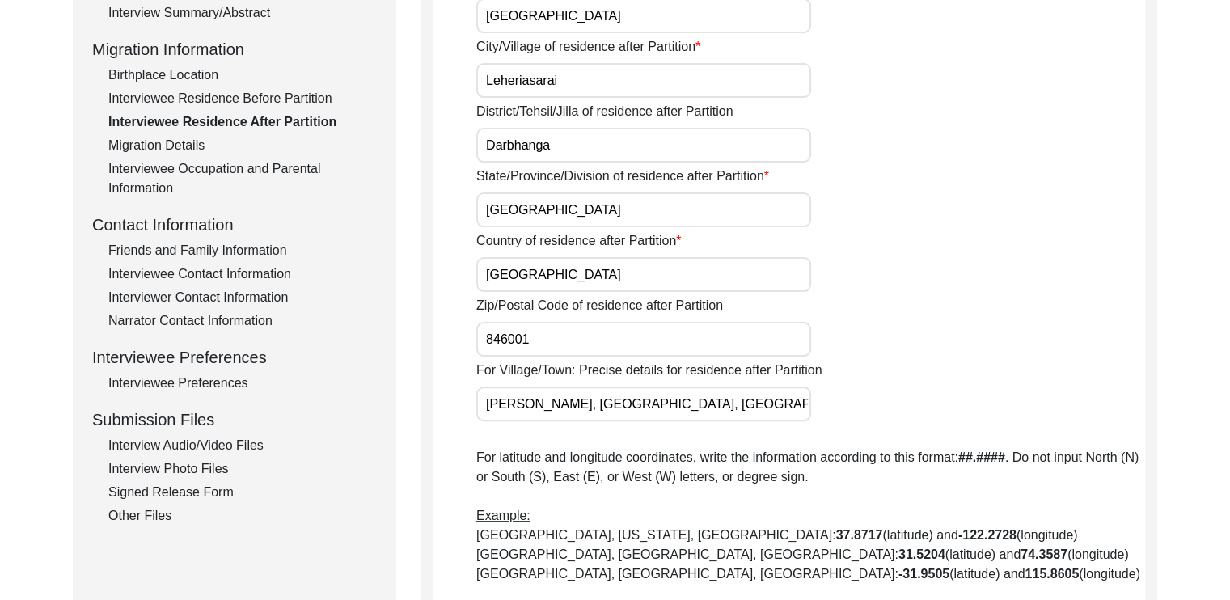
click at [164, 141] on div "Migration Details" at bounding box center [242, 145] width 268 height 19
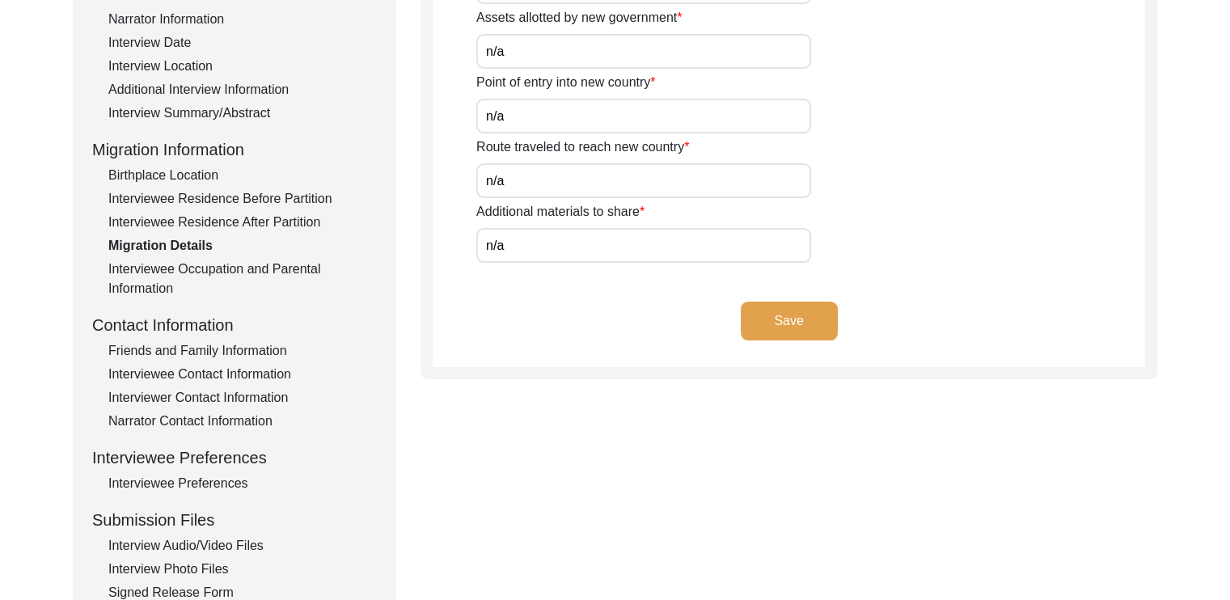
scroll to position [302, 0]
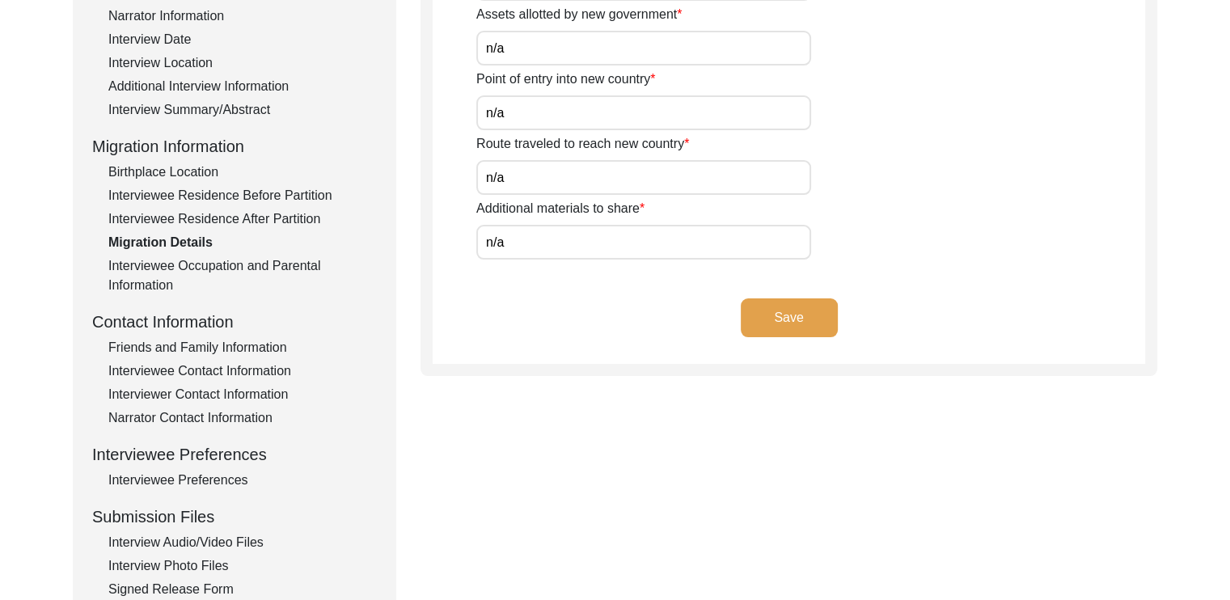
click at [155, 277] on div "Interviewee Occupation and Parental Information" at bounding box center [242, 275] width 268 height 39
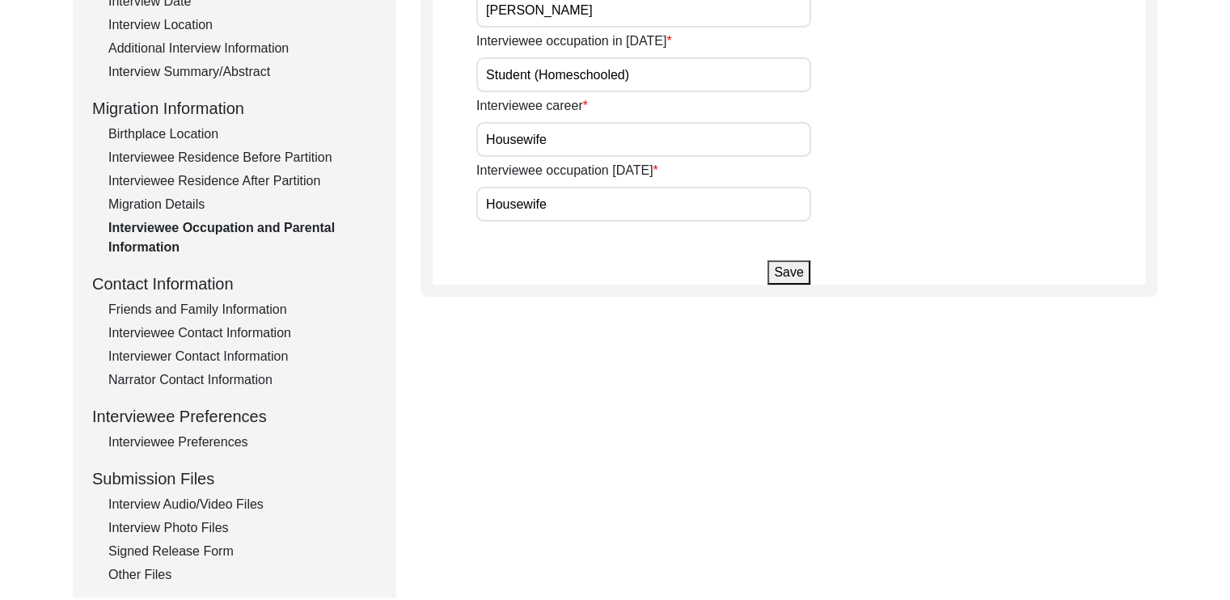
scroll to position [433, 0]
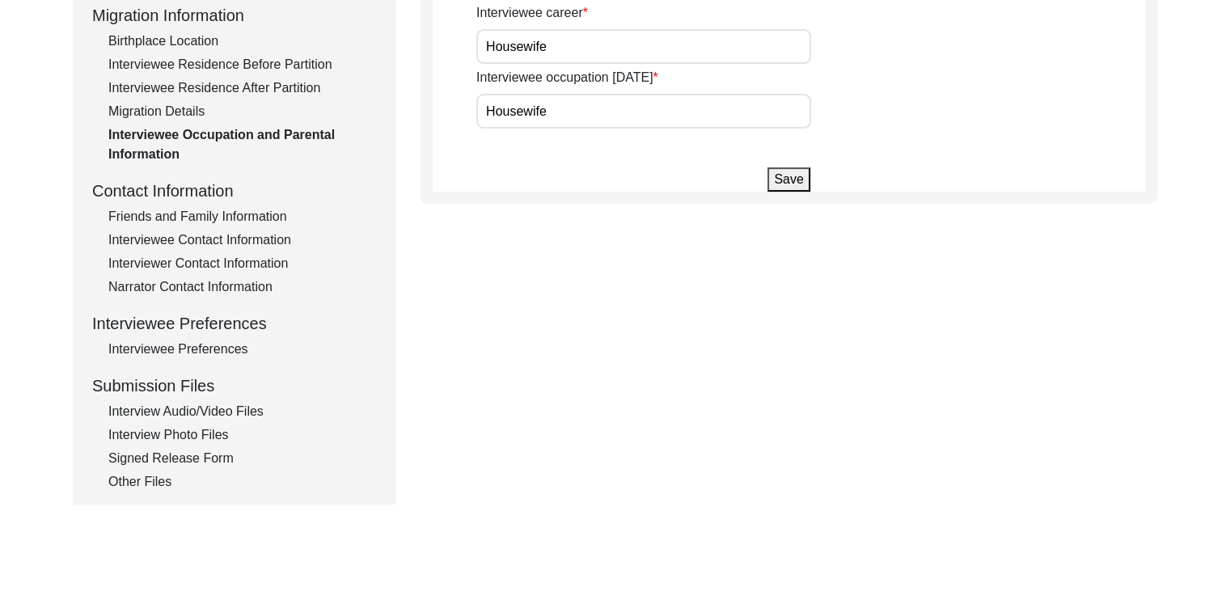
click at [244, 68] on div "Interviewee Residence Before Partition" at bounding box center [242, 64] width 268 height 19
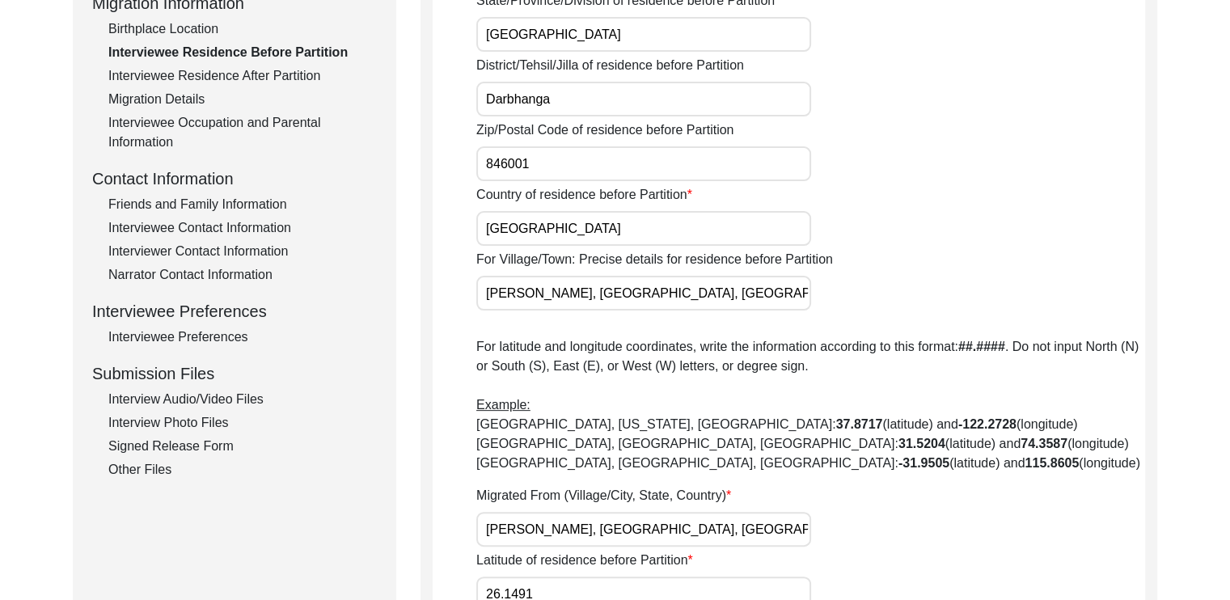
scroll to position [445, 0]
click at [201, 73] on div "Interviewee Residence After Partition" at bounding box center [242, 76] width 268 height 19
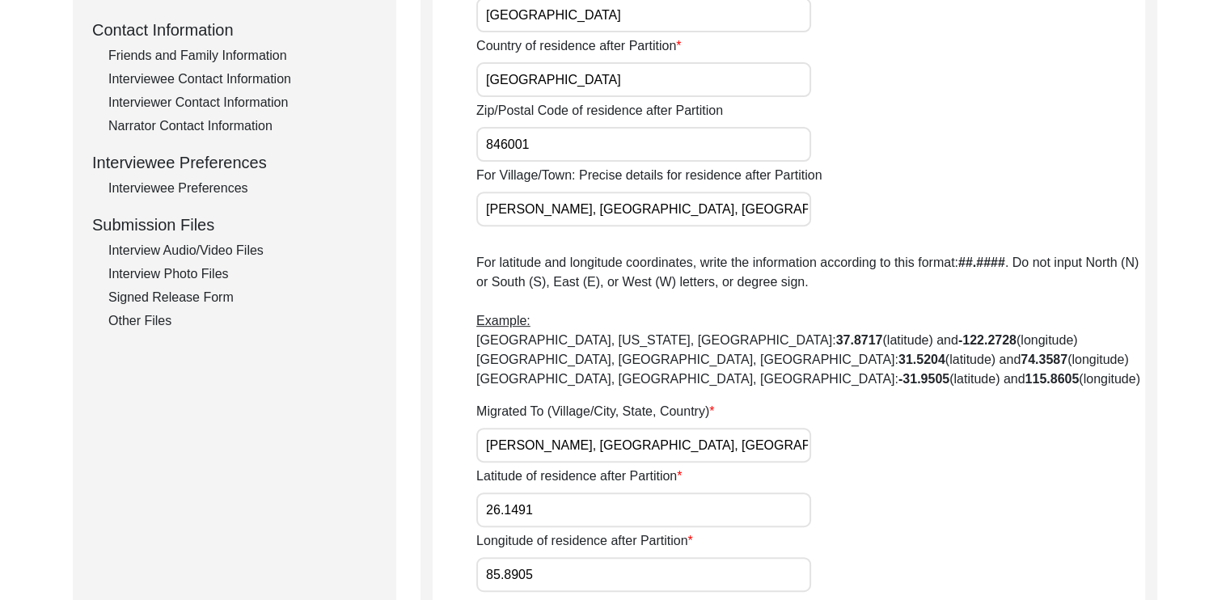
scroll to position [514, 0]
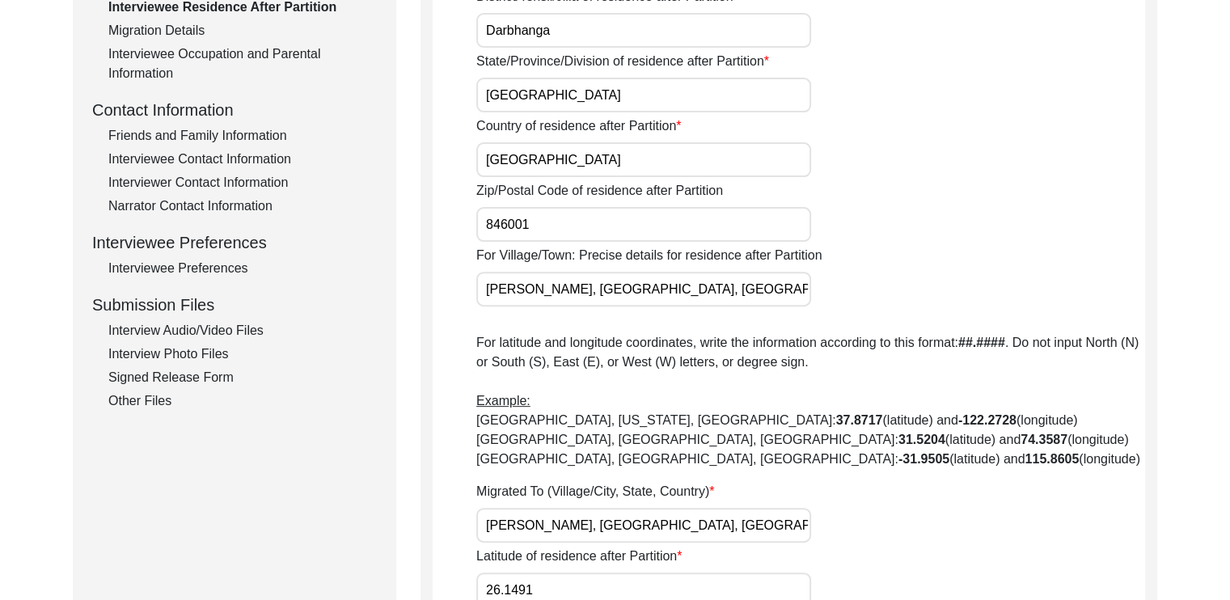
drag, startPoint x: 174, startPoint y: 29, endPoint x: 158, endPoint y: 25, distance: 15.9
click at [158, 25] on div "Migration Details" at bounding box center [242, 30] width 268 height 19
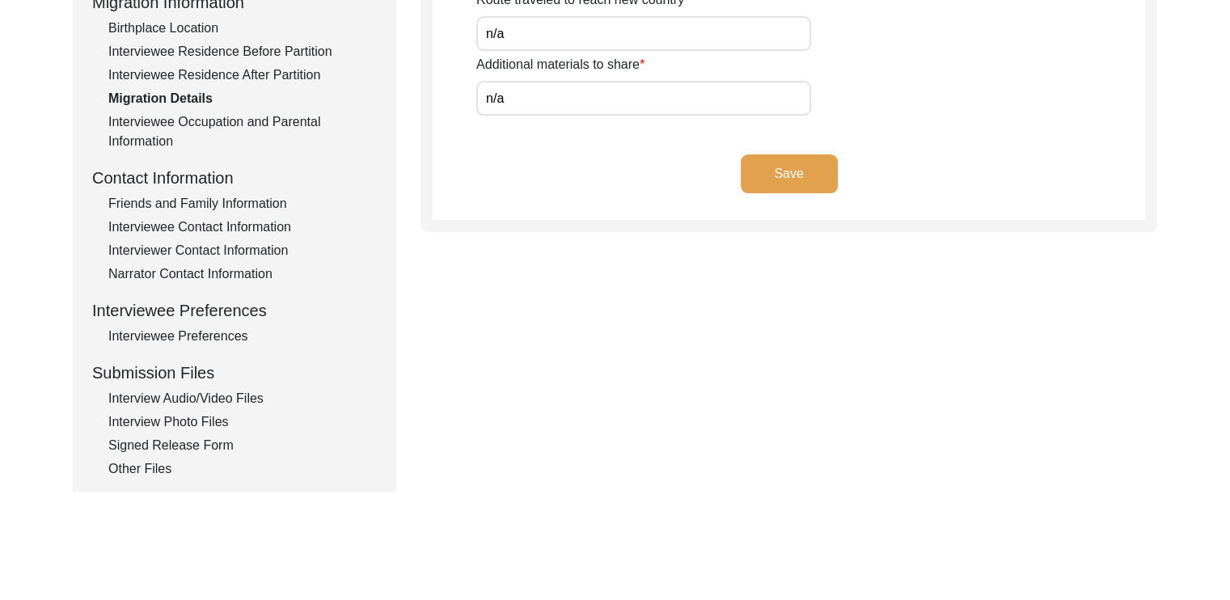
scroll to position [0, 0]
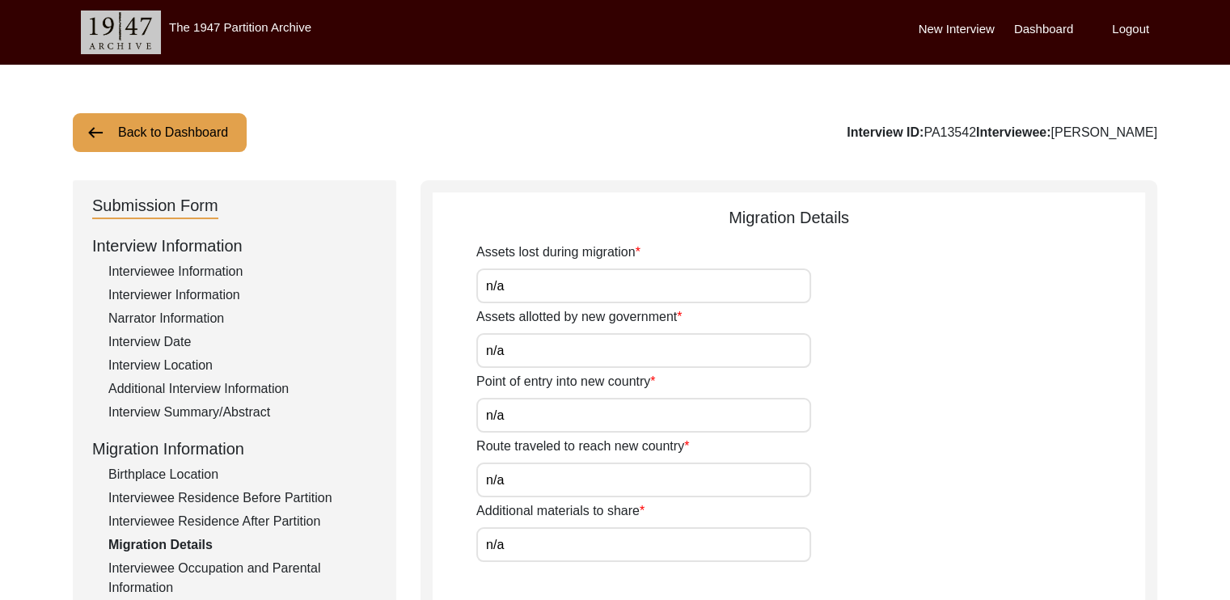
click at [140, 128] on button "Back to Dashboard" at bounding box center [160, 132] width 174 height 39
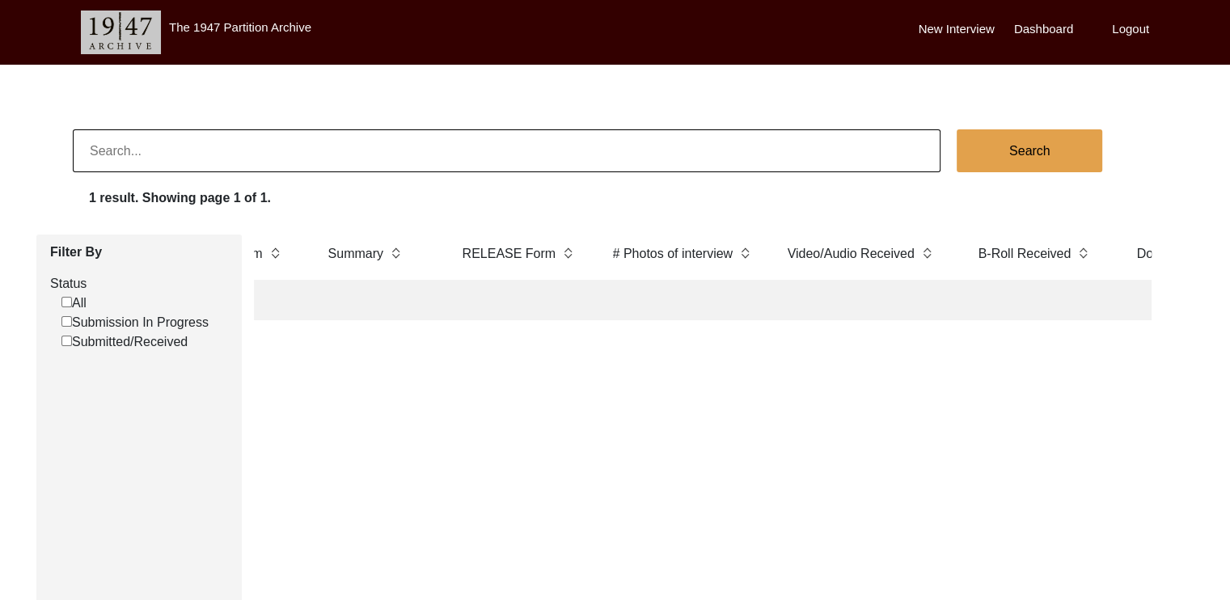
scroll to position [0, 3193]
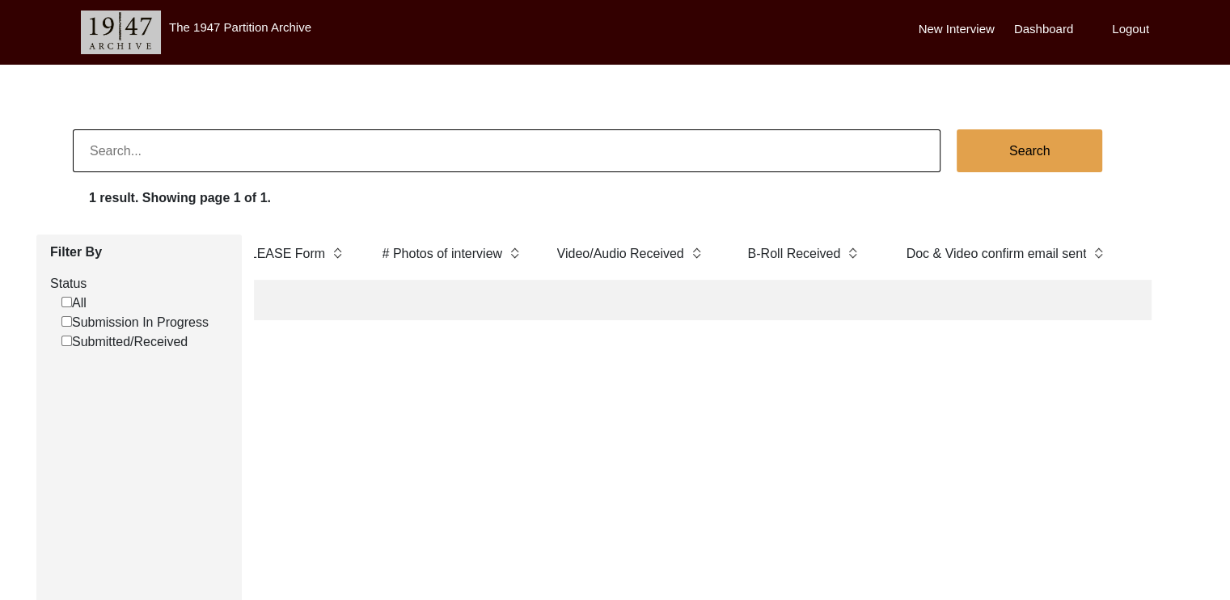
click at [1122, 30] on label "Logout" at bounding box center [1130, 29] width 37 height 19
